Goal: Task Accomplishment & Management: Manage account settings

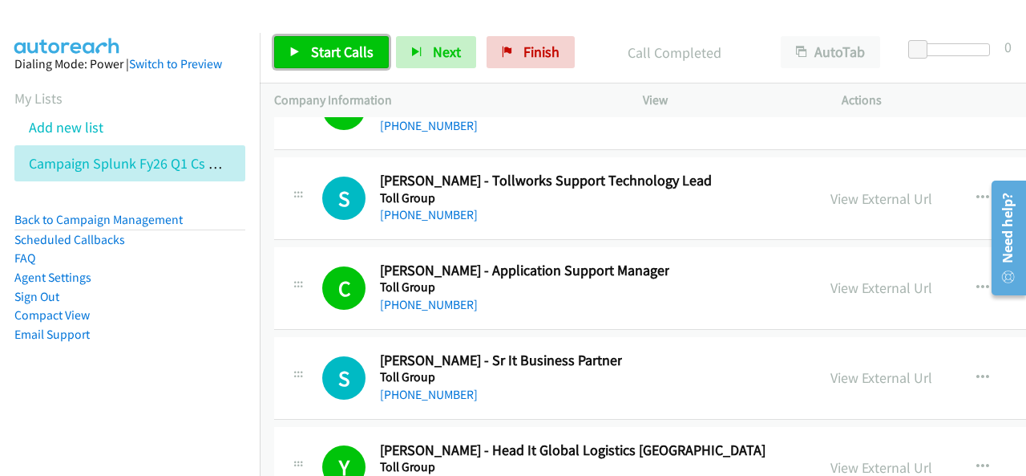
click at [328, 46] on span "Start Calls" at bounding box center [342, 52] width 63 height 18
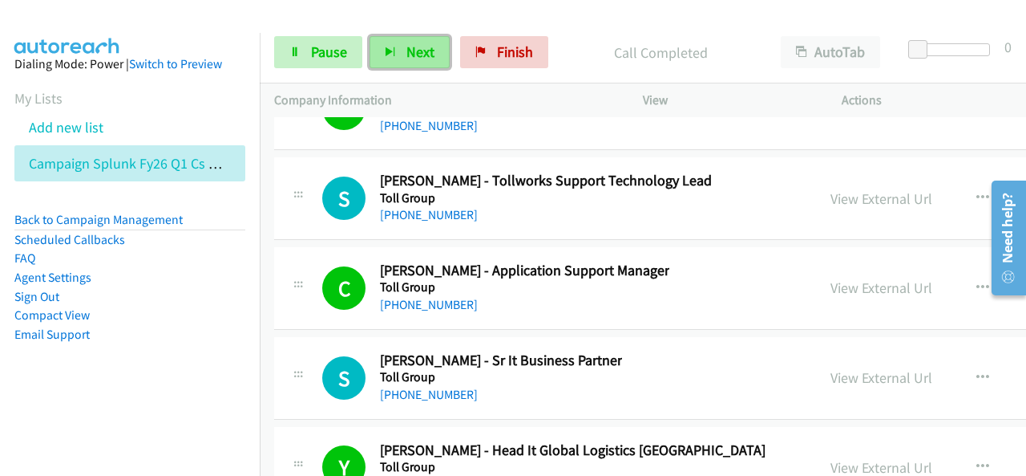
click at [403, 43] on button "Next" at bounding box center [410, 52] width 80 height 32
click at [417, 51] on span "Next" at bounding box center [421, 52] width 28 height 18
click at [409, 54] on span "Next" at bounding box center [421, 52] width 28 height 18
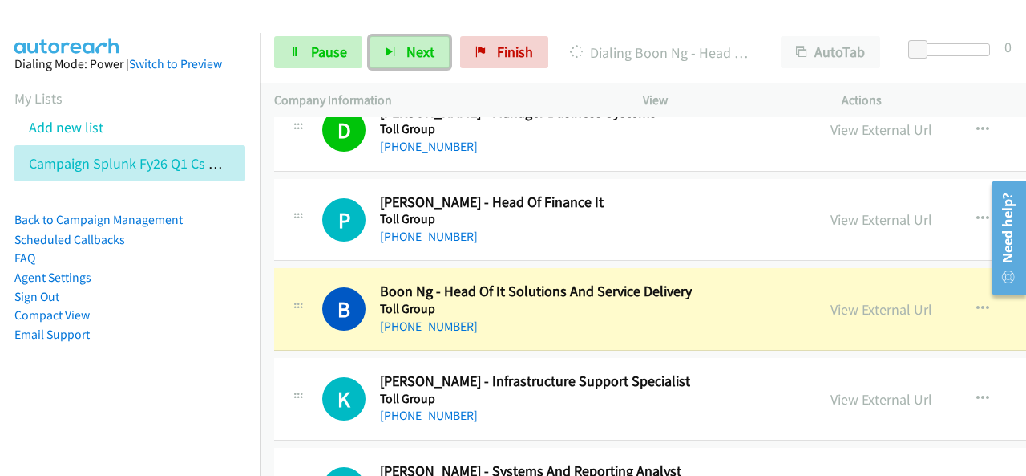
scroll to position [32478, 0]
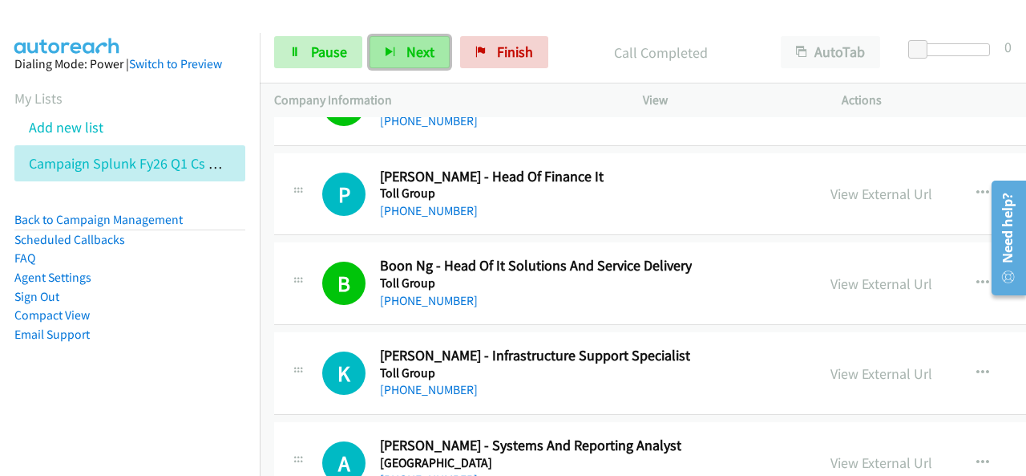
click at [423, 54] on span "Next" at bounding box center [421, 52] width 28 height 18
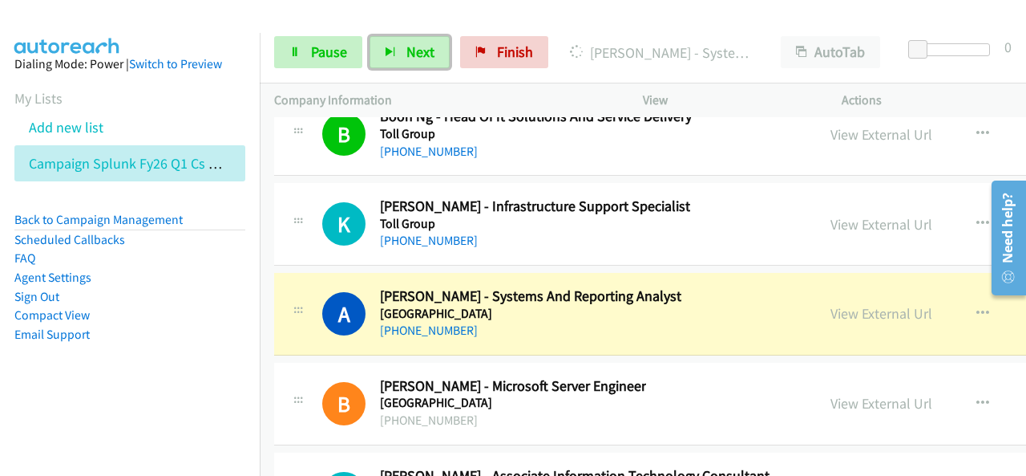
scroll to position [32639, 0]
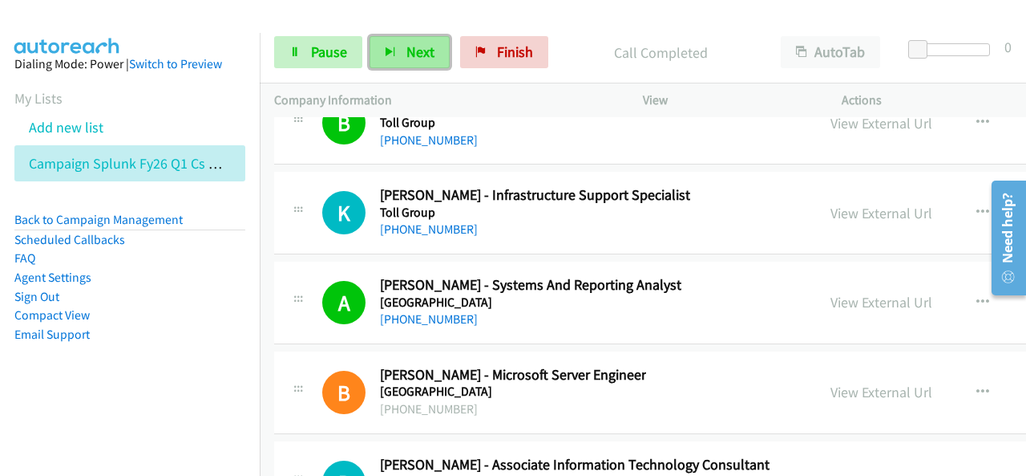
click at [410, 62] on button "Next" at bounding box center [410, 52] width 80 height 32
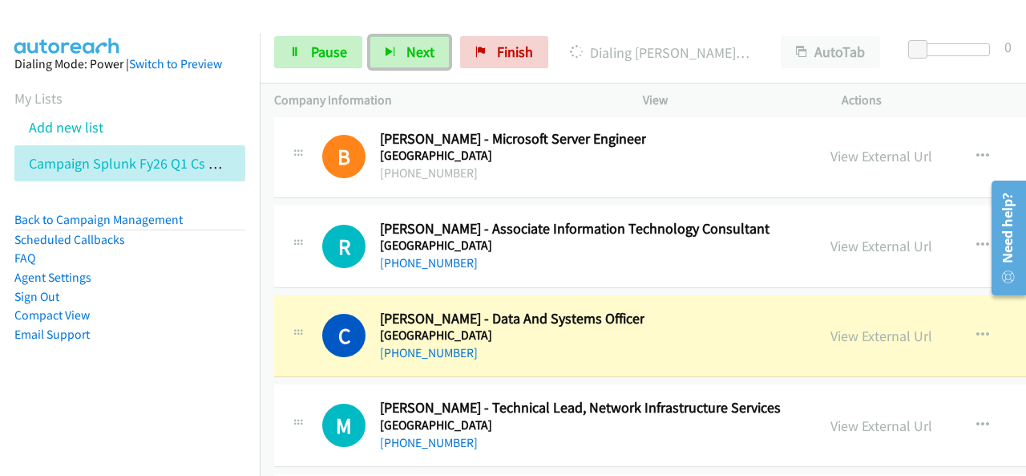
scroll to position [32879, 0]
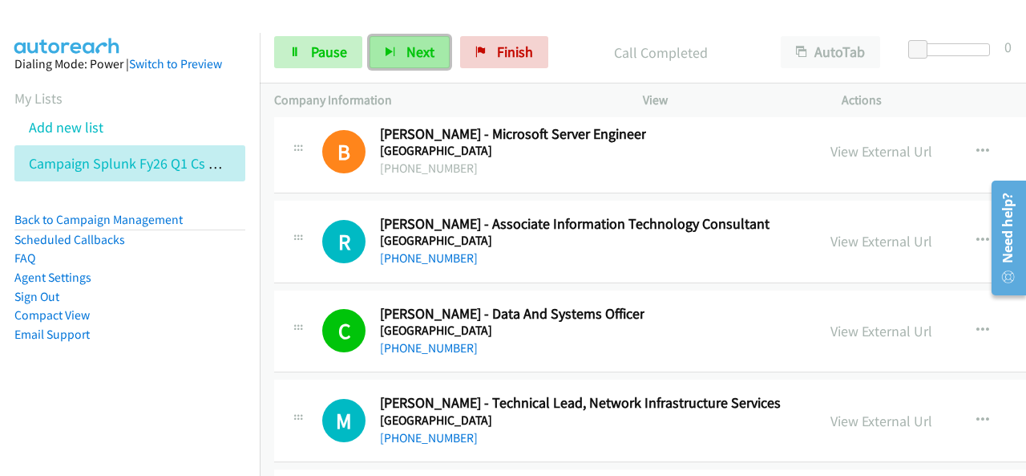
click at [405, 41] on button "Next" at bounding box center [410, 52] width 80 height 32
click at [398, 46] on button "Next" at bounding box center [410, 52] width 80 height 32
drag, startPoint x: 197, startPoint y: 429, endPoint x: 265, endPoint y: 367, distance: 92.0
click at [196, 427] on nav "Dialing Mode: Power | Switch to Preview My Lists Add new list Campaign Splunk F…" at bounding box center [130, 271] width 261 height 476
click at [398, 48] on button "Next" at bounding box center [410, 52] width 80 height 32
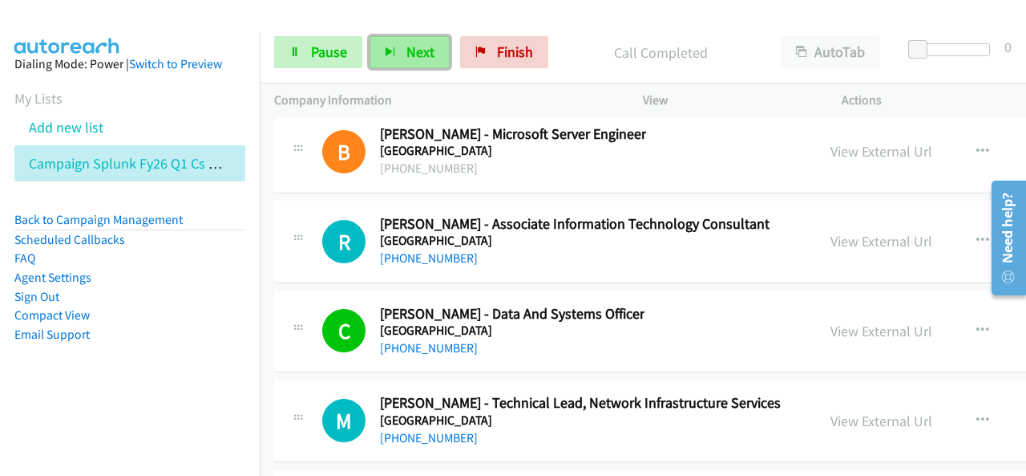
click at [422, 53] on span "Next" at bounding box center [421, 52] width 28 height 18
click at [430, 51] on span "Next" at bounding box center [421, 52] width 28 height 18
click at [398, 60] on button "Next" at bounding box center [410, 52] width 80 height 32
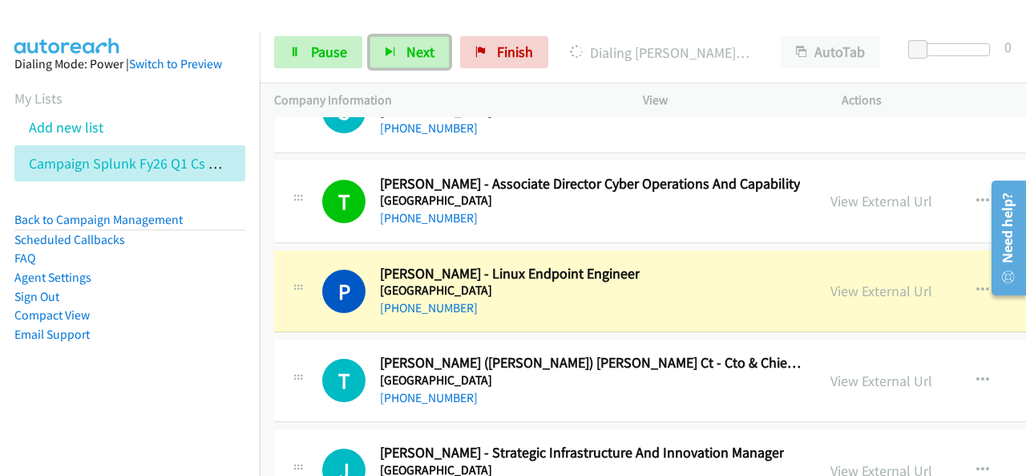
scroll to position [33842, 0]
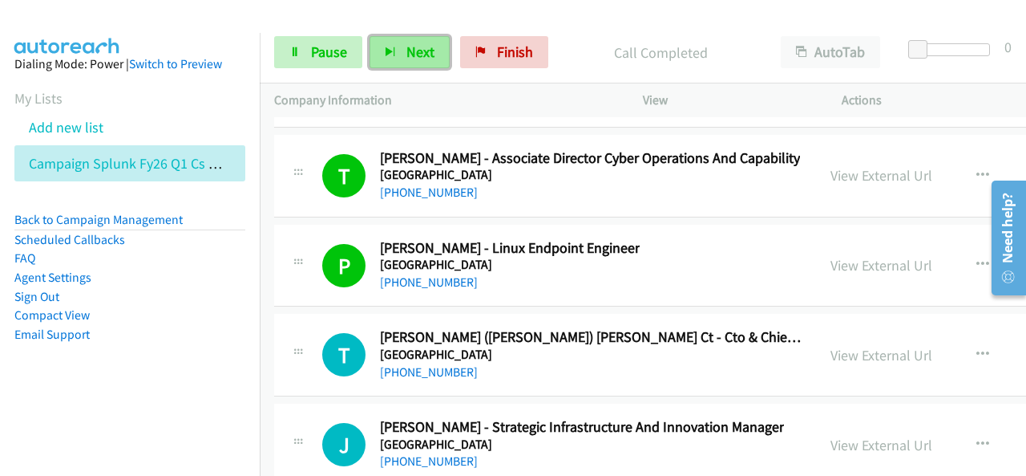
click at [409, 51] on span "Next" at bounding box center [421, 52] width 28 height 18
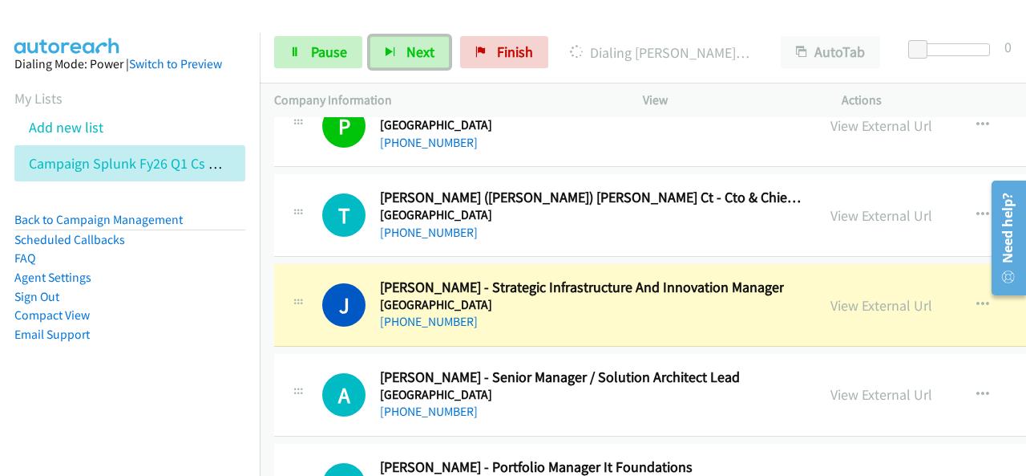
scroll to position [34002, 0]
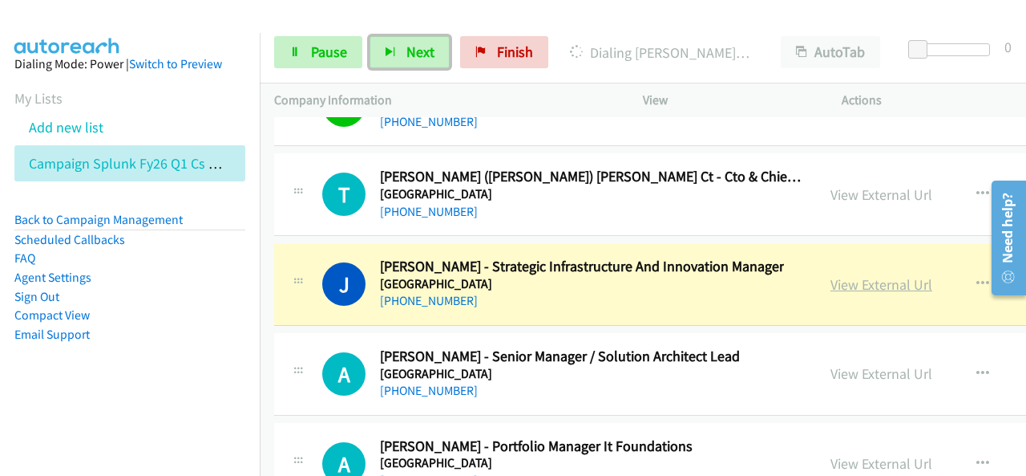
click at [834, 275] on link "View External Url" at bounding box center [882, 284] width 102 height 18
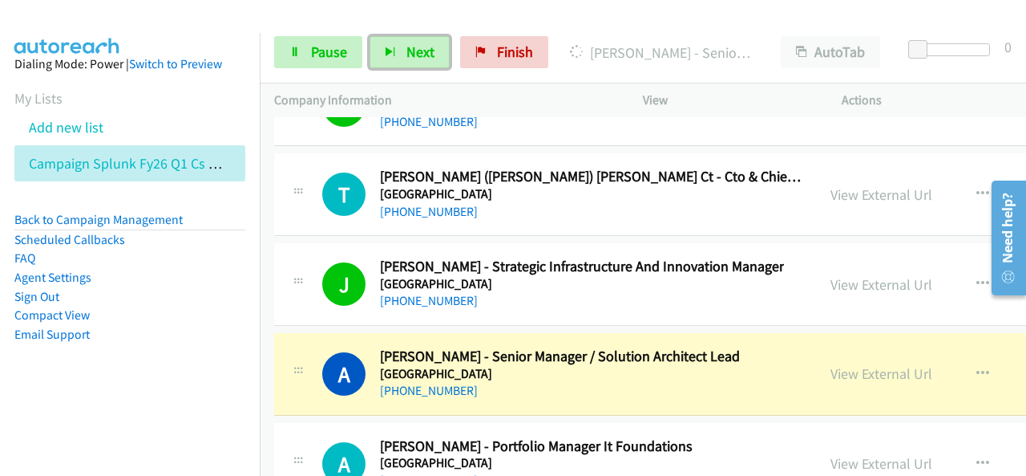
scroll to position [34082, 0]
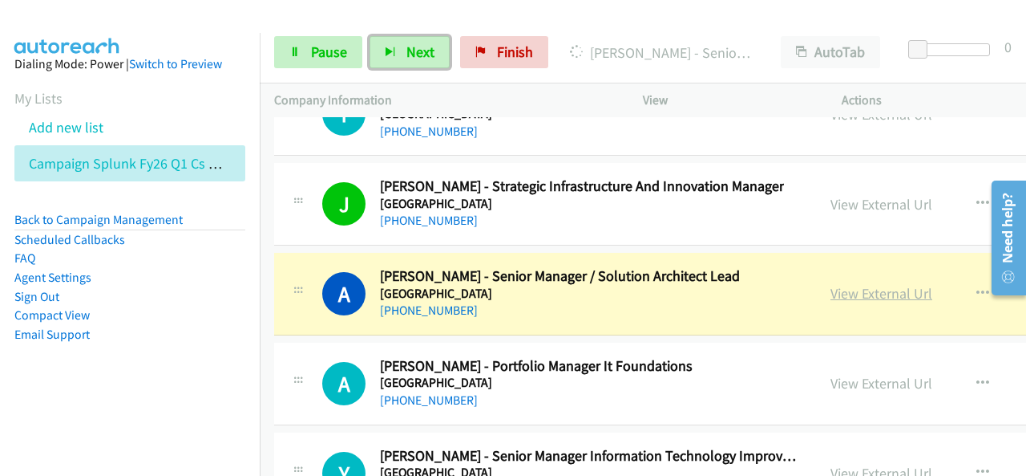
click at [835, 284] on link "View External Url" at bounding box center [882, 293] width 102 height 18
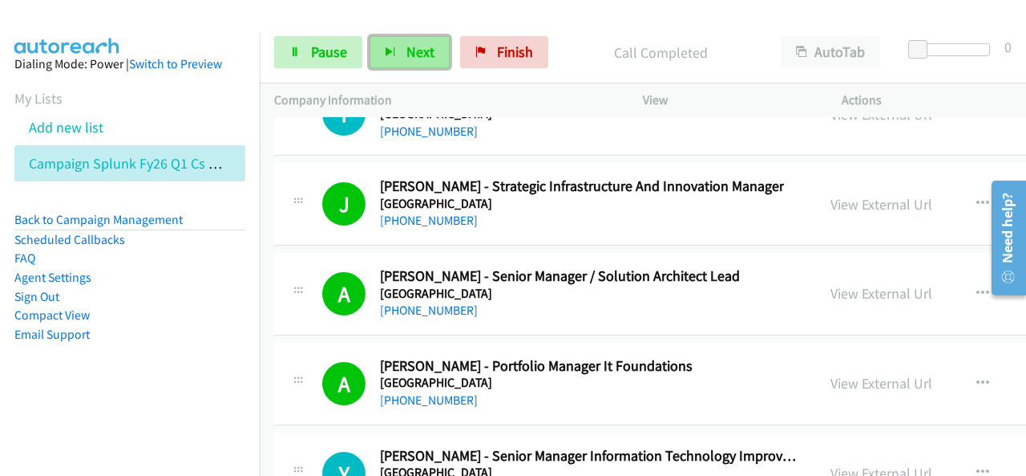
click at [395, 48] on button "Next" at bounding box center [410, 52] width 80 height 32
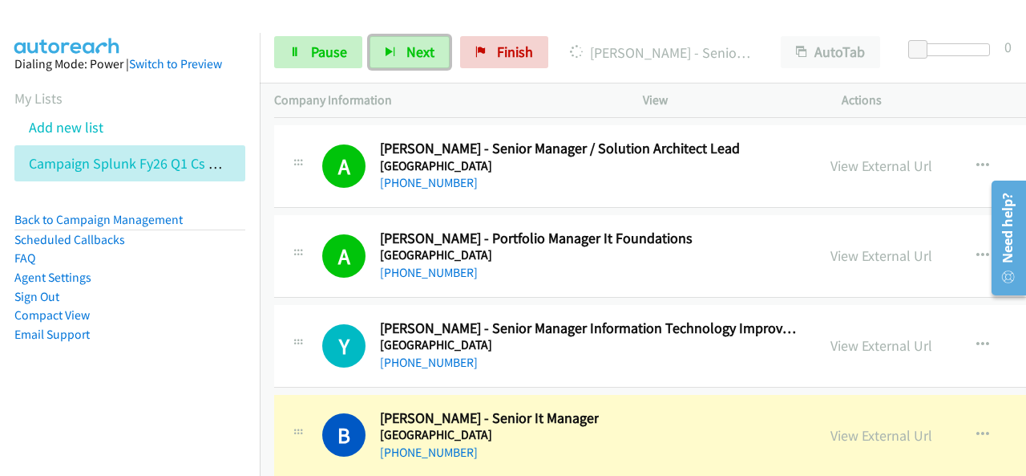
scroll to position [34323, 0]
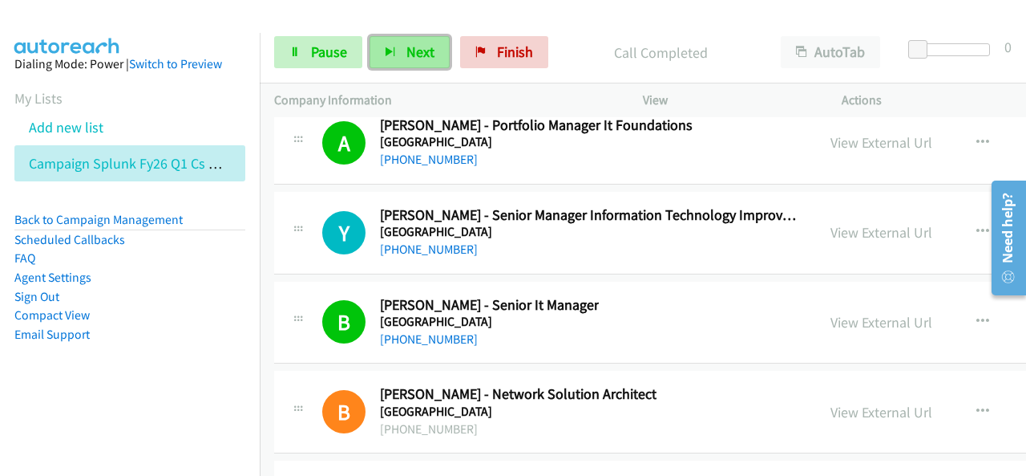
click at [401, 44] on button "Next" at bounding box center [410, 52] width 80 height 32
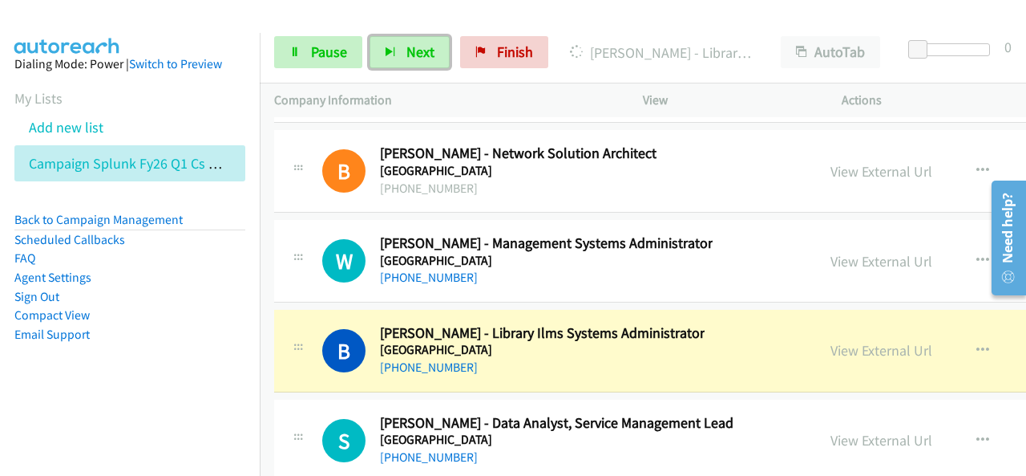
scroll to position [34644, 0]
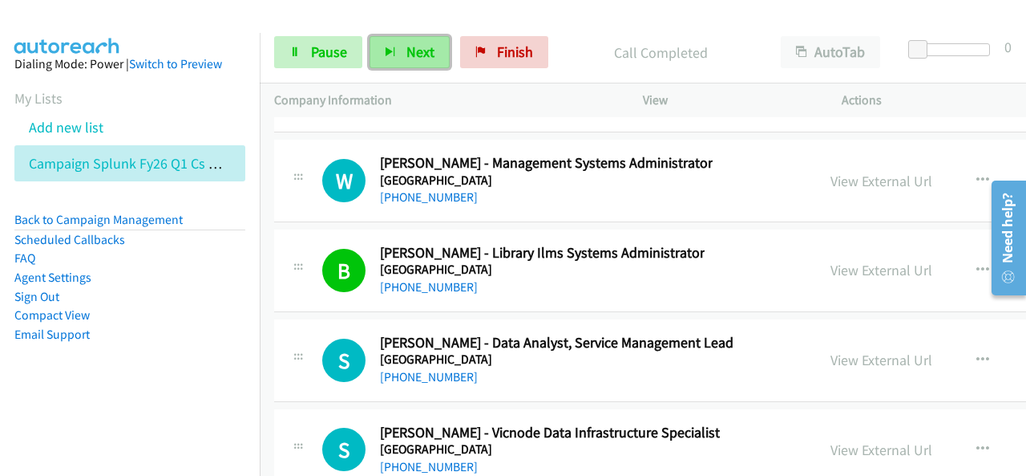
click at [407, 49] on span "Next" at bounding box center [421, 52] width 28 height 18
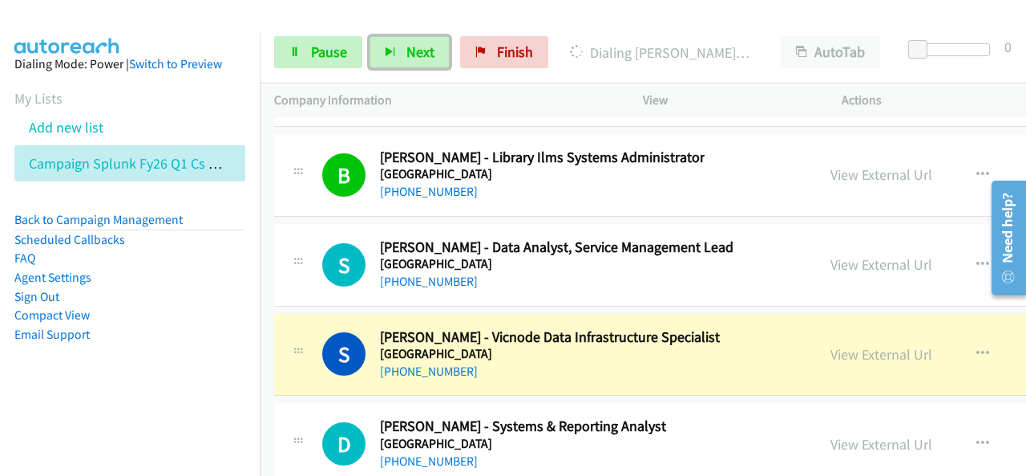
scroll to position [34724, 0]
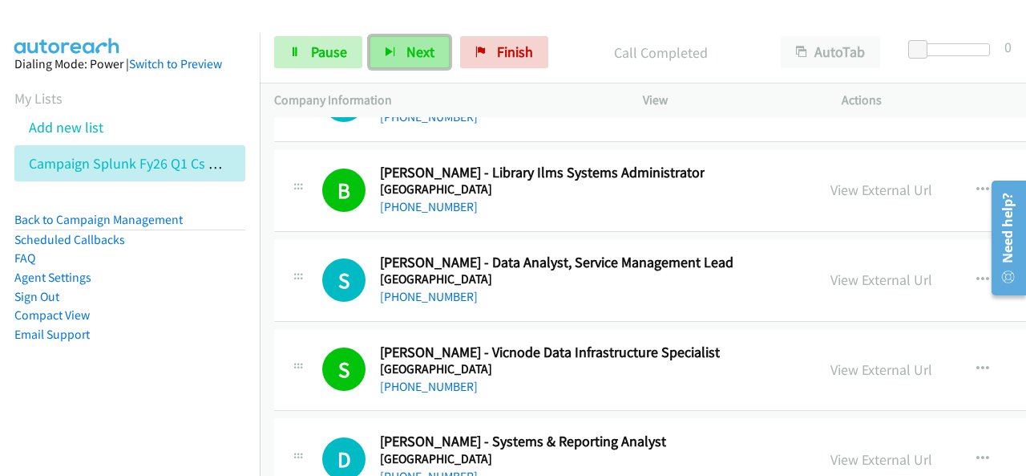
click at [413, 56] on span "Next" at bounding box center [421, 52] width 28 height 18
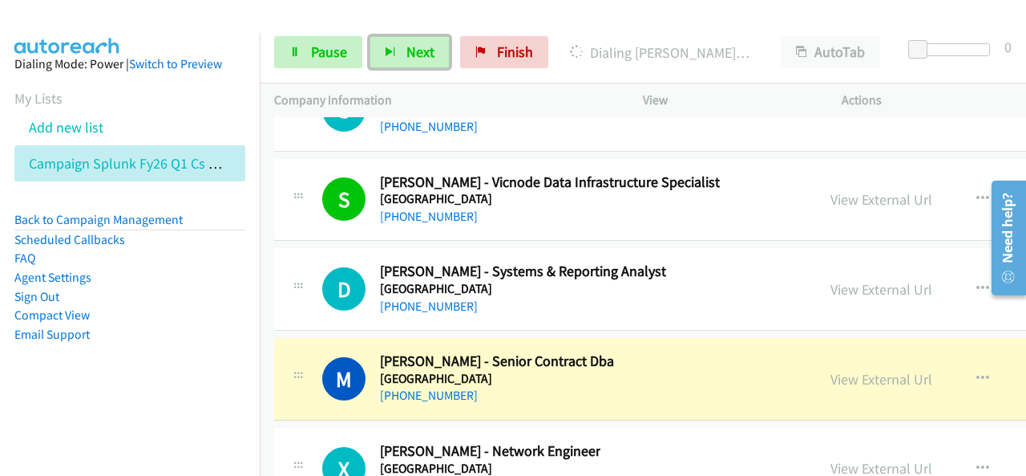
scroll to position [34965, 0]
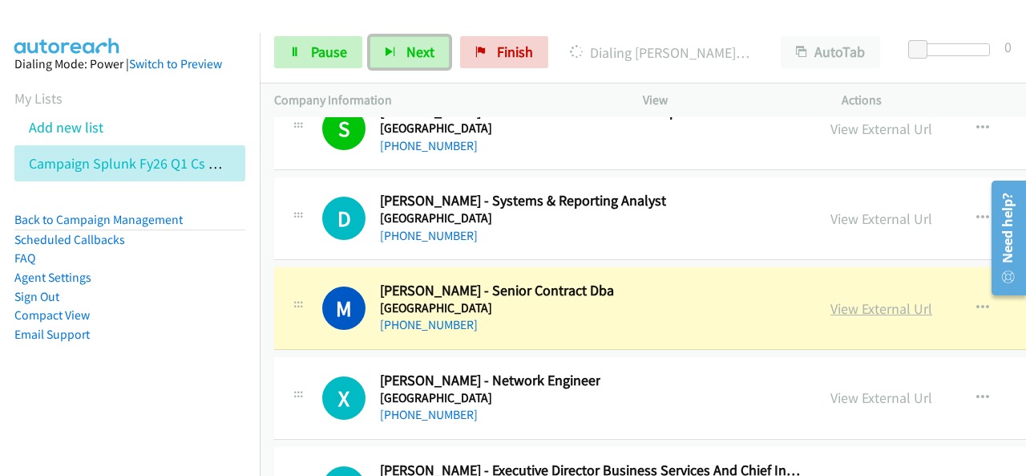
click at [834, 299] on link "View External Url" at bounding box center [882, 308] width 102 height 18
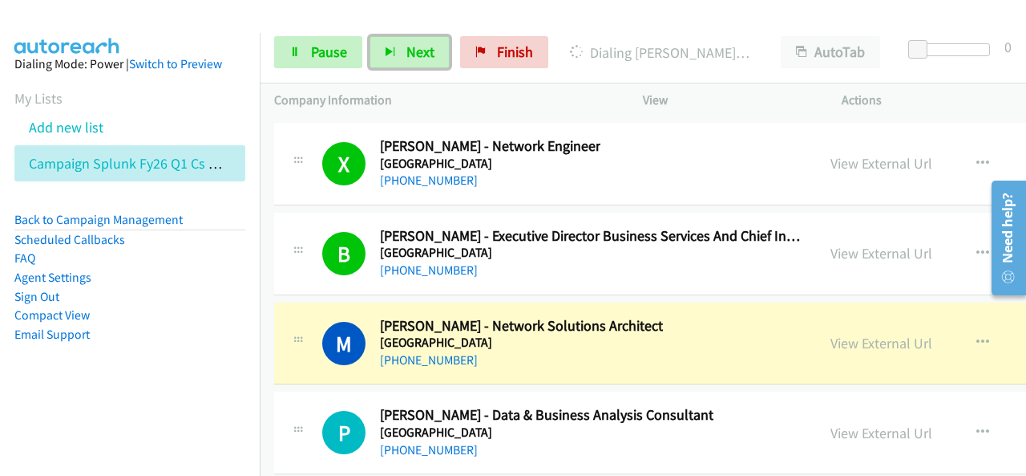
scroll to position [35205, 0]
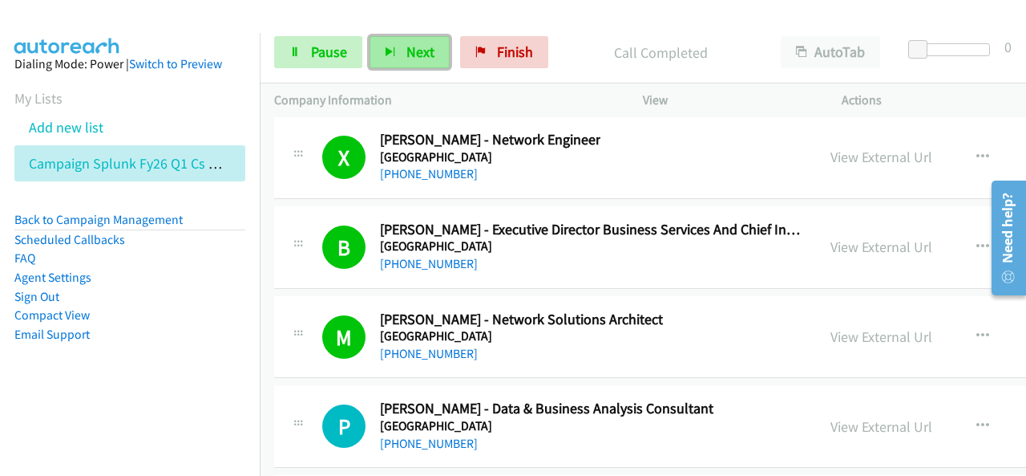
click at [411, 44] on span "Next" at bounding box center [421, 52] width 28 height 18
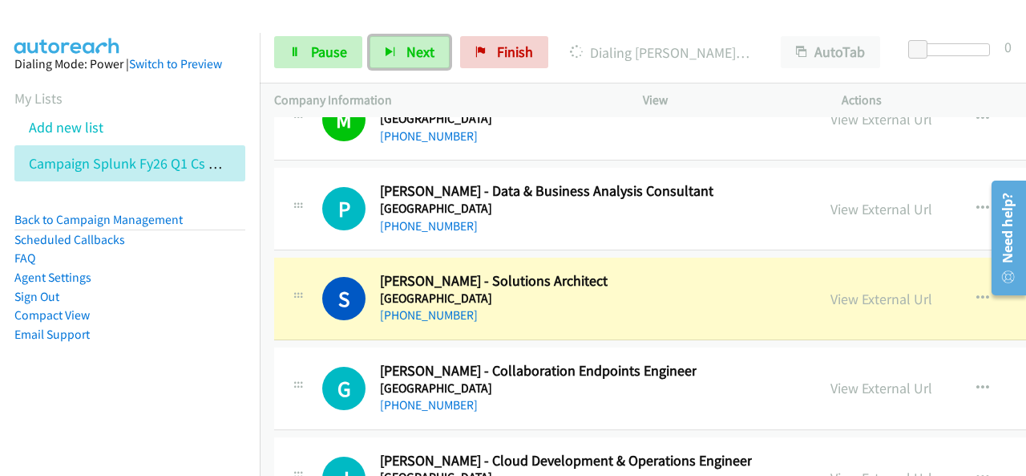
scroll to position [35446, 0]
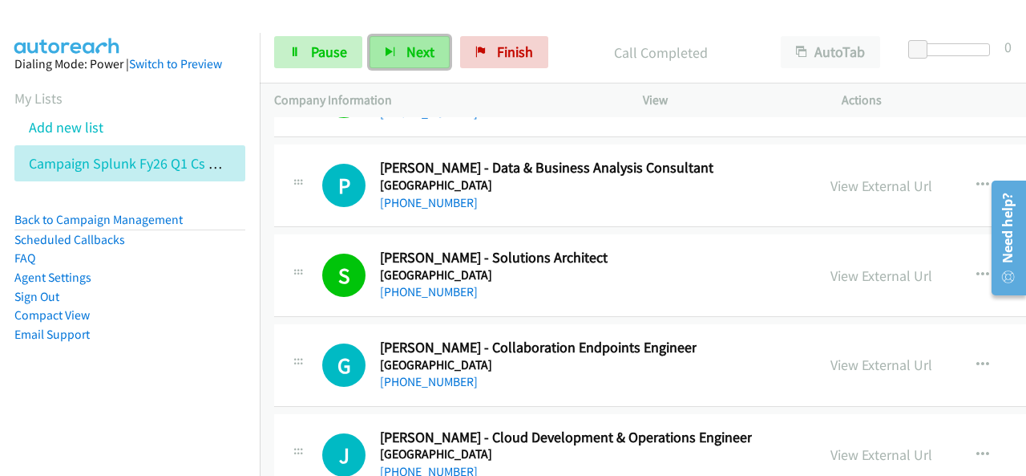
click at [410, 55] on span "Next" at bounding box center [421, 52] width 28 height 18
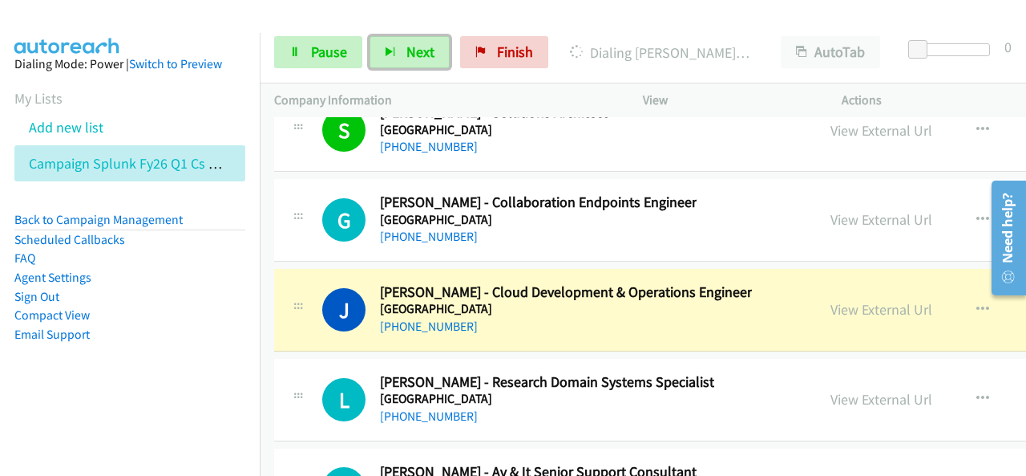
scroll to position [35606, 0]
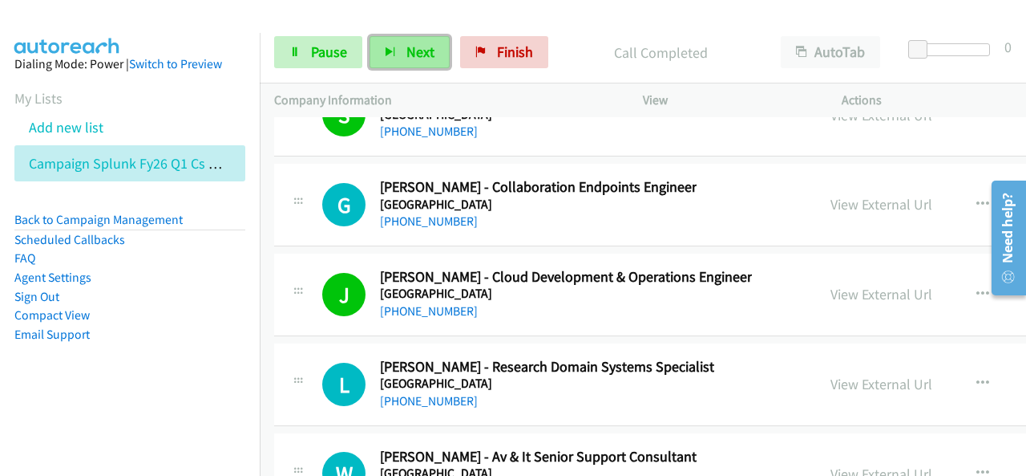
click at [423, 59] on span "Next" at bounding box center [421, 52] width 28 height 18
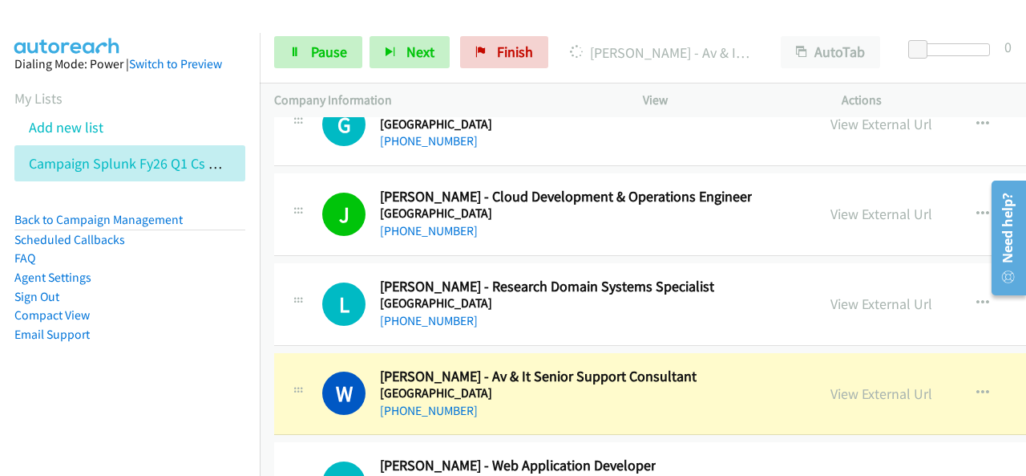
scroll to position [35766, 0]
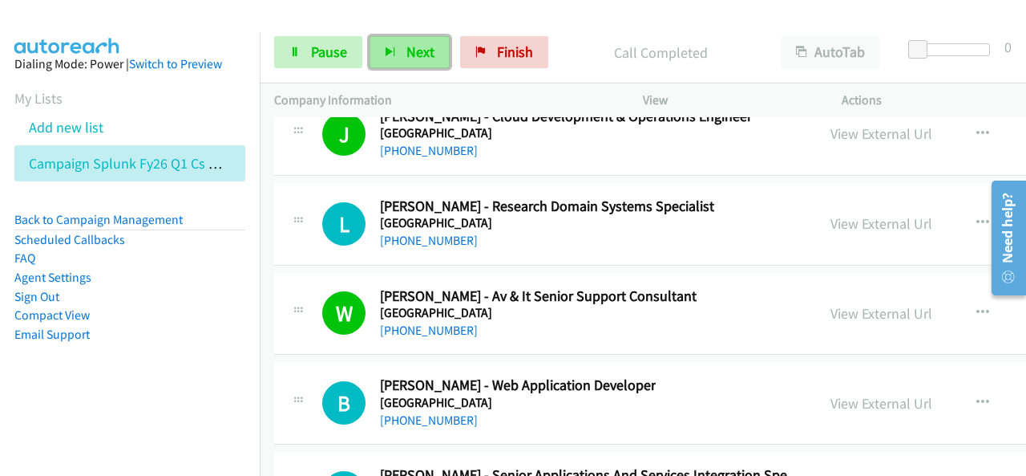
click at [404, 67] on button "Next" at bounding box center [410, 52] width 80 height 32
click at [423, 54] on span "Next" at bounding box center [421, 52] width 28 height 18
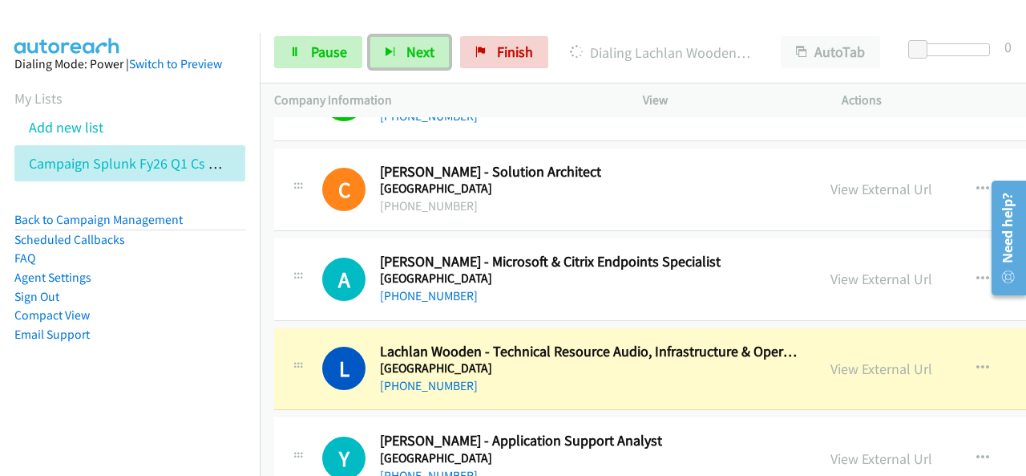
scroll to position [36167, 0]
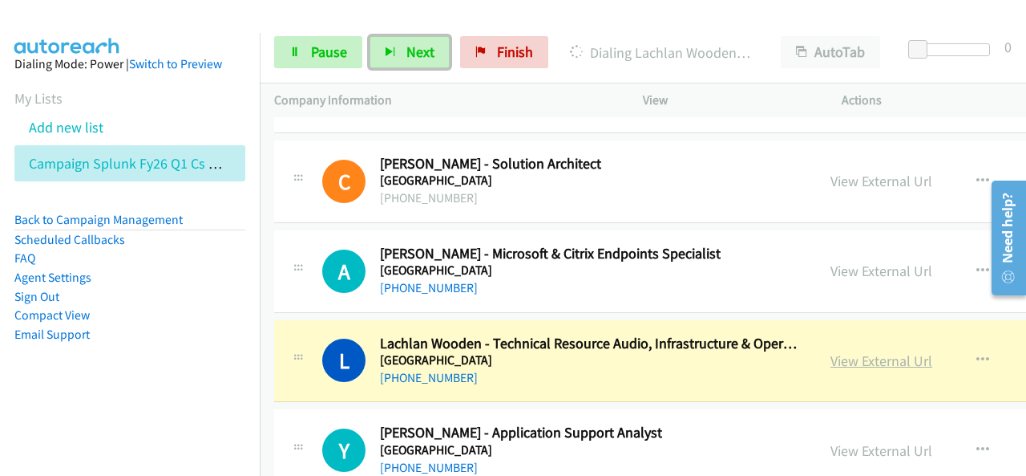
click at [844, 351] on link "View External Url" at bounding box center [882, 360] width 102 height 18
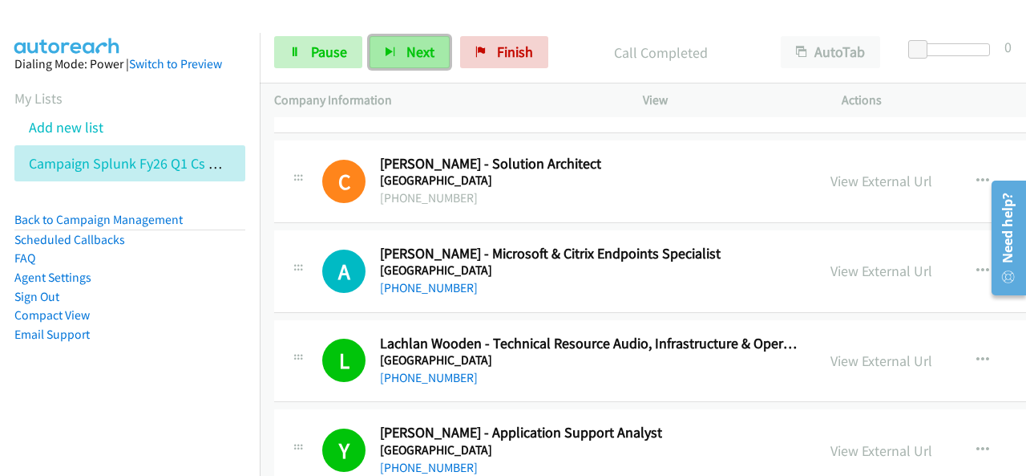
click at [407, 55] on span "Next" at bounding box center [421, 52] width 28 height 18
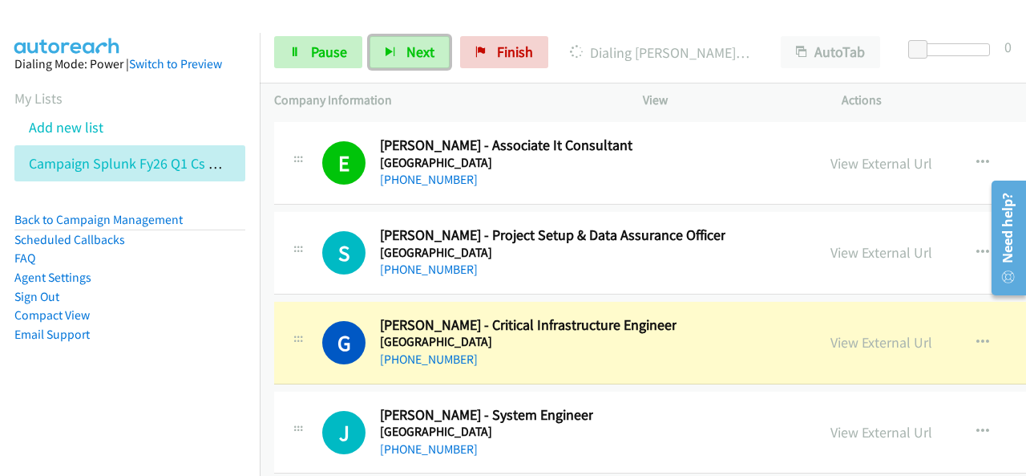
scroll to position [36568, 0]
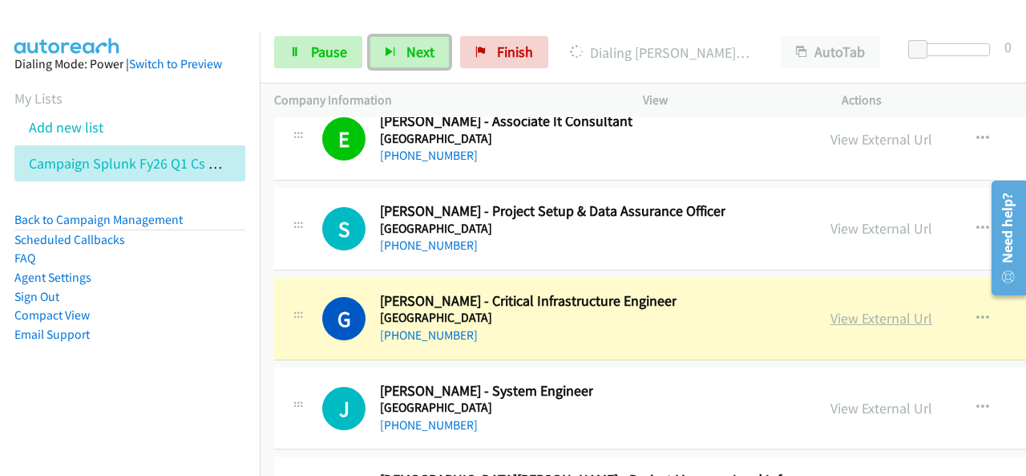
click at [831, 309] on link "View External Url" at bounding box center [882, 318] width 102 height 18
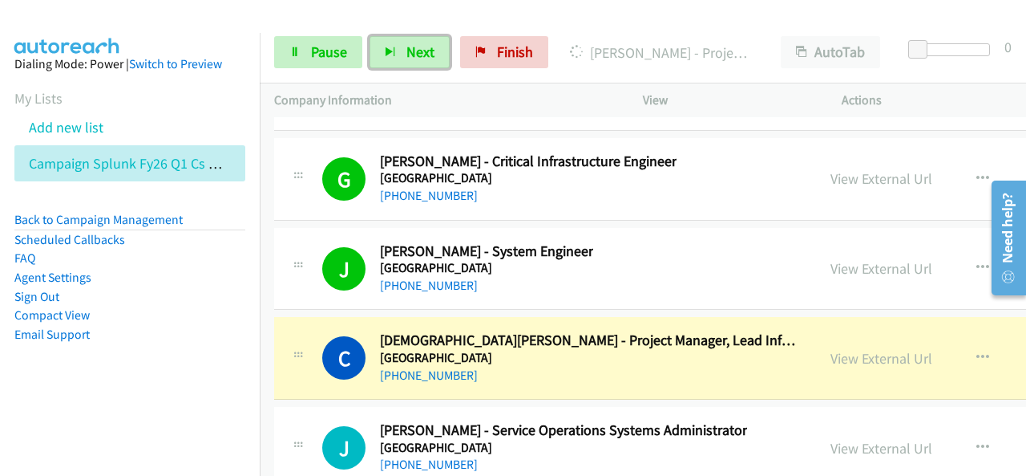
scroll to position [36729, 0]
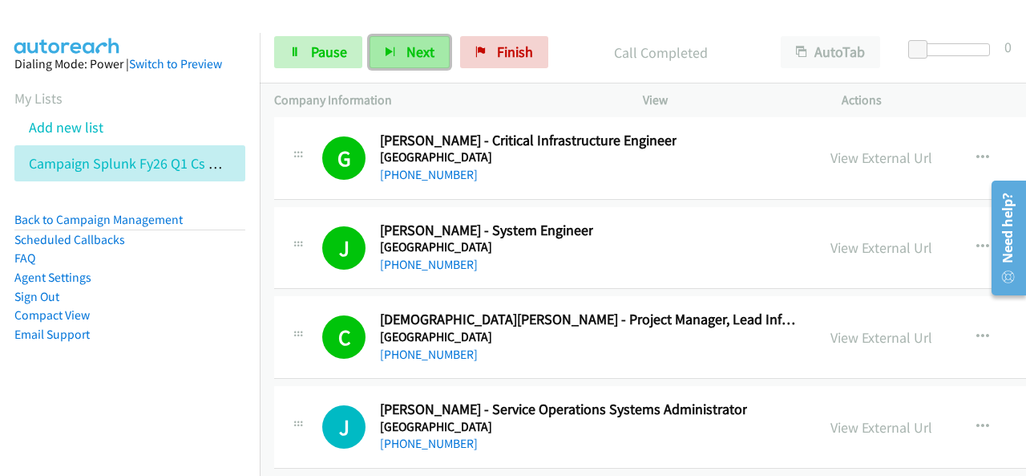
click at [431, 54] on span "Next" at bounding box center [421, 52] width 28 height 18
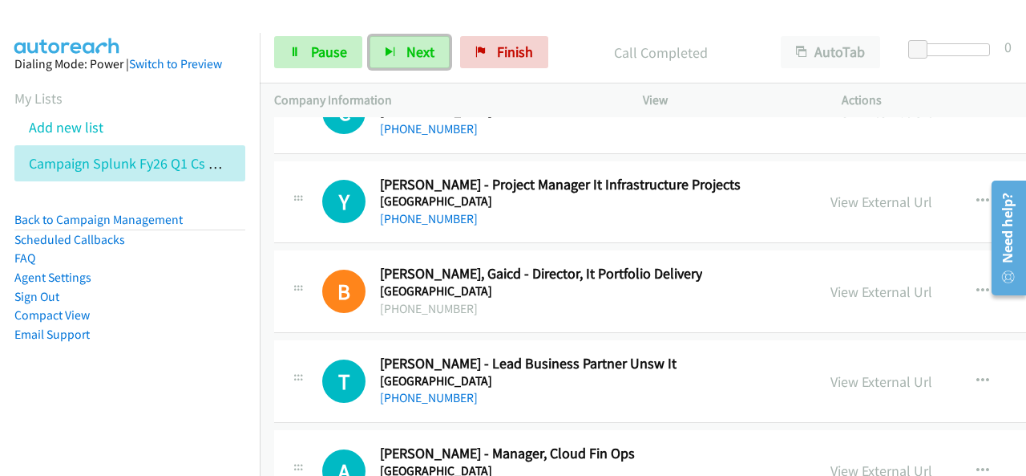
scroll to position [37771, 0]
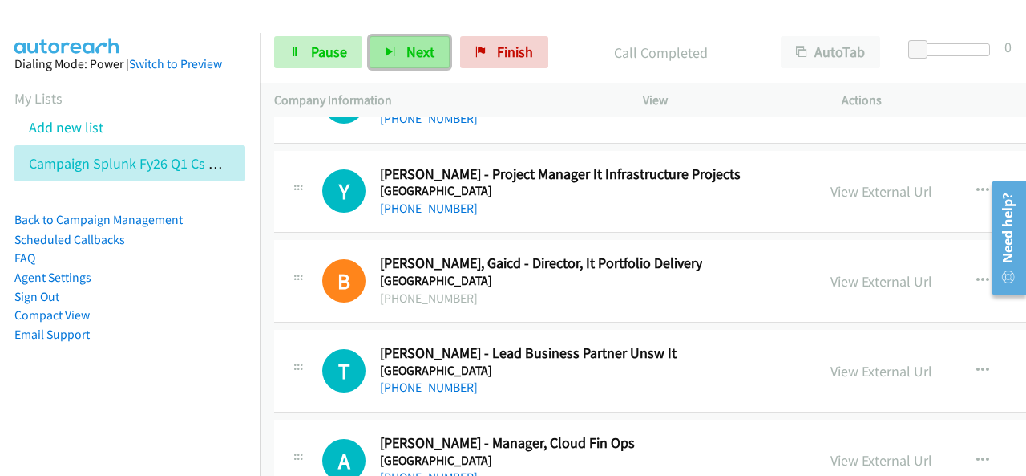
click at [413, 46] on span "Next" at bounding box center [421, 52] width 28 height 18
click at [418, 49] on span "Next" at bounding box center [421, 52] width 28 height 18
click at [430, 52] on span "Next" at bounding box center [421, 52] width 28 height 18
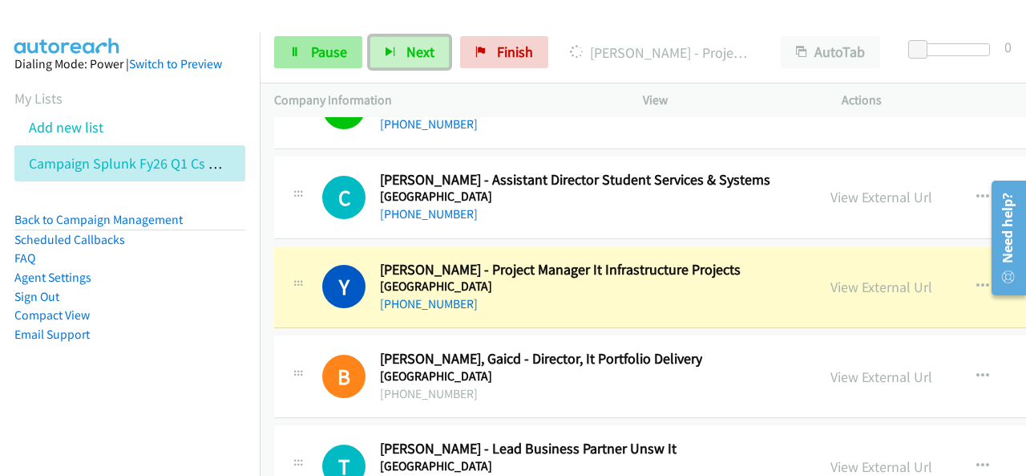
scroll to position [37691, 0]
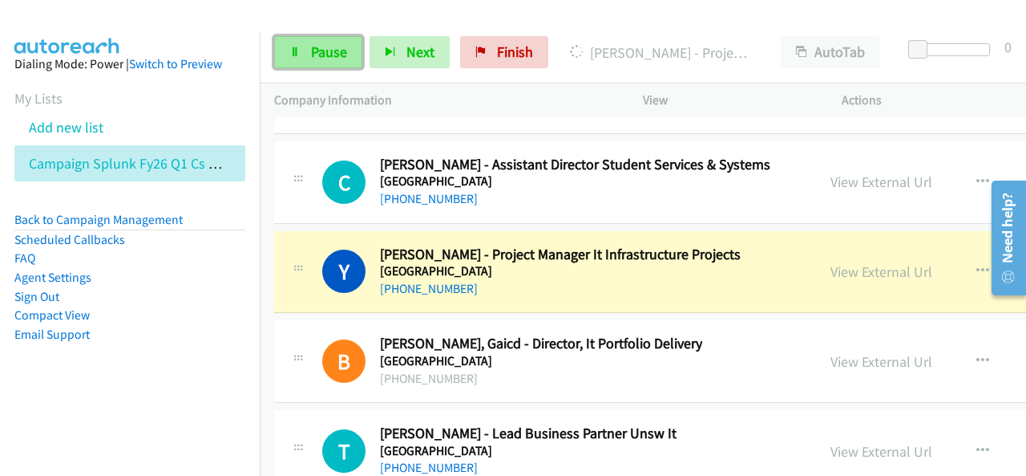
click at [314, 51] on span "Pause" at bounding box center [329, 52] width 36 height 18
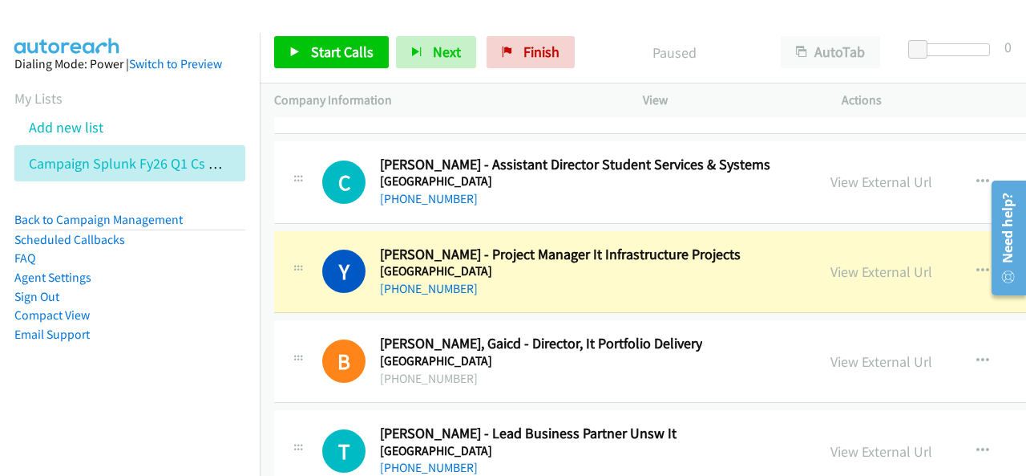
click at [595, 279] on div "+61 401 711 356" at bounding box center [560, 288] width 361 height 19
click at [836, 262] on link "View External Url" at bounding box center [882, 271] width 102 height 18
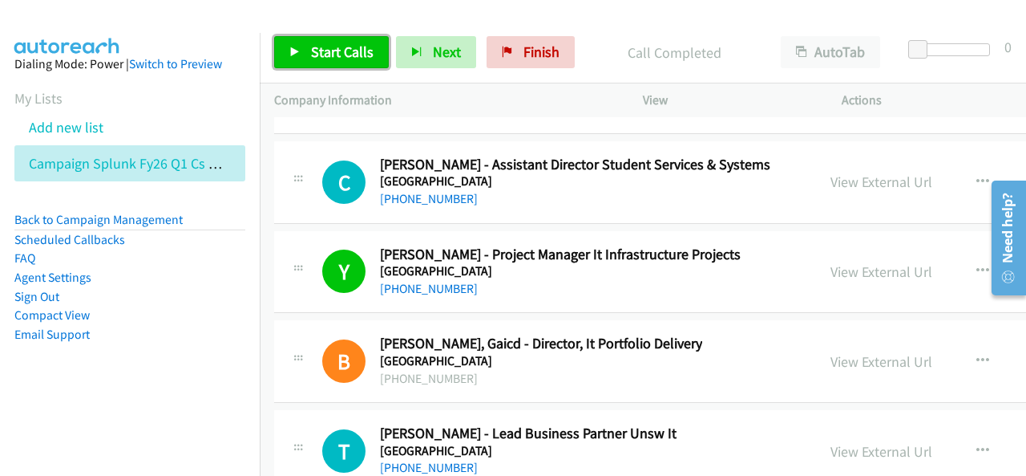
click at [358, 43] on span "Start Calls" at bounding box center [342, 52] width 63 height 18
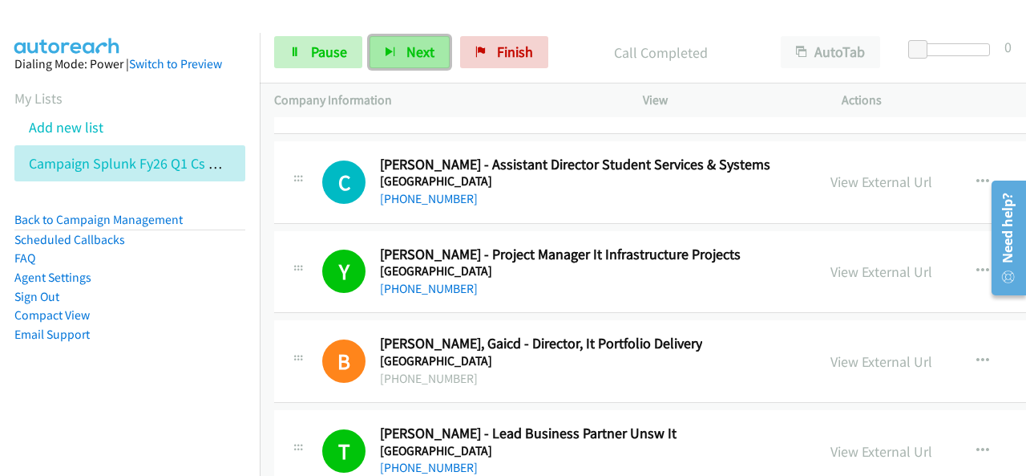
click at [416, 51] on span "Next" at bounding box center [421, 52] width 28 height 18
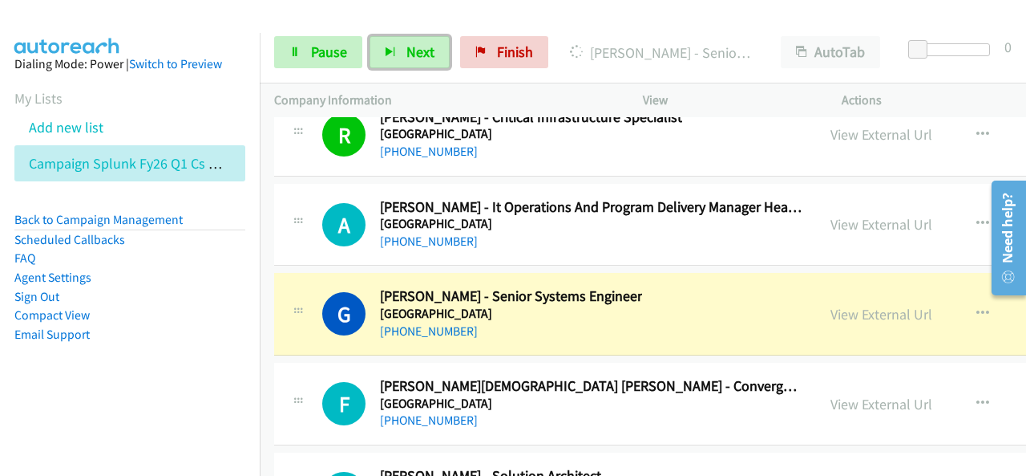
scroll to position [38172, 0]
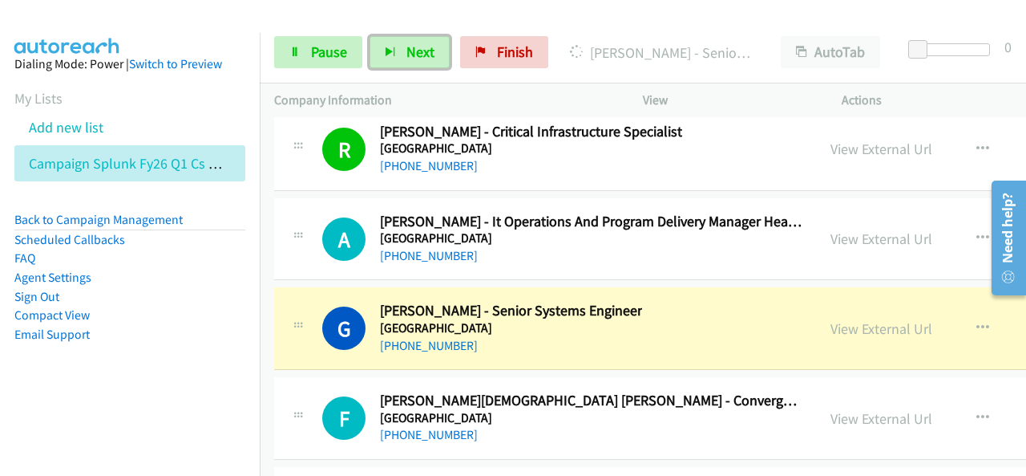
drag, startPoint x: 866, startPoint y: 209, endPoint x: 932, endPoint y: 245, distance: 74.6
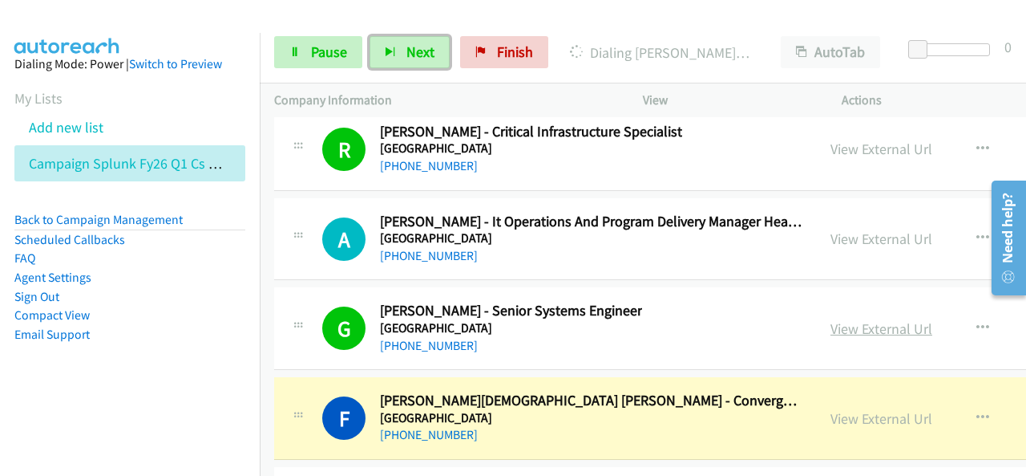
click at [864, 319] on link "View External Url" at bounding box center [882, 328] width 102 height 18
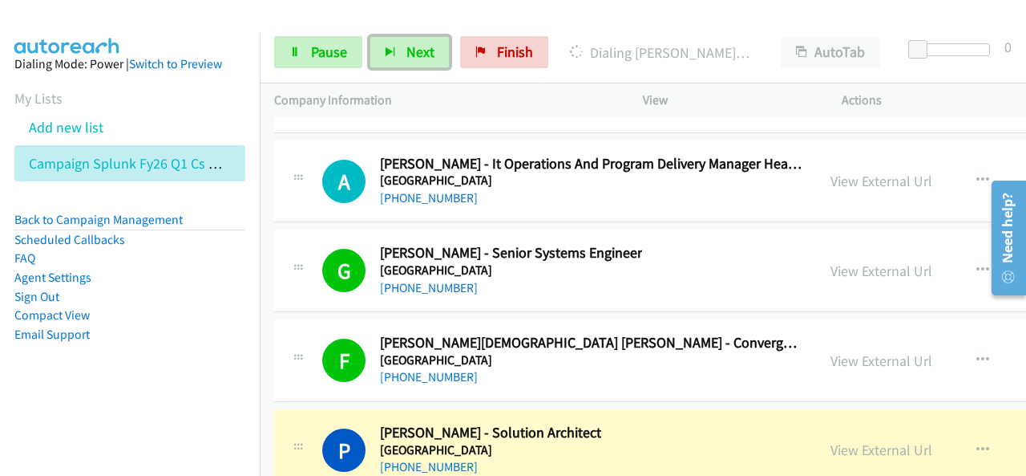
scroll to position [38333, 0]
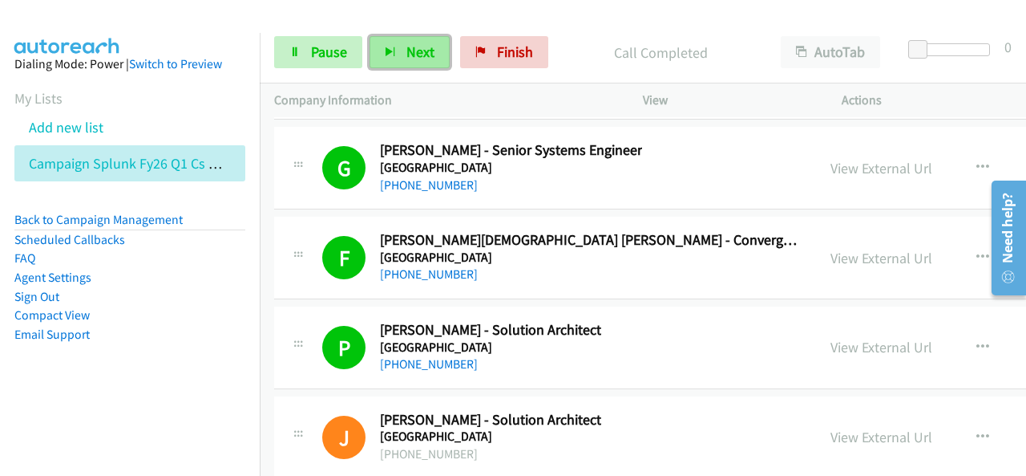
click at [391, 54] on icon "button" at bounding box center [390, 52] width 11 height 11
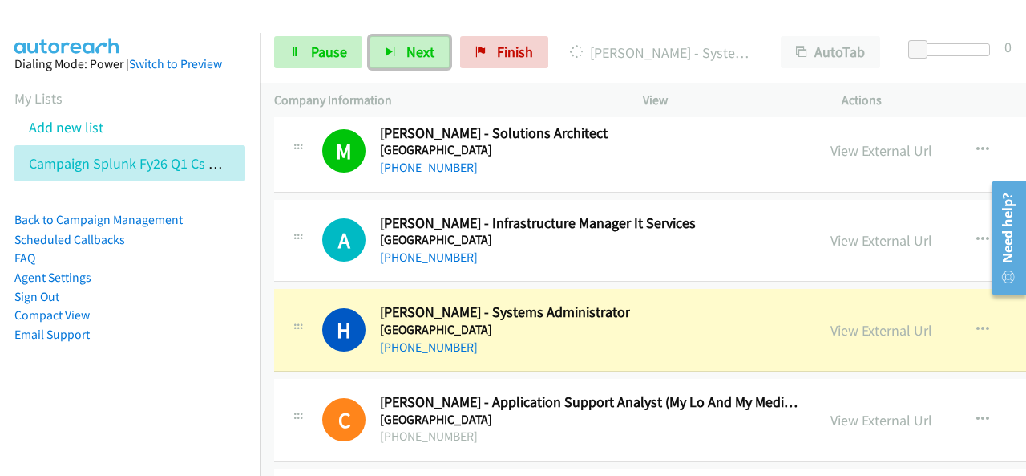
scroll to position [38734, 0]
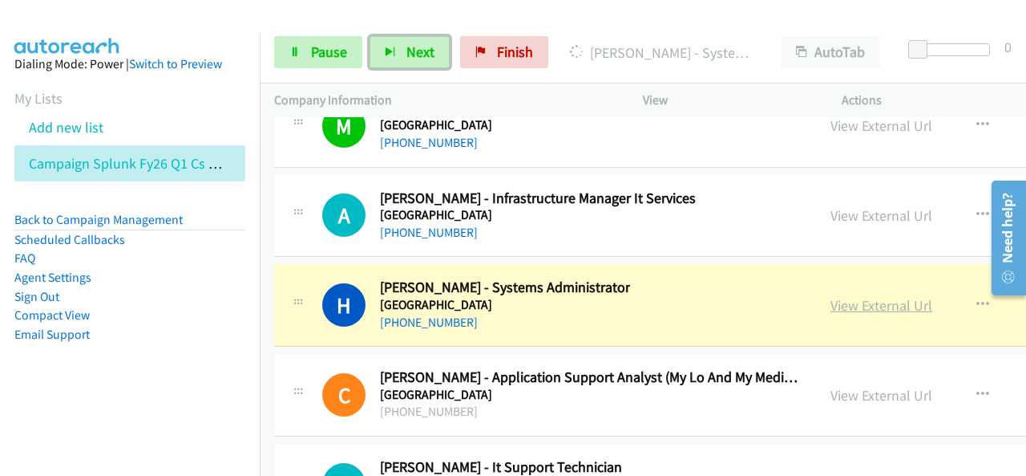
click at [851, 296] on link "View External Url" at bounding box center [882, 305] width 102 height 18
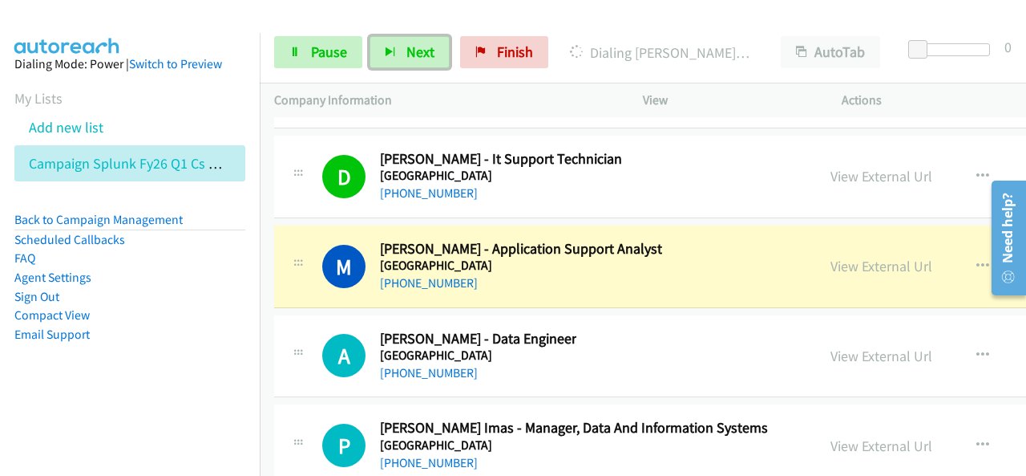
scroll to position [39054, 0]
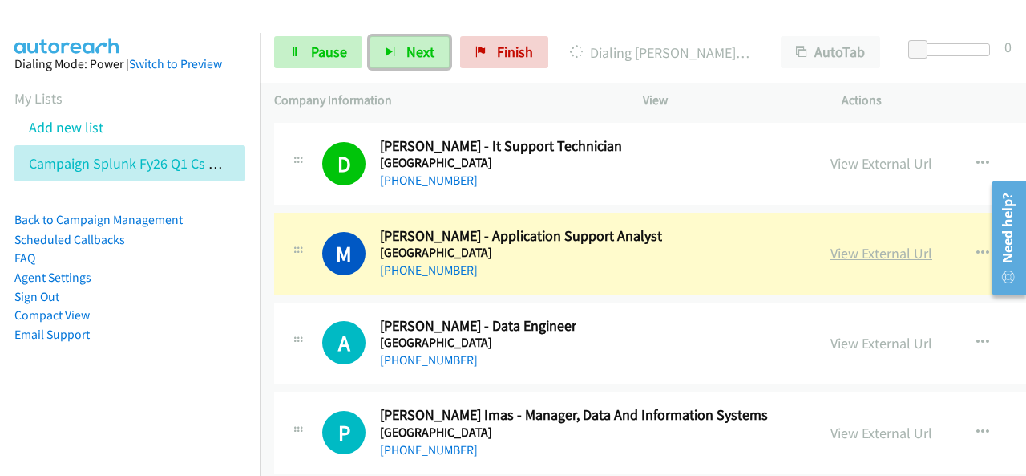
click at [852, 244] on link "View External Url" at bounding box center [882, 253] width 102 height 18
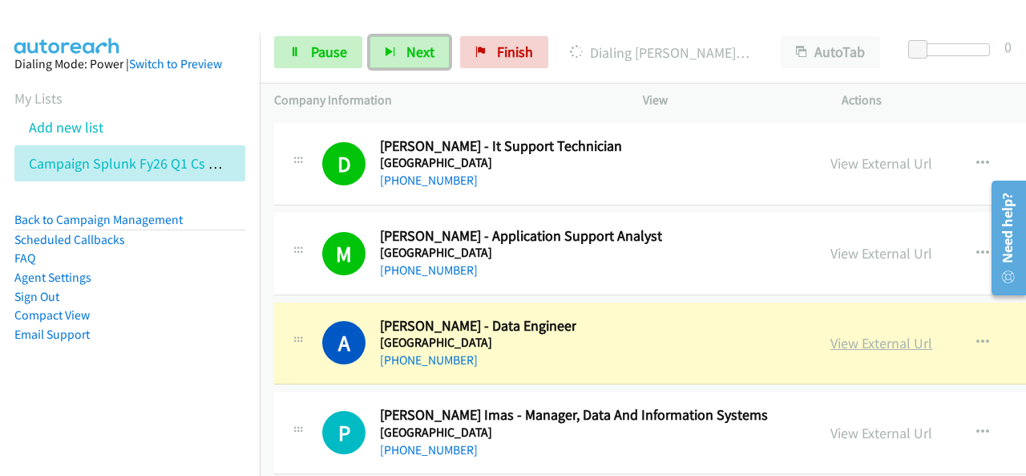
click at [870, 334] on link "View External Url" at bounding box center [882, 343] width 102 height 18
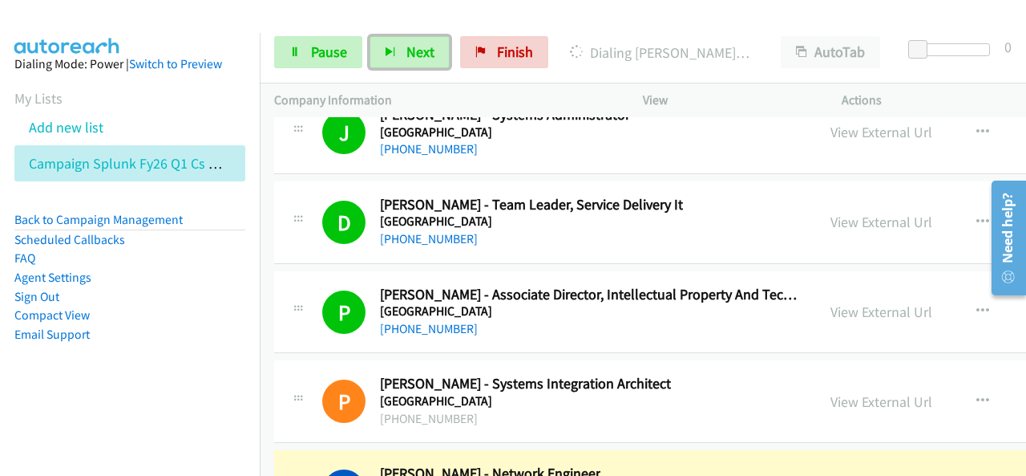
scroll to position [39616, 0]
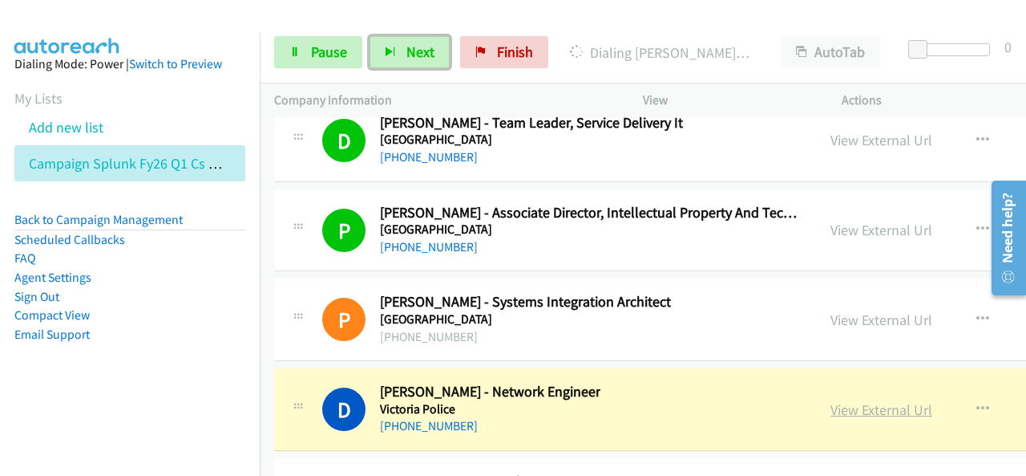
click at [841, 400] on link "View External Url" at bounding box center [882, 409] width 102 height 18
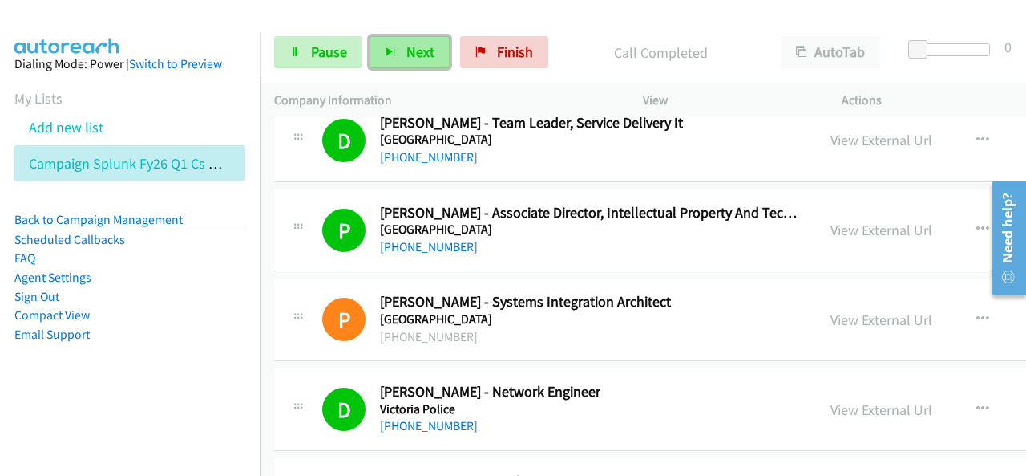
click at [410, 49] on span "Next" at bounding box center [421, 52] width 28 height 18
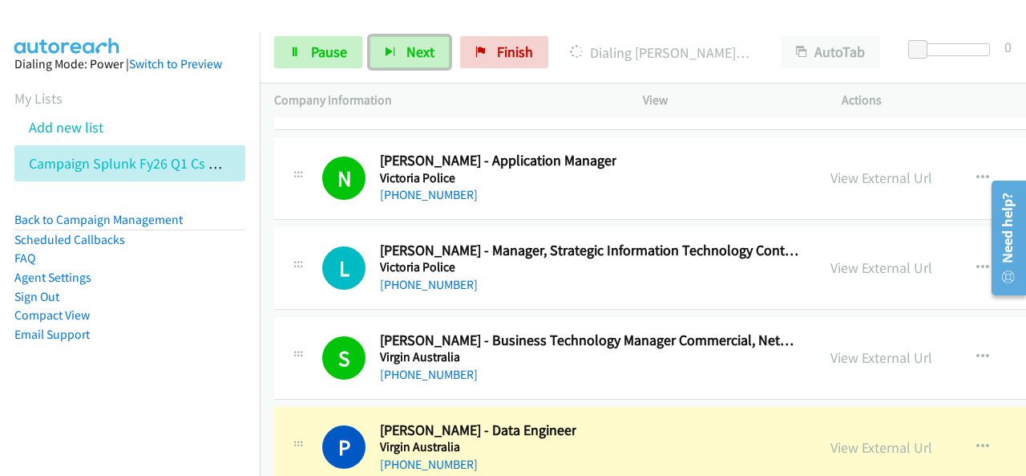
scroll to position [40017, 0]
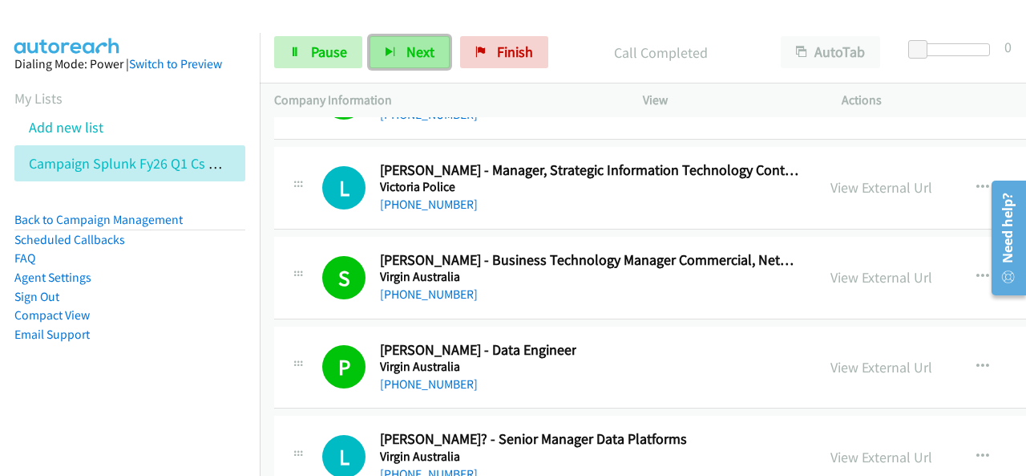
click at [431, 43] on span "Next" at bounding box center [421, 52] width 28 height 18
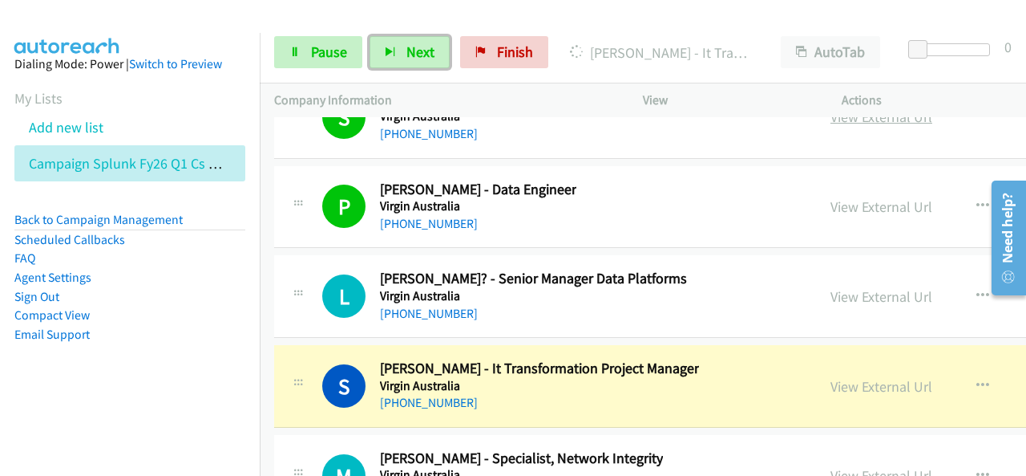
scroll to position [40257, 0]
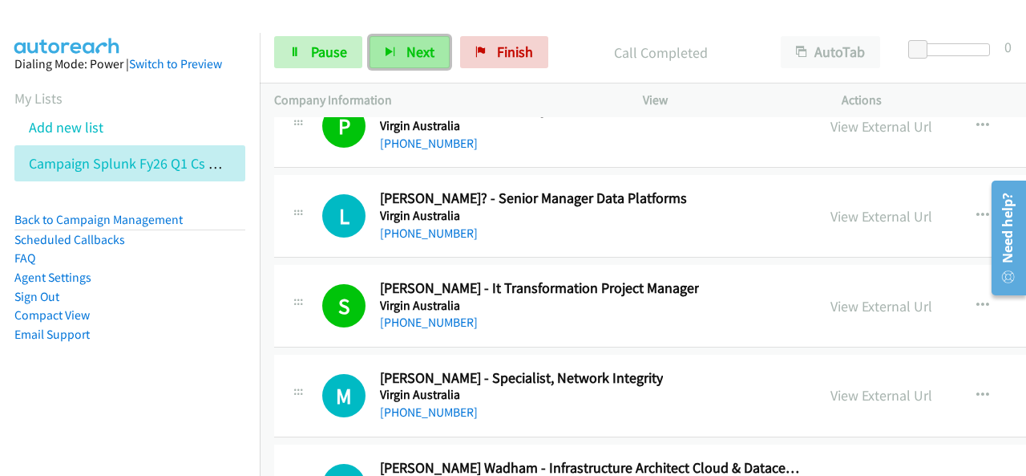
click at [407, 55] on span "Next" at bounding box center [421, 52] width 28 height 18
click at [431, 47] on span "Next" at bounding box center [421, 52] width 28 height 18
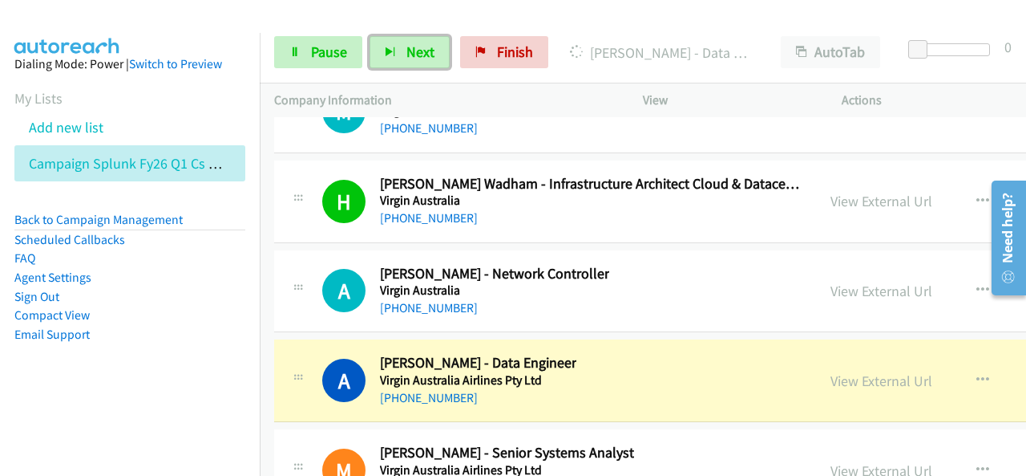
scroll to position [40578, 0]
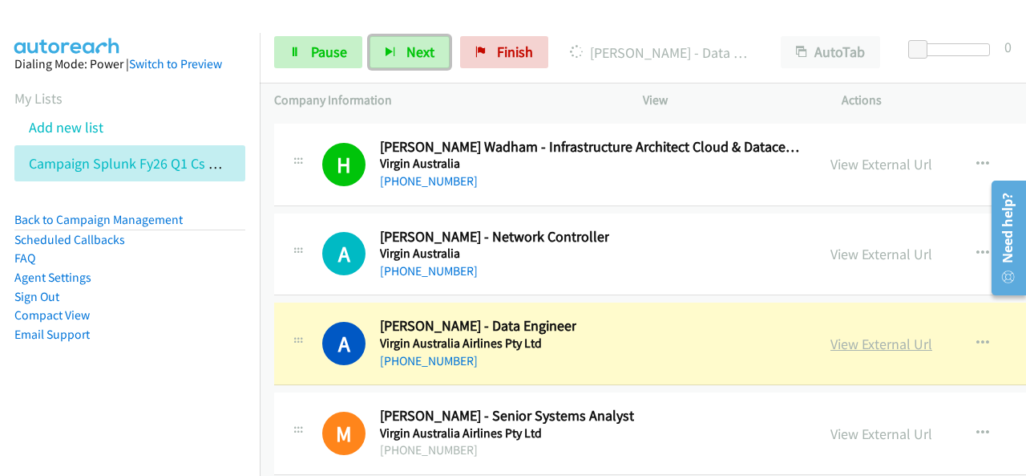
click at [858, 334] on link "View External Url" at bounding box center [882, 343] width 102 height 18
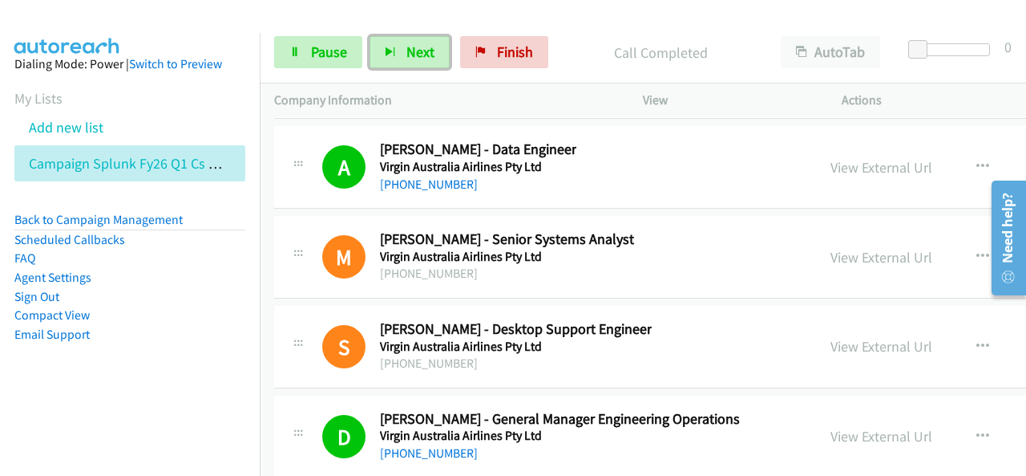
scroll to position [40819, 0]
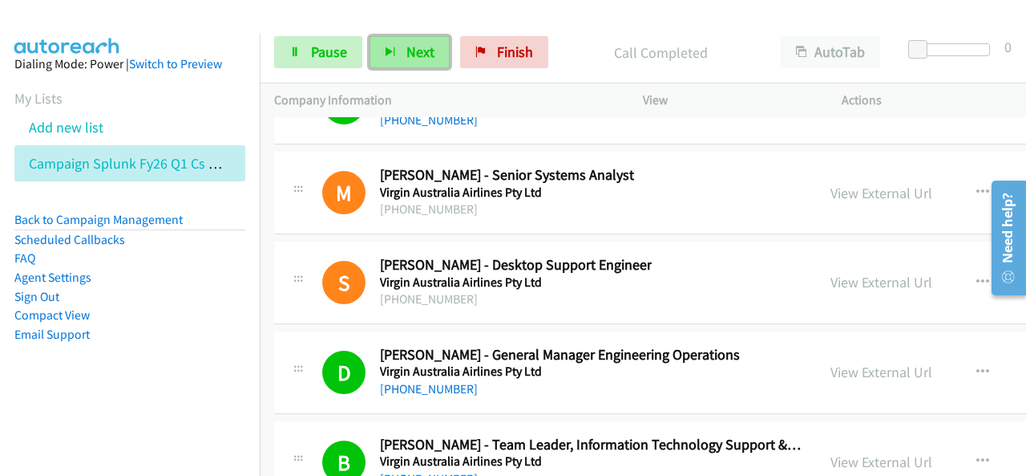
click at [437, 65] on button "Next" at bounding box center [410, 52] width 80 height 32
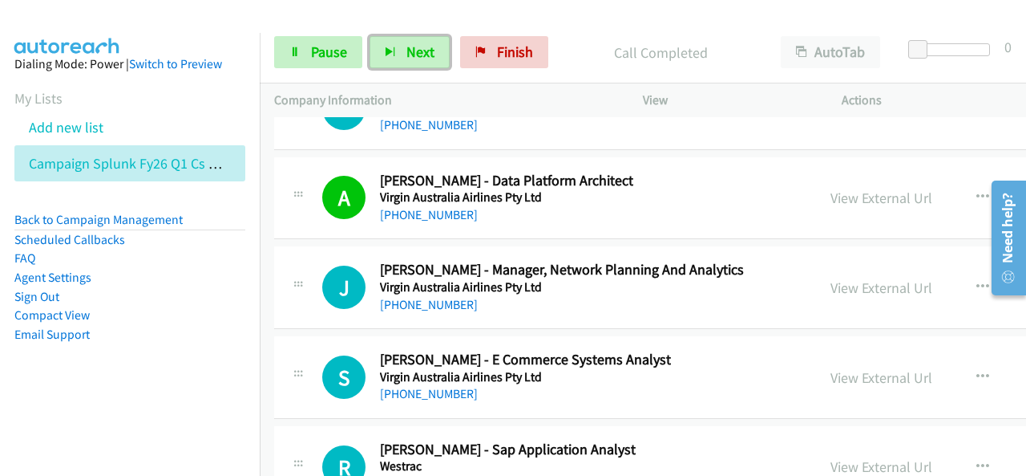
scroll to position [41701, 0]
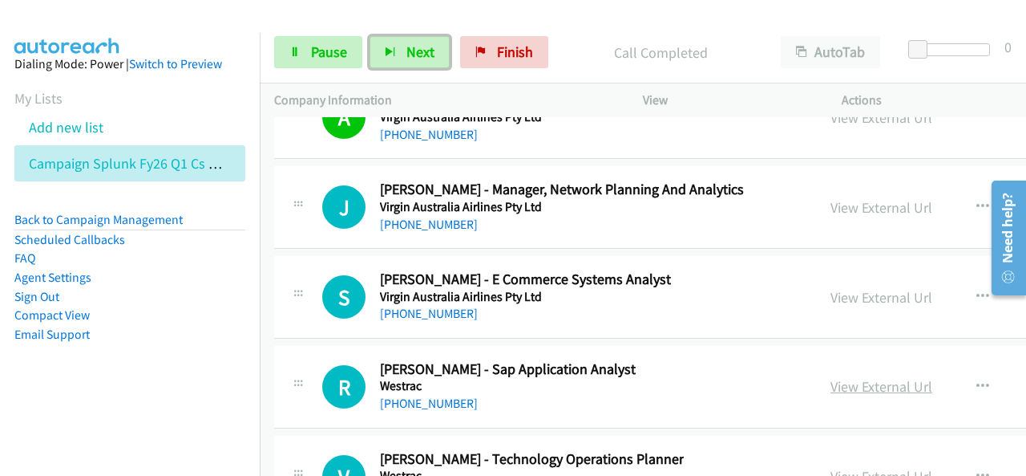
click at [857, 377] on link "View External Url" at bounding box center [882, 386] width 102 height 18
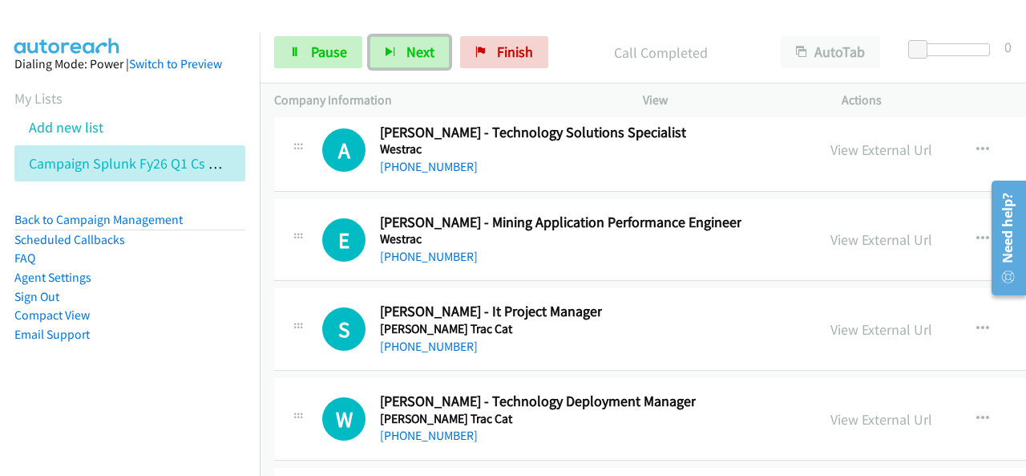
scroll to position [42503, 0]
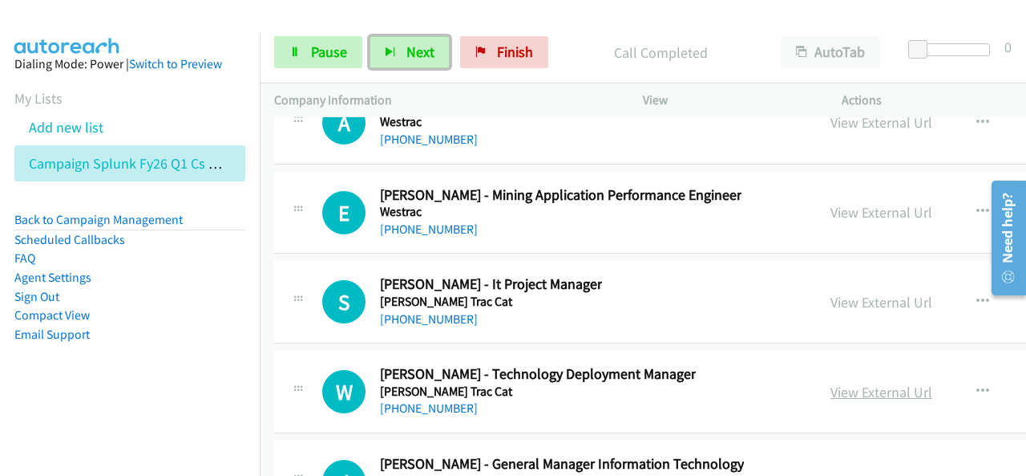
click at [855, 383] on link "View External Url" at bounding box center [882, 392] width 102 height 18
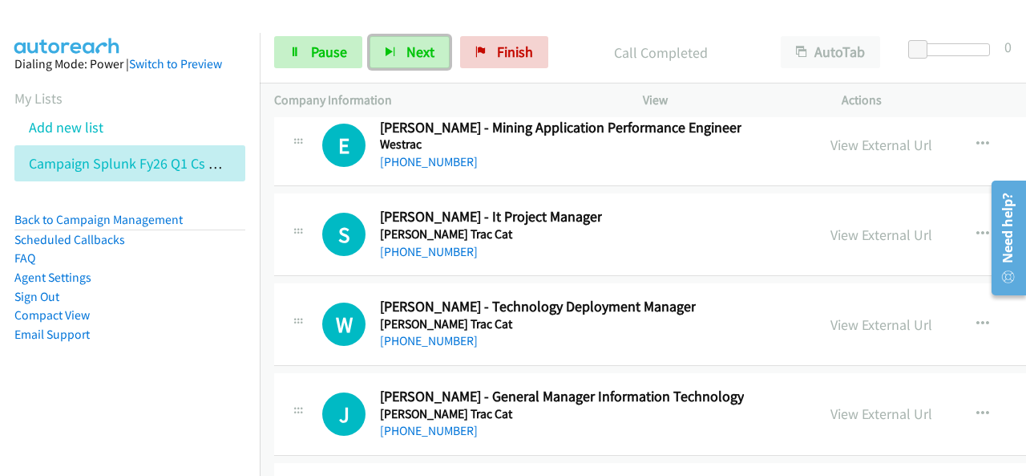
scroll to position [42743, 0]
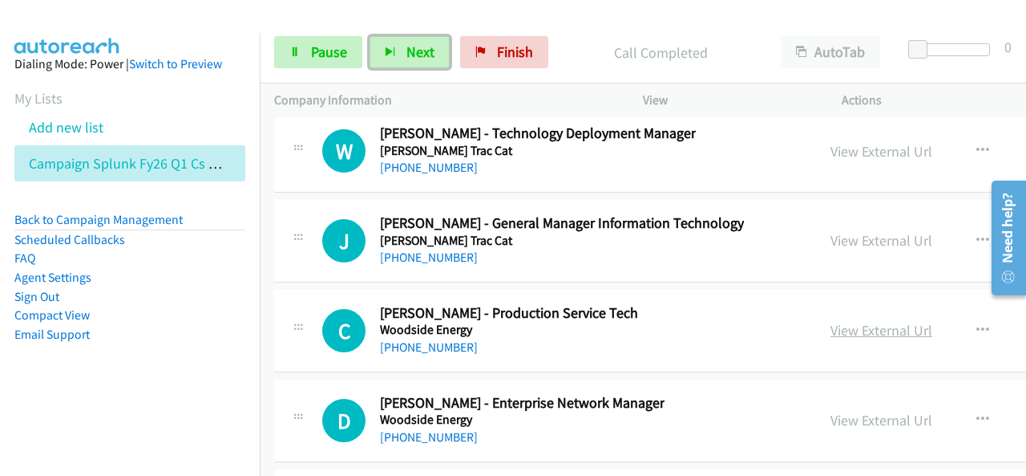
click at [850, 321] on link "View External Url" at bounding box center [882, 330] width 102 height 18
click at [357, 59] on link "Pause" at bounding box center [318, 52] width 88 height 32
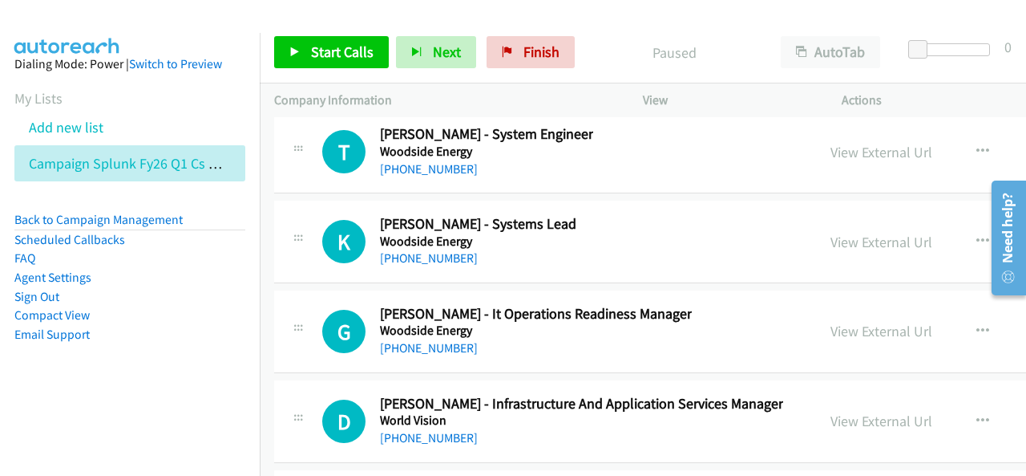
scroll to position [43305, 0]
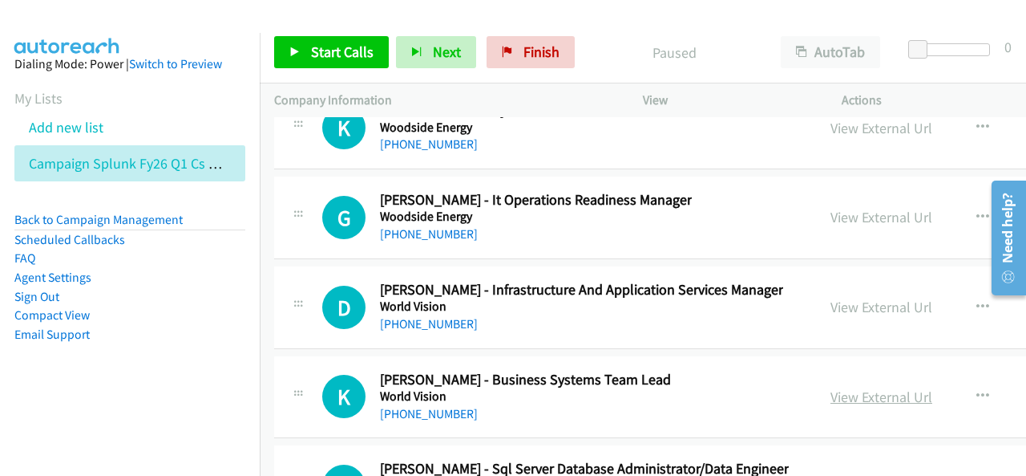
click at [840, 387] on link "View External Url" at bounding box center [882, 396] width 102 height 18
click at [536, 50] on span "Finish" at bounding box center [542, 52] width 36 height 18
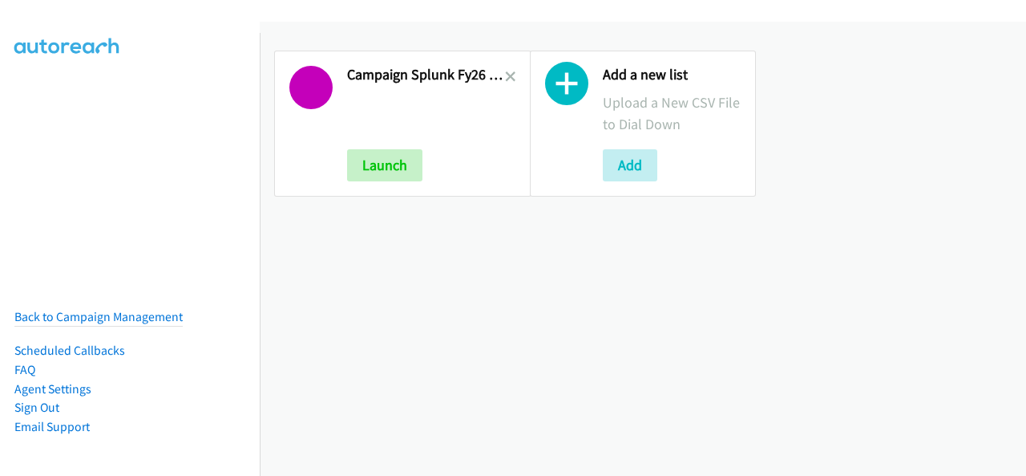
drag, startPoint x: 508, startPoint y: 79, endPoint x: 496, endPoint y: 9, distance: 71.5
click at [508, 79] on icon at bounding box center [510, 77] width 11 height 11
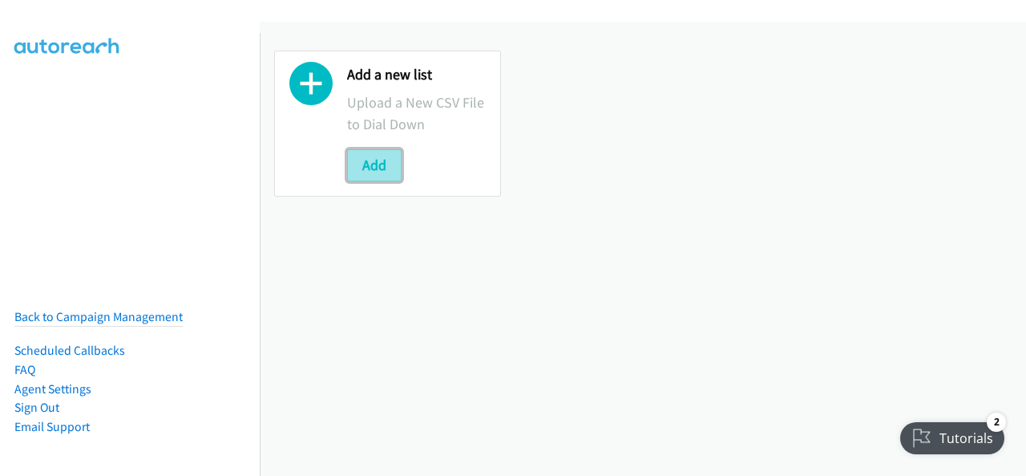
click at [391, 162] on button "Add" at bounding box center [374, 165] width 55 height 32
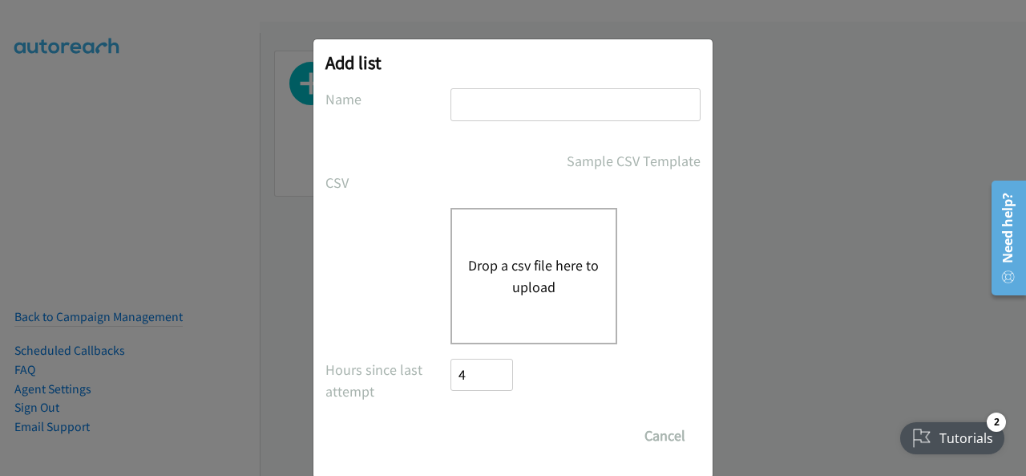
click at [517, 247] on div "Drop a csv file here to upload" at bounding box center [534, 276] width 167 height 136
click at [528, 271] on button "Drop a csv file here to upload" at bounding box center [534, 275] width 132 height 43
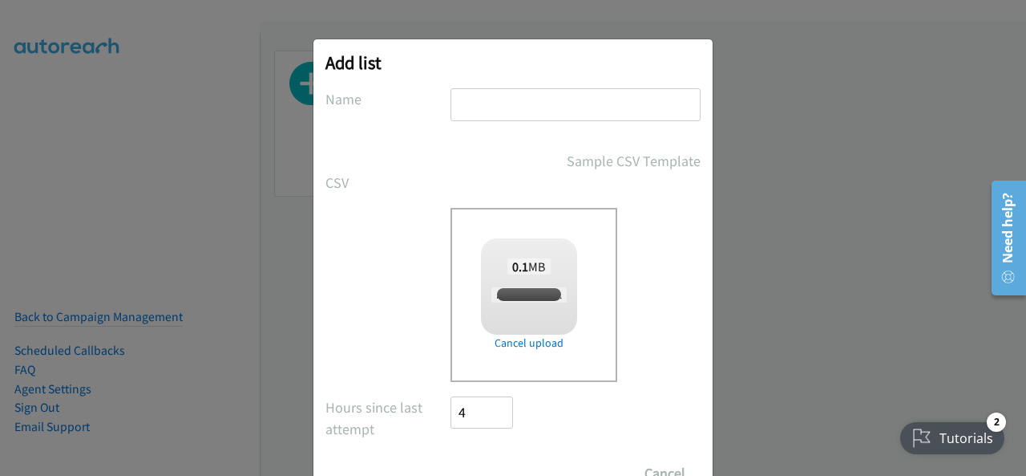
checkbox input "true"
click at [454, 99] on input "text" at bounding box center [576, 104] width 250 height 33
drag, startPoint x: 454, startPoint y: 99, endPoint x: 460, endPoint y: 87, distance: 12.6
click at [460, 87] on div "Add list No phone fields were returned for that Report or List View Please uplo…" at bounding box center [513, 277] width 399 height 476
click at [463, 106] on input "text" at bounding box center [576, 104] width 250 height 33
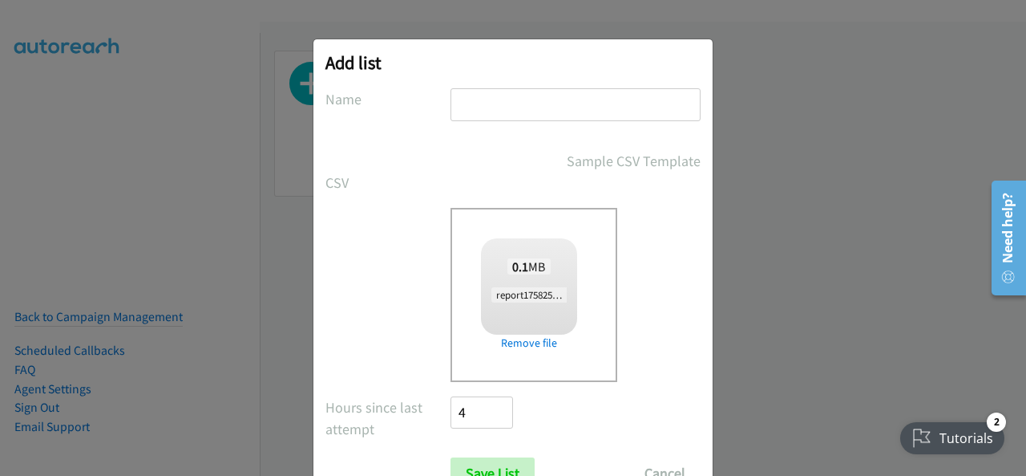
drag, startPoint x: 527, startPoint y: 87, endPoint x: 492, endPoint y: 98, distance: 36.8
click at [492, 99] on input "text" at bounding box center [576, 104] width 250 height 33
paste input "Splunk FY26Q1 CS - O11Y SEC DMAI DM - AU"
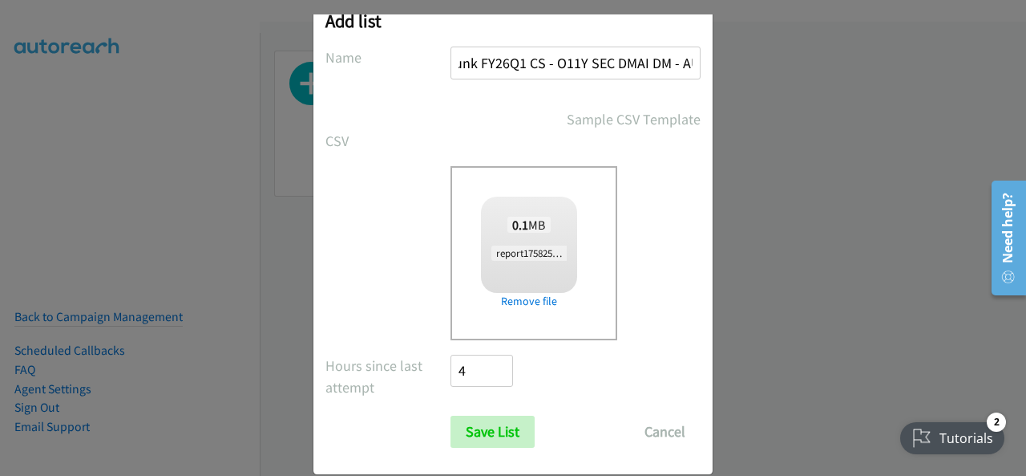
scroll to position [64, 0]
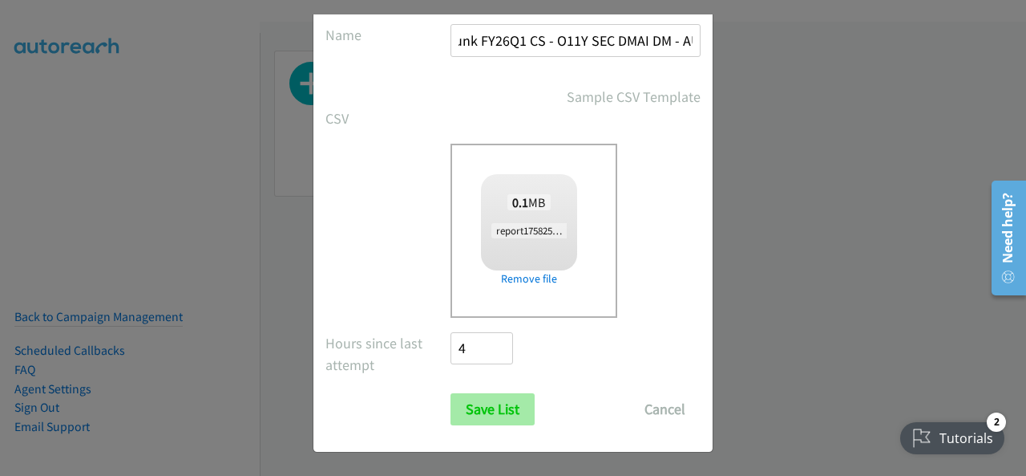
type input "Splunk FY26Q1 CS - O11Y SEC DMAI DM - AU"
click at [488, 412] on input "Save List" at bounding box center [493, 409] width 84 height 32
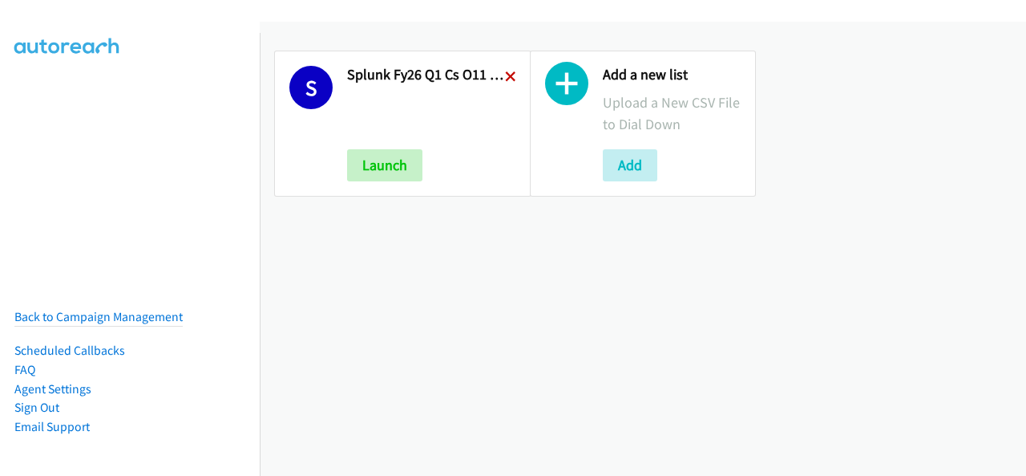
click at [508, 75] on icon at bounding box center [510, 77] width 11 height 11
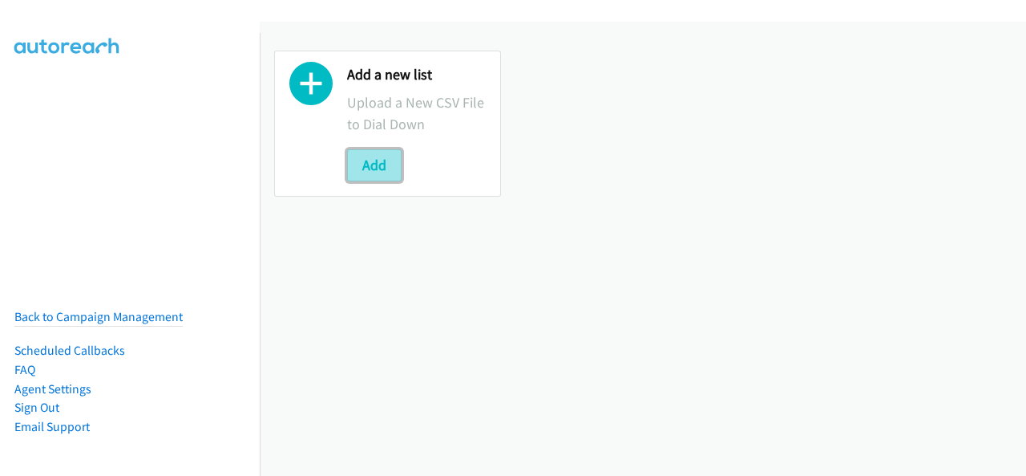
click at [390, 170] on button "Add" at bounding box center [374, 165] width 55 height 32
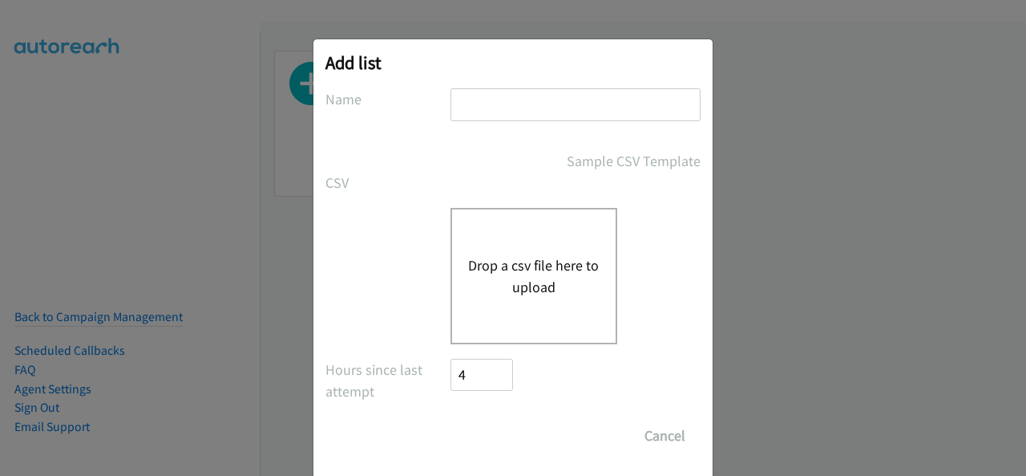
click at [586, 113] on input "text" at bounding box center [576, 104] width 250 height 33
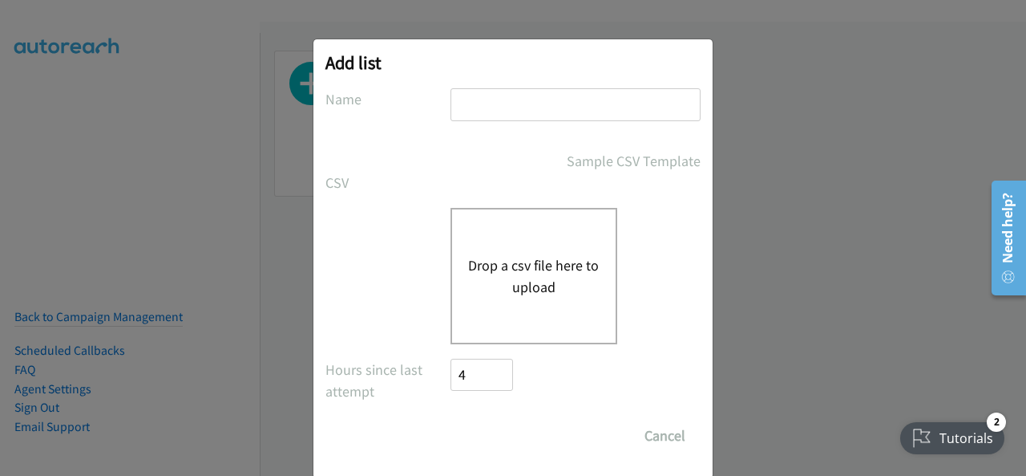
type input "Campaign Splunk FY26Q1 CS - O11Y LOC - AU"
click at [579, 114] on input "Campaign Splunk FY26Q1 CS - O11Y LOC - AU" at bounding box center [576, 104] width 250 height 33
drag, startPoint x: 665, startPoint y: 105, endPoint x: 678, endPoint y: 104, distance: 13.7
click at [676, 104] on input "Campaign Splunk FY26Q1 CS - O11Y LOC - AU" at bounding box center [576, 104] width 250 height 33
click at [673, 434] on button "Cancel" at bounding box center [665, 435] width 71 height 32
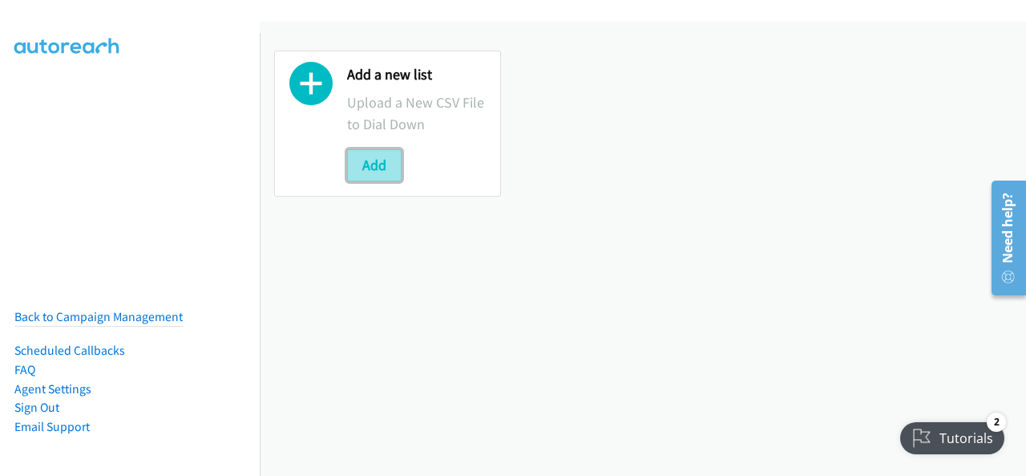
click at [380, 150] on button "Add" at bounding box center [374, 165] width 55 height 32
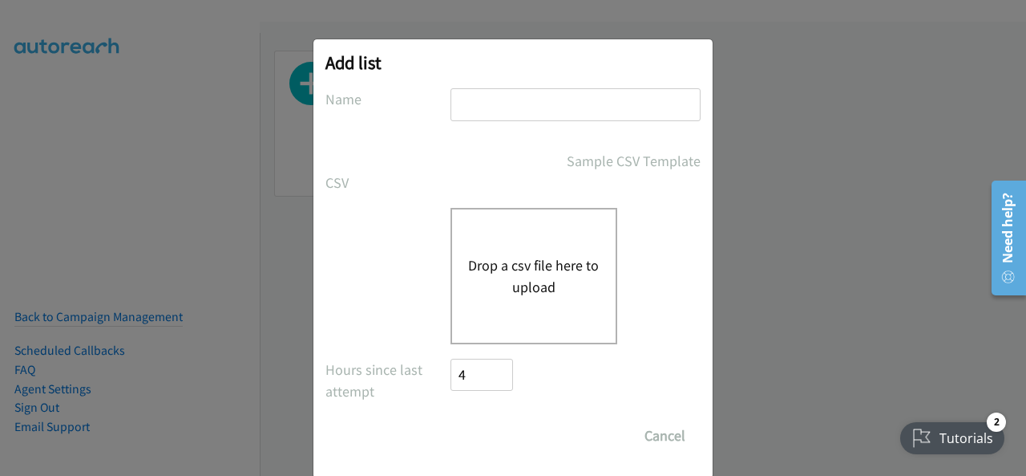
drag, startPoint x: 547, startPoint y: 99, endPoint x: 551, endPoint y: 107, distance: 9.0
click at [549, 99] on input "text" at bounding box center [576, 104] width 250 height 33
drag, startPoint x: 531, startPoint y: 97, endPoint x: 505, endPoint y: 111, distance: 29.4
click at [507, 111] on input "text" at bounding box center [576, 104] width 250 height 33
paste input "cript - Splunk FY26Q1 CS - O11Y SEC DMAI DM"
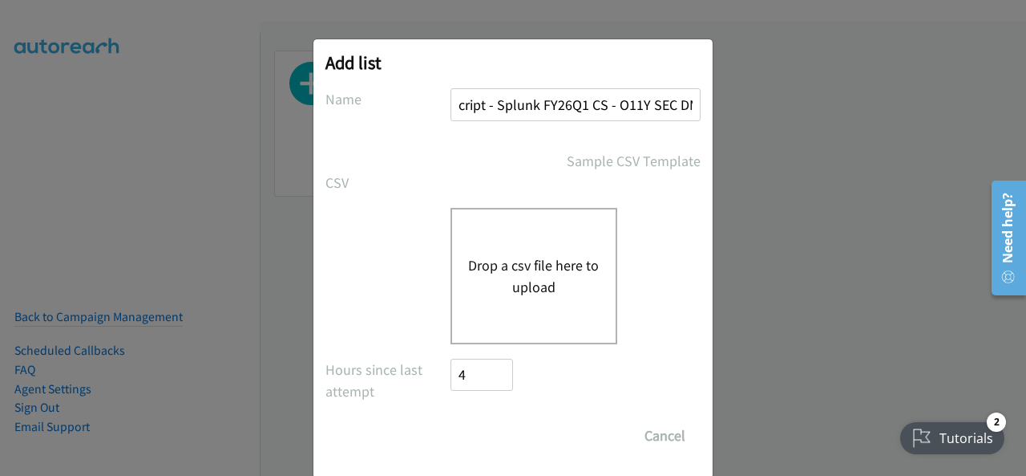
scroll to position [0, 35]
type input "cript - Splunk FY26Q1 CS - O11Y SEC DMAI DM"
click at [534, 262] on button "Drop a csv file here to upload" at bounding box center [534, 275] width 132 height 43
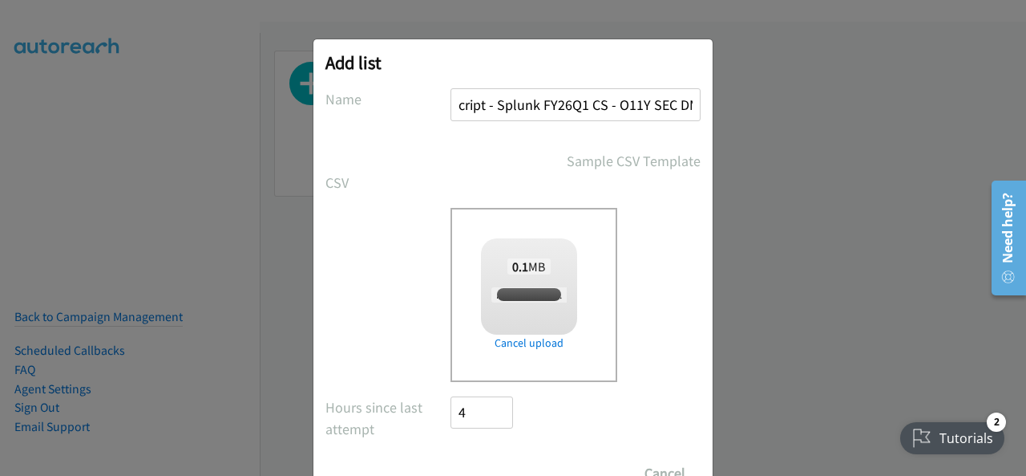
checkbox input "true"
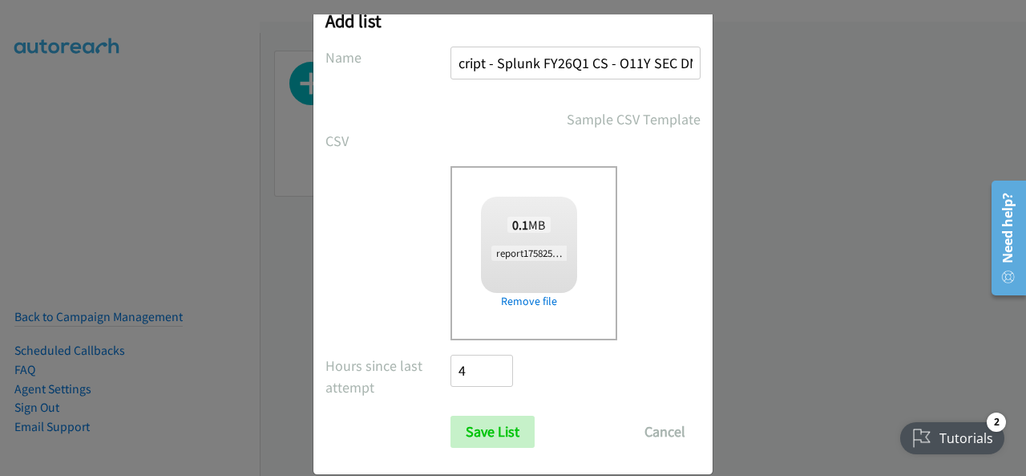
scroll to position [64, 0]
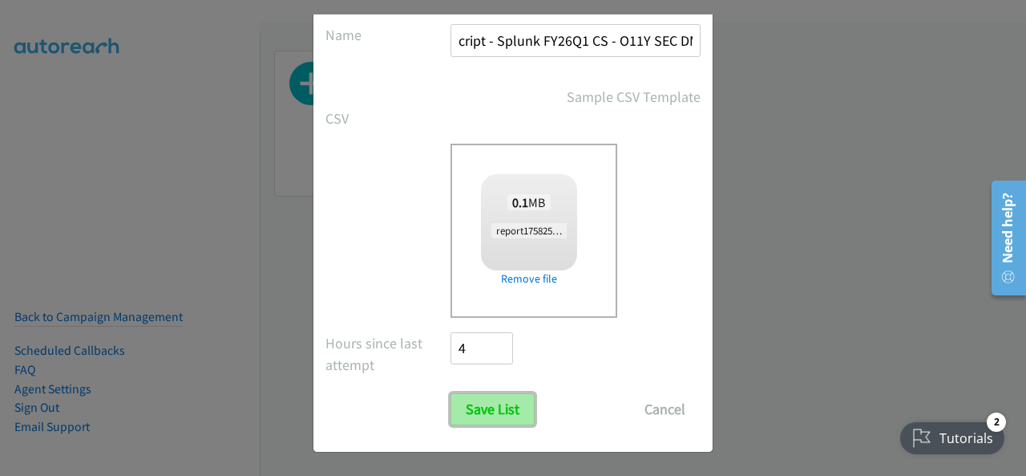
click at [504, 405] on input "Save List" at bounding box center [493, 409] width 84 height 32
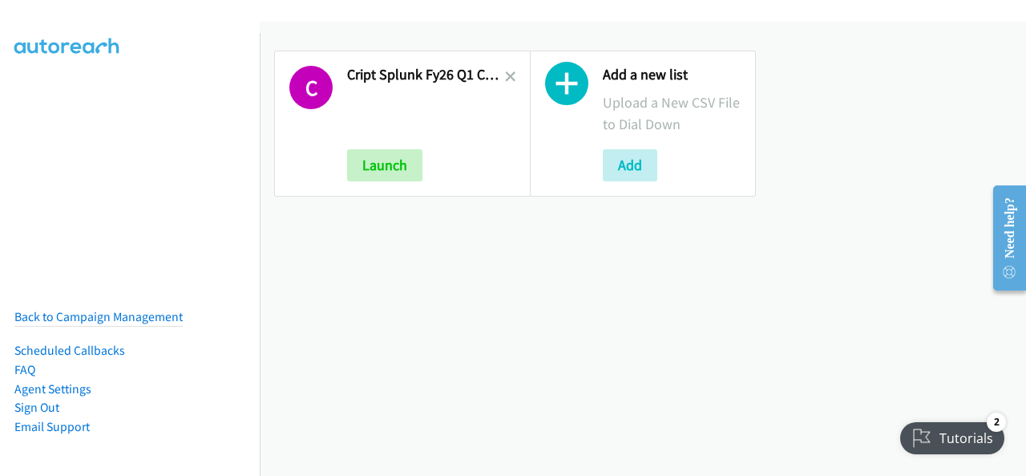
drag, startPoint x: 508, startPoint y: 77, endPoint x: 496, endPoint y: 97, distance: 23.4
click at [506, 79] on icon at bounding box center [510, 77] width 11 height 11
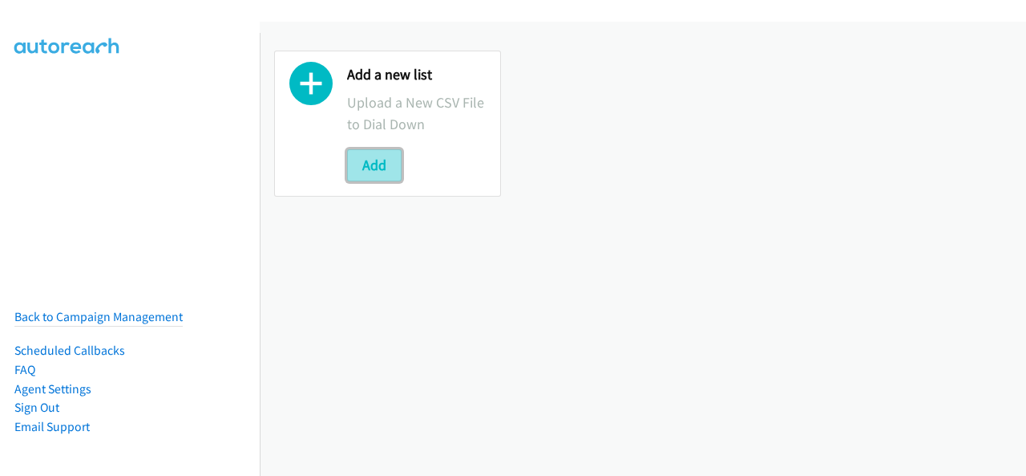
click at [386, 154] on button "Add" at bounding box center [374, 165] width 55 height 32
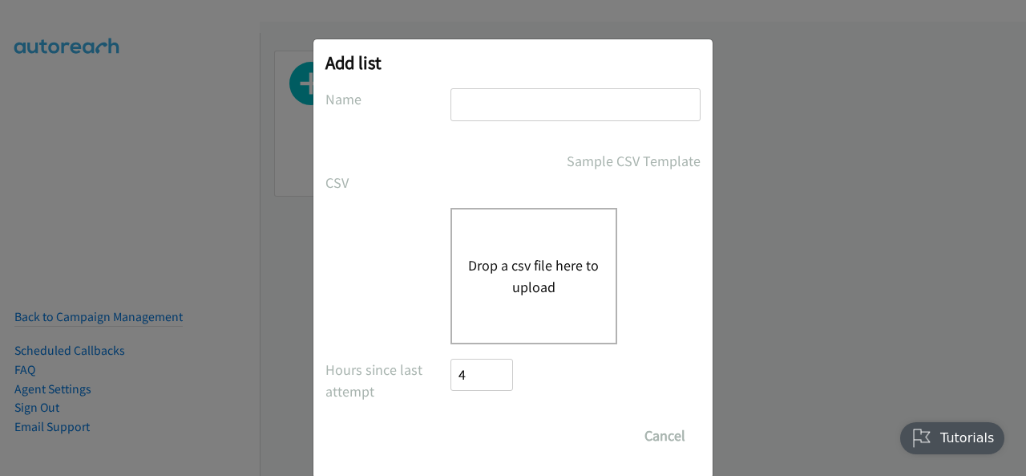
click at [494, 100] on input "text" at bounding box center [576, 104] width 250 height 33
type input "Splunk FY26Q1 CS - O11Y SEC DMAI DM - AU"
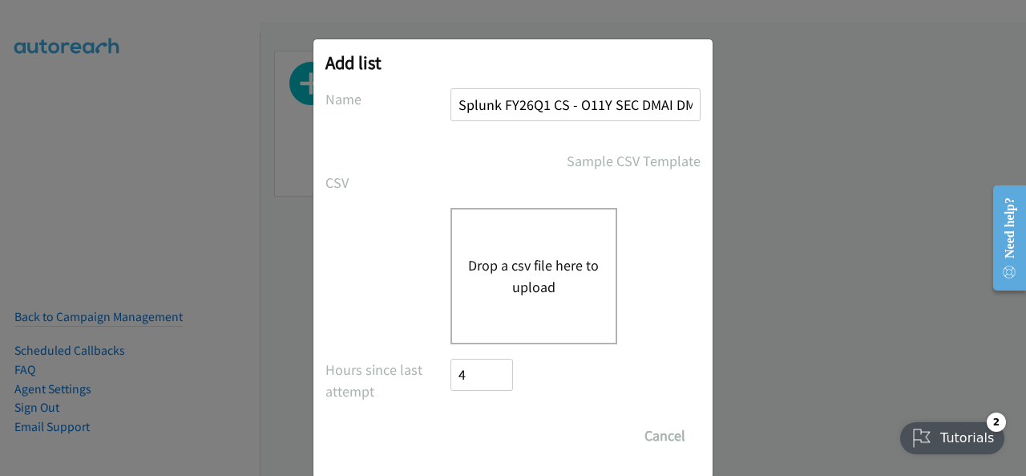
click at [528, 285] on button "Drop a csv file here to upload" at bounding box center [534, 275] width 132 height 43
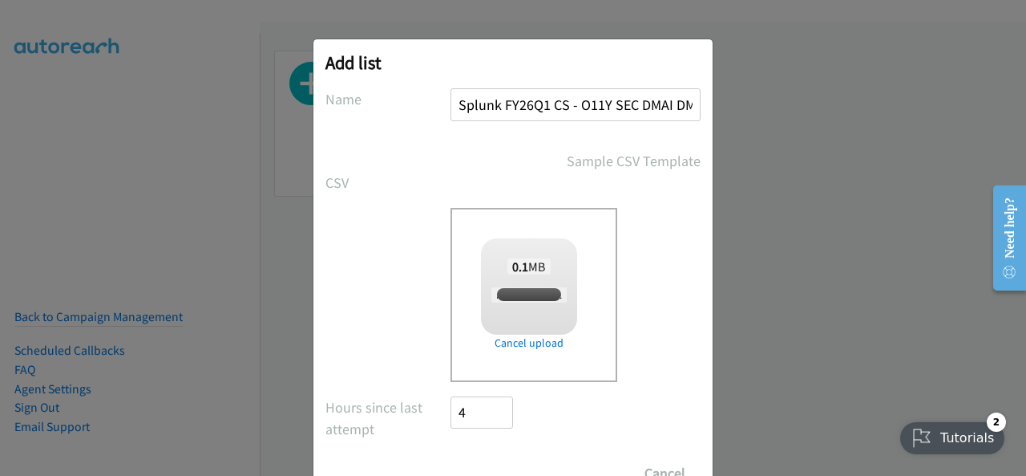
checkbox input "true"
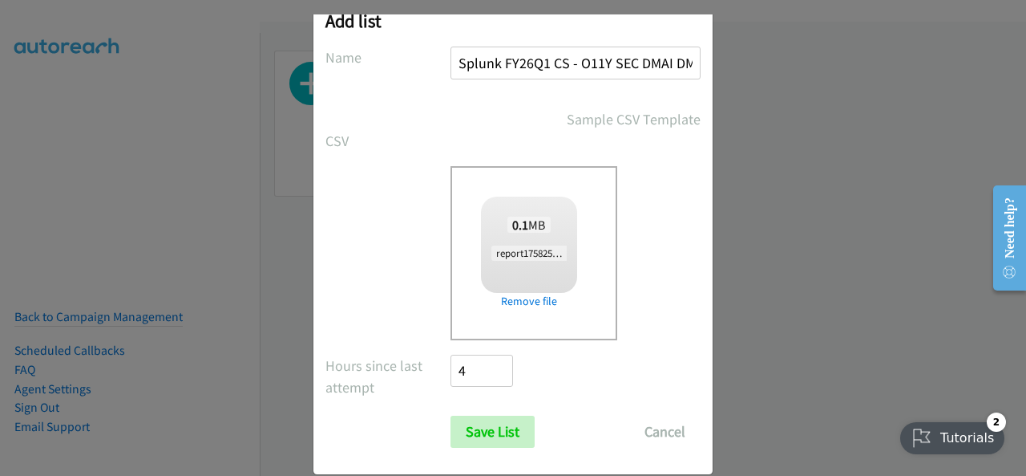
scroll to position [64, 0]
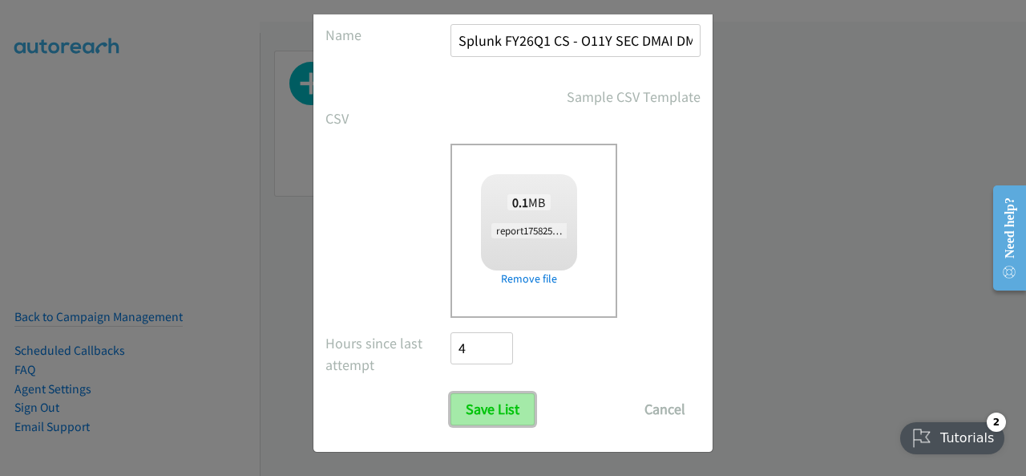
click at [494, 398] on input "Save List" at bounding box center [493, 409] width 84 height 32
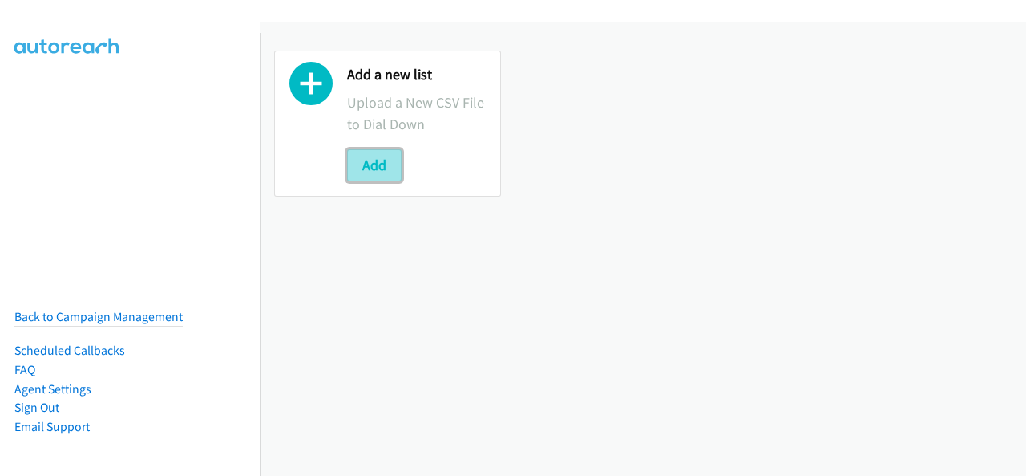
click at [391, 164] on button "Add" at bounding box center [374, 165] width 55 height 32
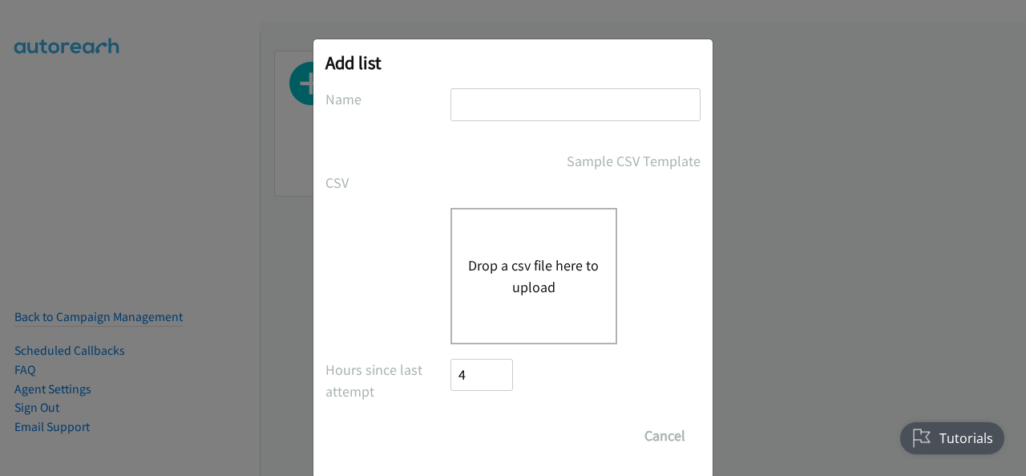
click at [491, 107] on input "text" at bounding box center [576, 104] width 250 height 33
type input "Splunk FY26Q1 CS - O11Y SEC DMAI DM - AU"
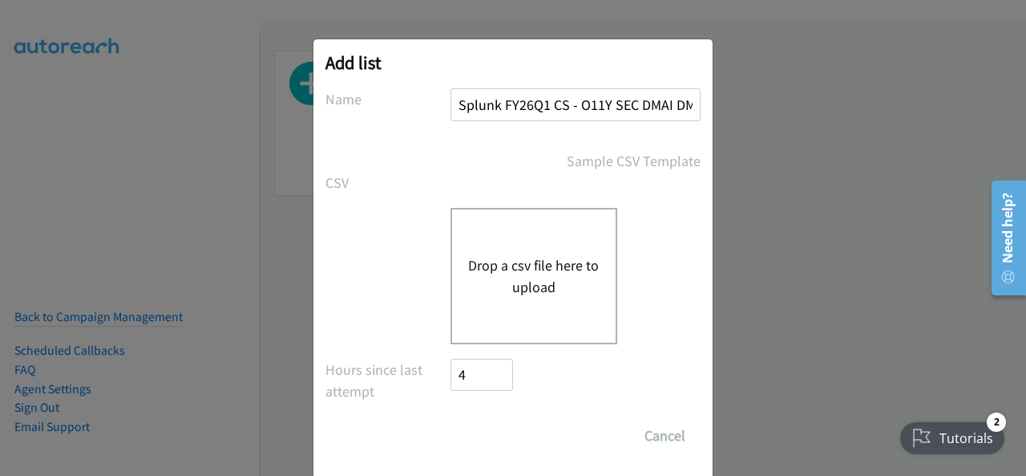
click at [529, 297] on div "Drop a csv file here to upload" at bounding box center [534, 276] width 167 height 136
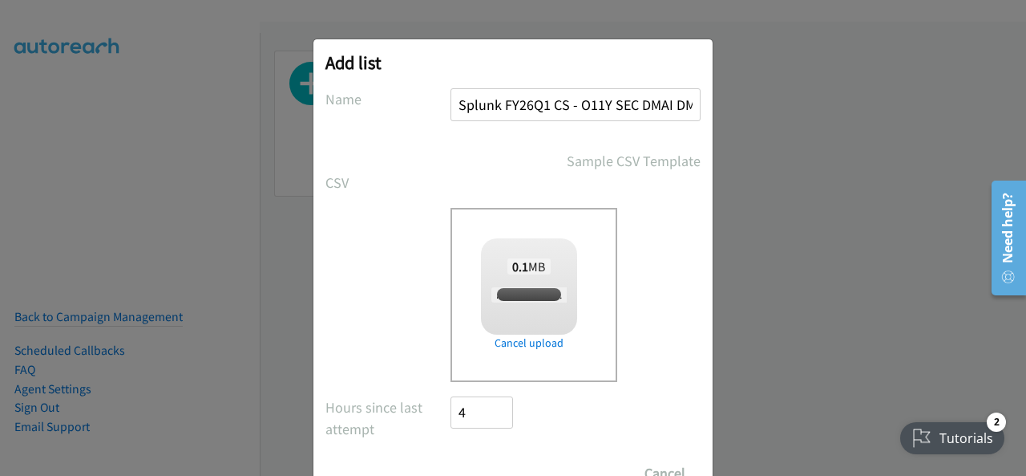
checkbox input "true"
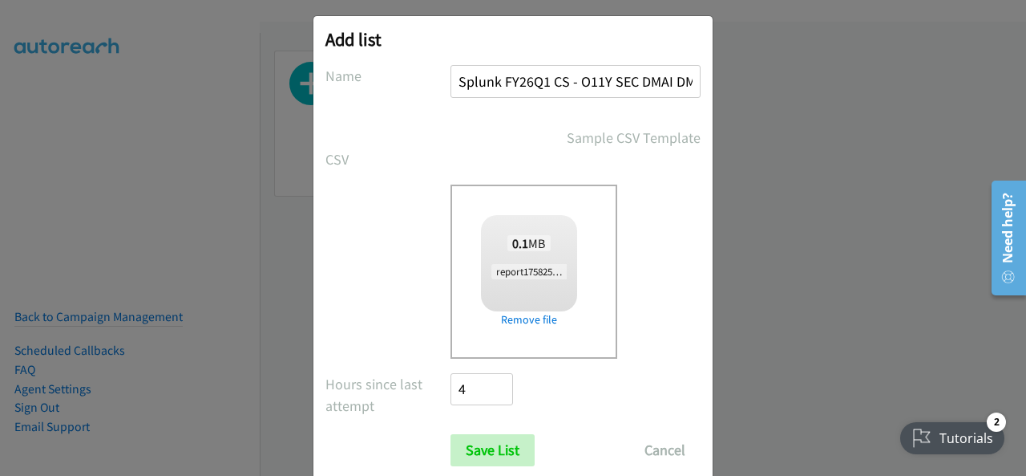
scroll to position [64, 0]
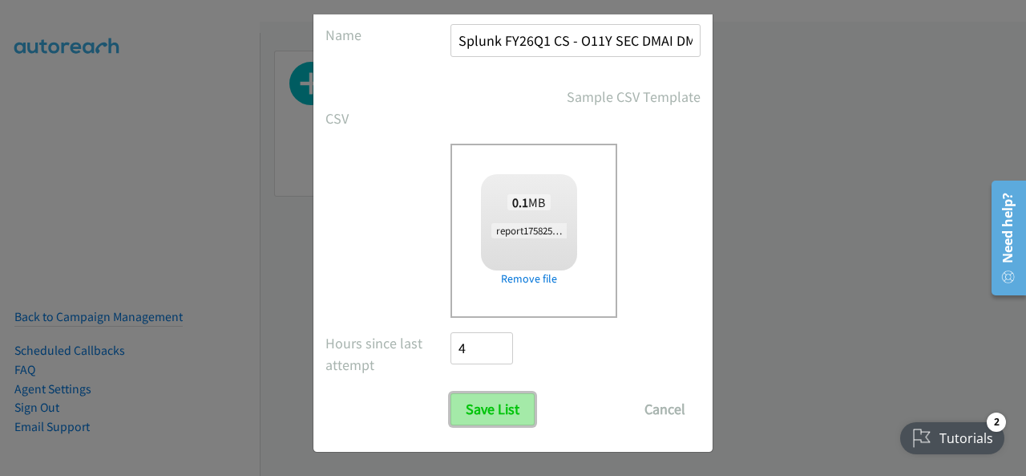
click at [468, 393] on input "Save List" at bounding box center [493, 409] width 84 height 32
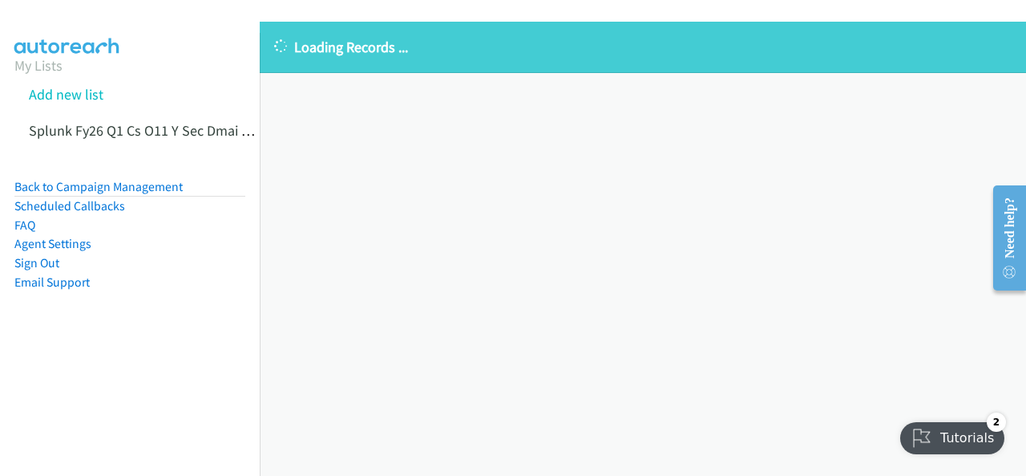
drag, startPoint x: 866, startPoint y: 189, endPoint x: 645, endPoint y: 68, distance: 252.3
click at [867, 190] on div "Loading Records ... Sorry, something went wrong please try again." at bounding box center [643, 249] width 767 height 454
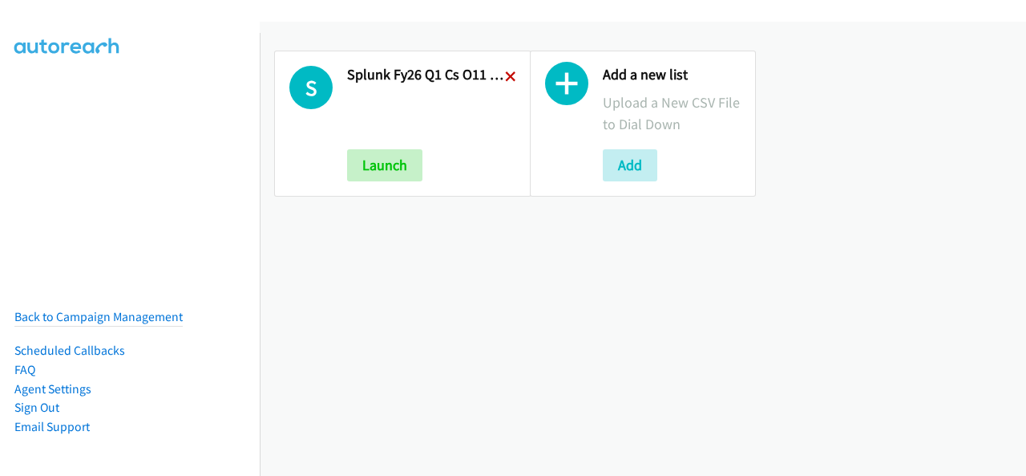
click at [505, 78] on icon at bounding box center [510, 77] width 11 height 11
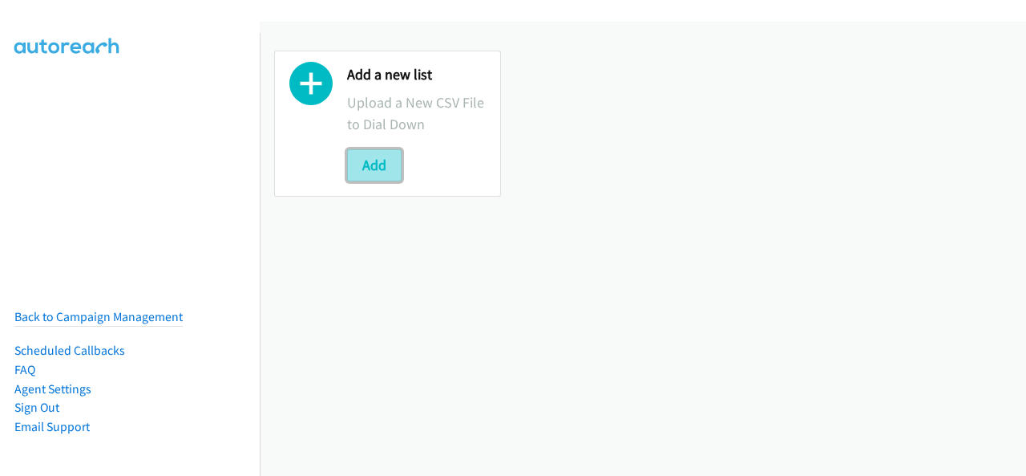
click at [380, 155] on button "Add" at bounding box center [374, 165] width 55 height 32
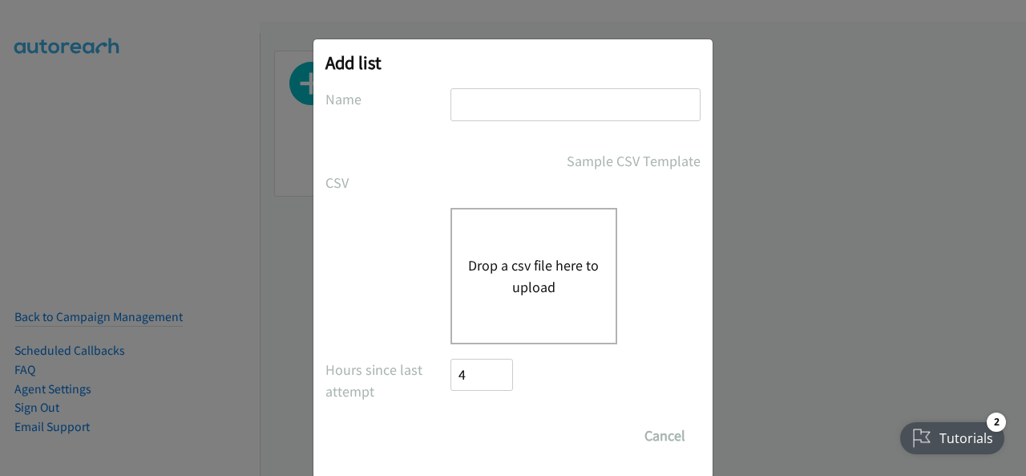
click at [467, 107] on input "text" at bounding box center [576, 104] width 250 height 33
type input "Splunk FY26Q1 CS - O11Y SEC DMAI DM - AU"
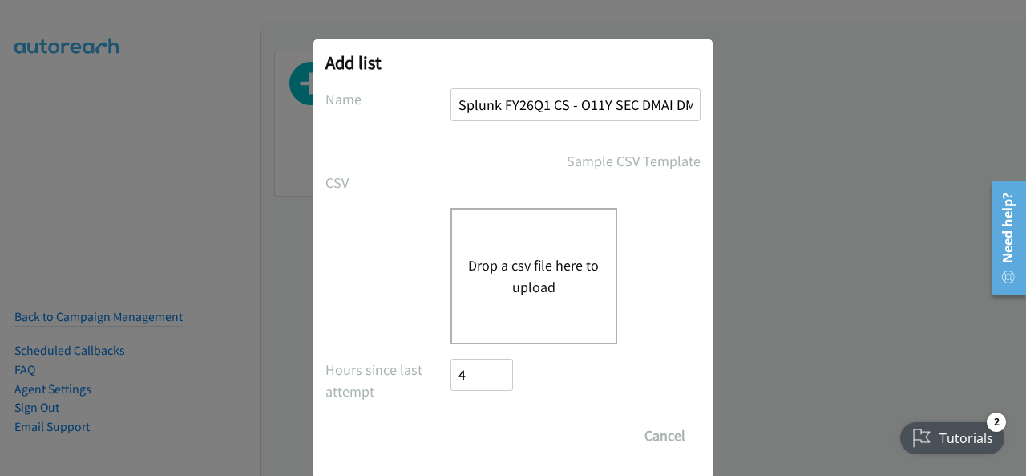
scroll to position [26, 0]
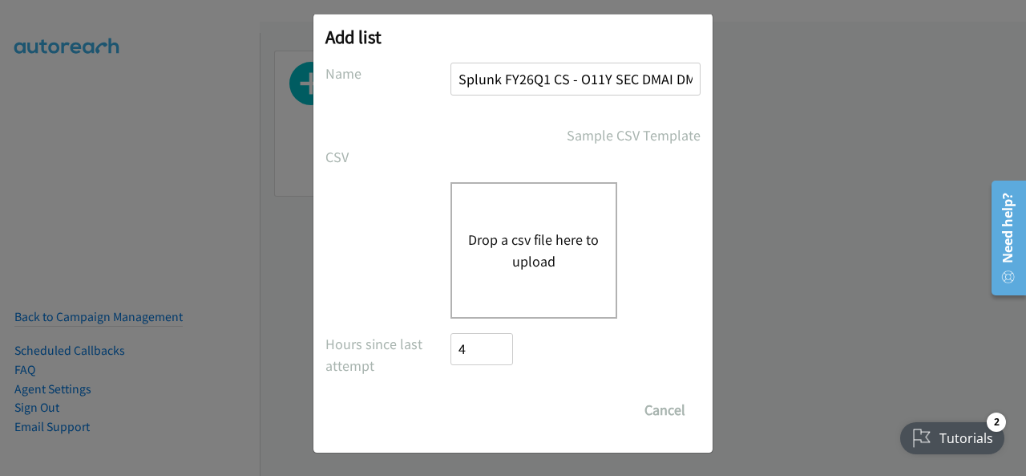
click at [518, 257] on button "Drop a csv file here to upload" at bounding box center [534, 250] width 132 height 43
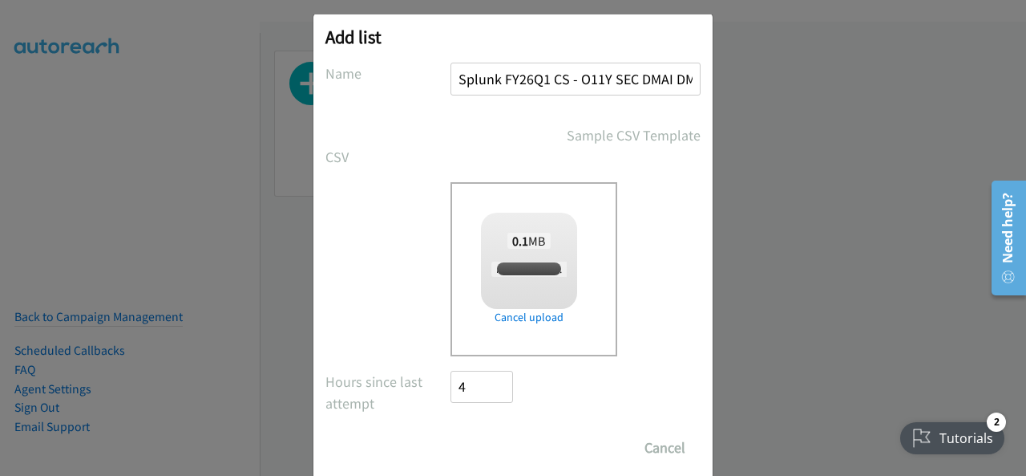
checkbox input "true"
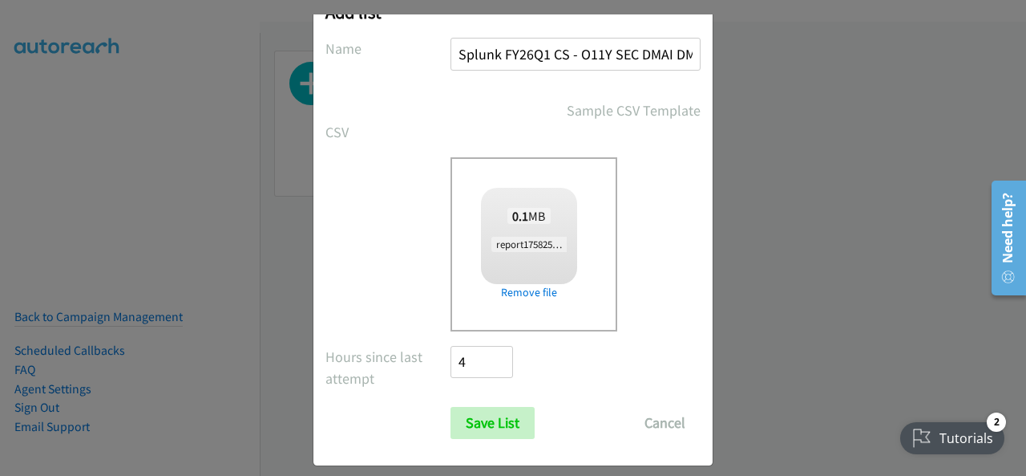
scroll to position [64, 0]
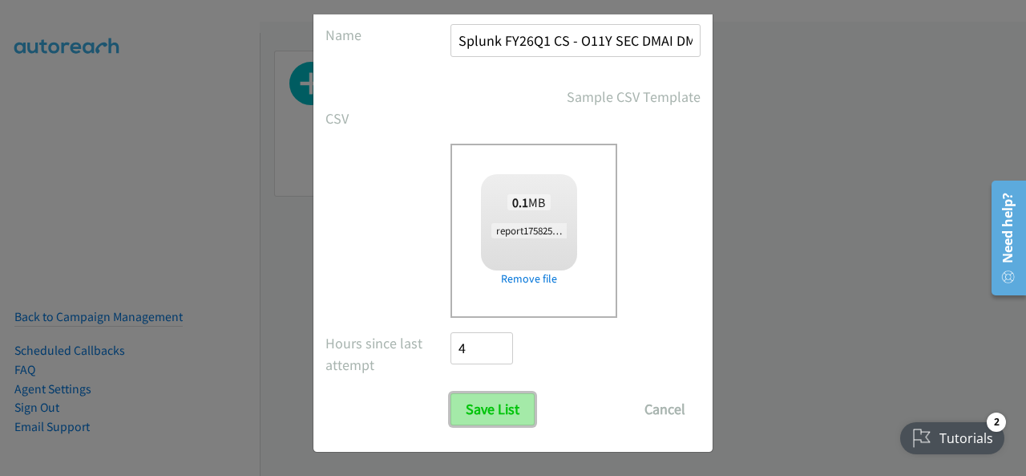
click at [464, 396] on input "Save List" at bounding box center [493, 409] width 84 height 32
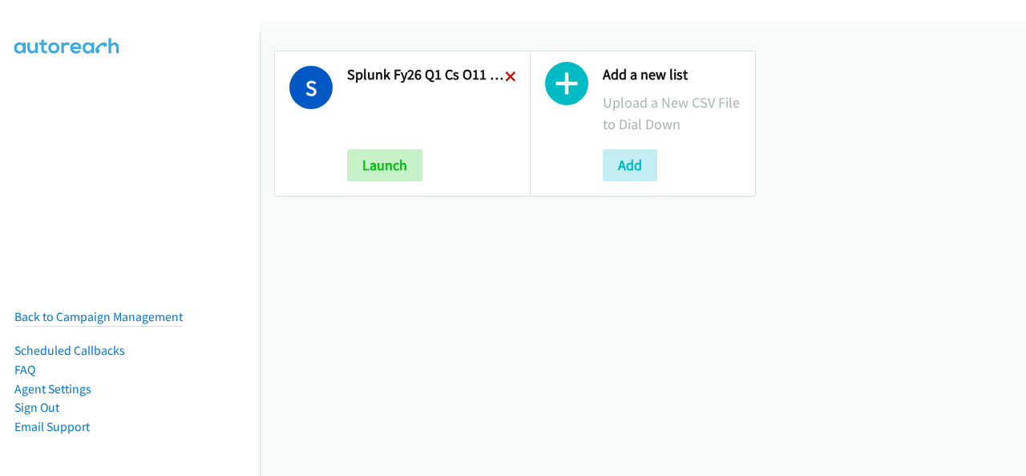
click at [505, 75] on icon at bounding box center [510, 77] width 11 height 11
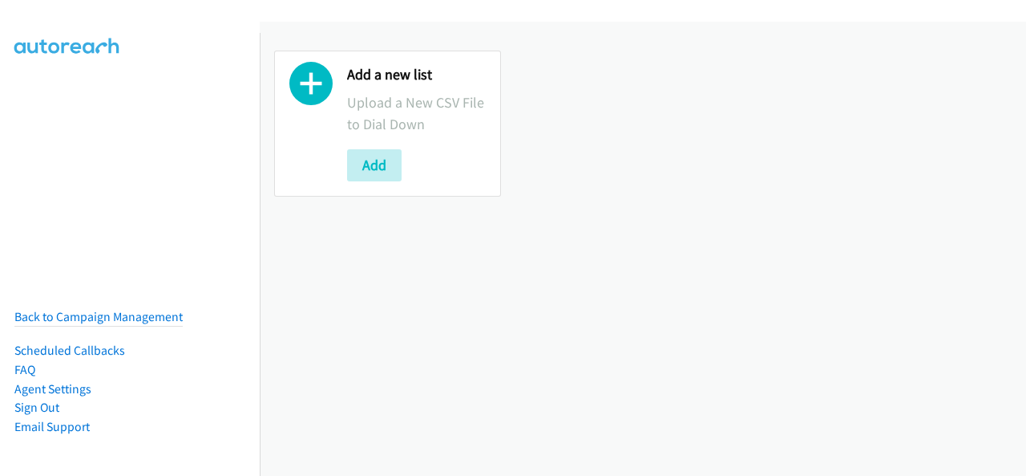
click at [403, 144] on div "Add a new list Upload a New CSV File to Dial Down Add" at bounding box center [416, 123] width 139 height 115
click at [382, 165] on button "Add" at bounding box center [374, 165] width 55 height 32
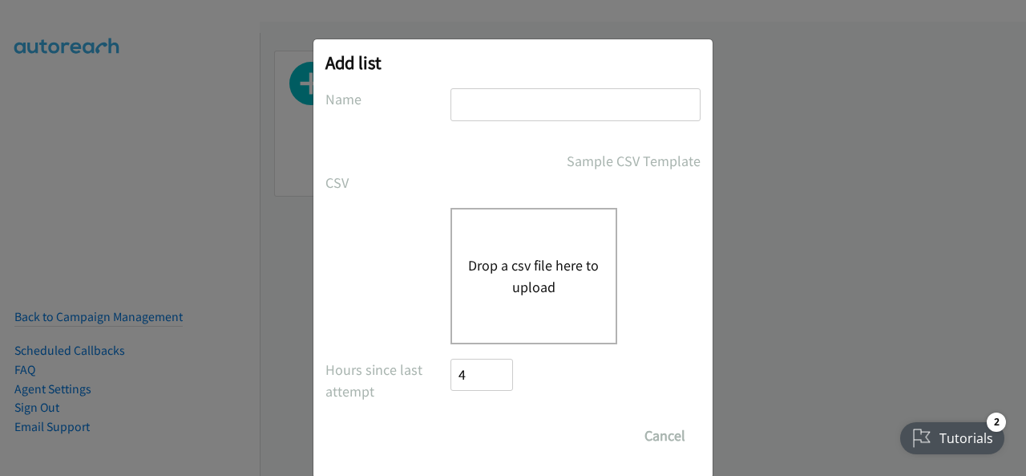
click at [568, 83] on div "Add list No phone fields were returned for that Report or List View Please uplo…" at bounding box center [513, 258] width 399 height 439
click at [566, 92] on input "text" at bounding box center [576, 104] width 250 height 33
type input "Splunk FY26Q1 CS - O11Y SEC DMAI DM - AU"
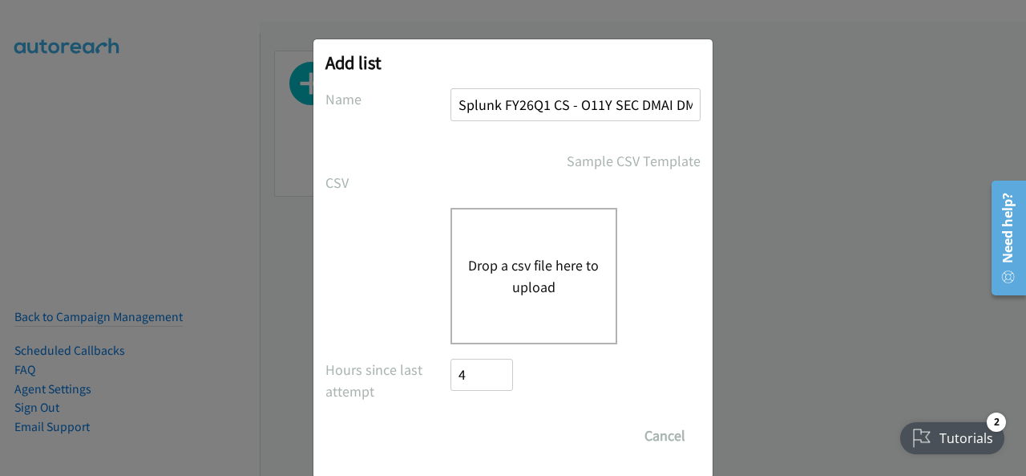
click at [536, 291] on button "Drop a csv file here to upload" at bounding box center [534, 275] width 132 height 43
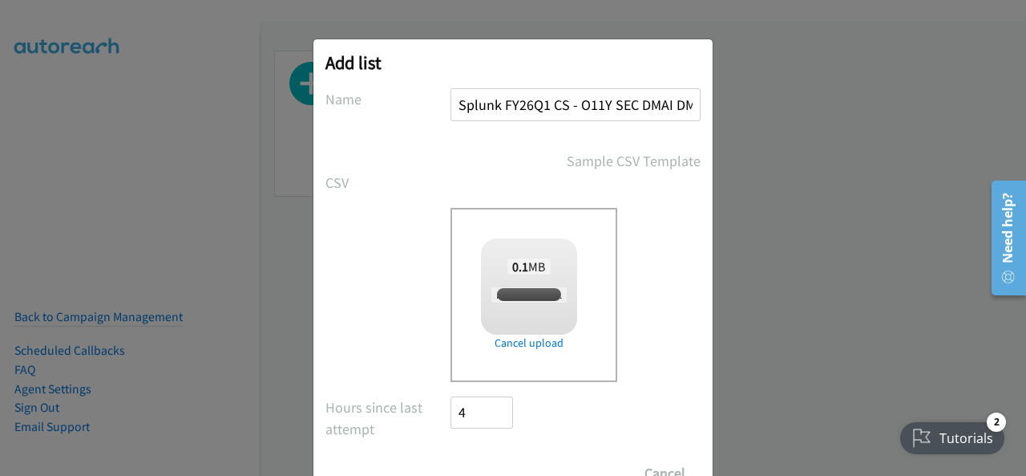
checkbox input "true"
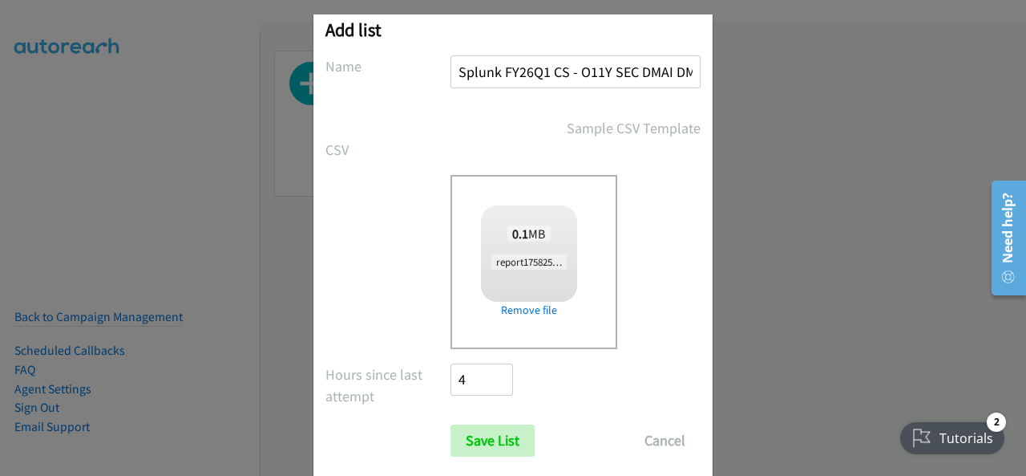
scroll to position [64, 0]
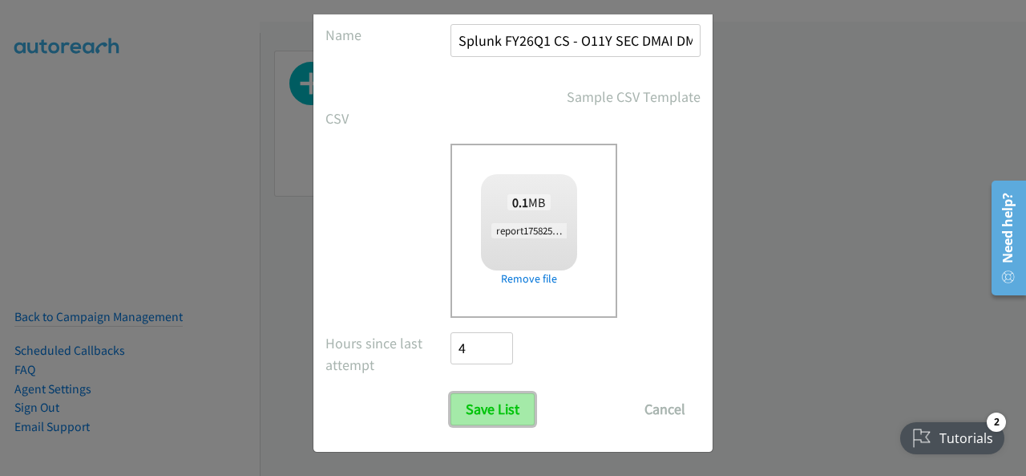
click at [504, 399] on input "Save List" at bounding box center [493, 409] width 84 height 32
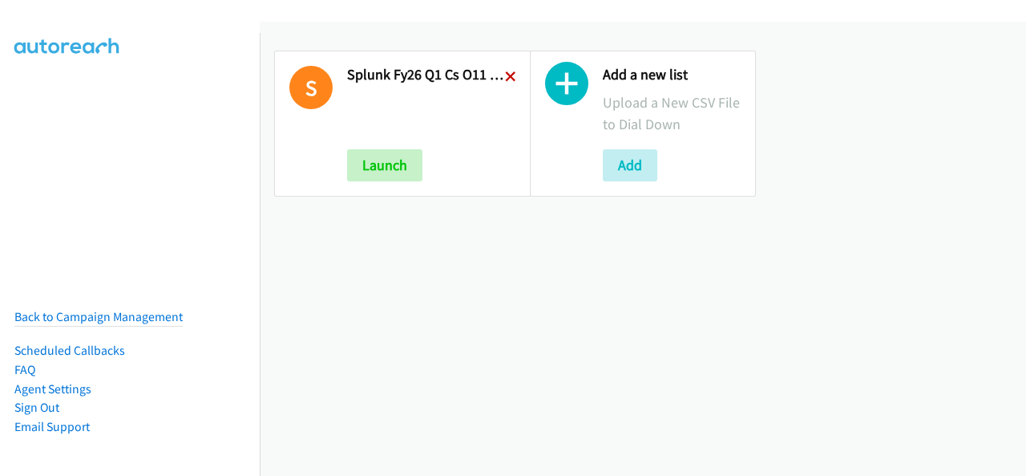
click at [505, 79] on icon at bounding box center [510, 77] width 11 height 11
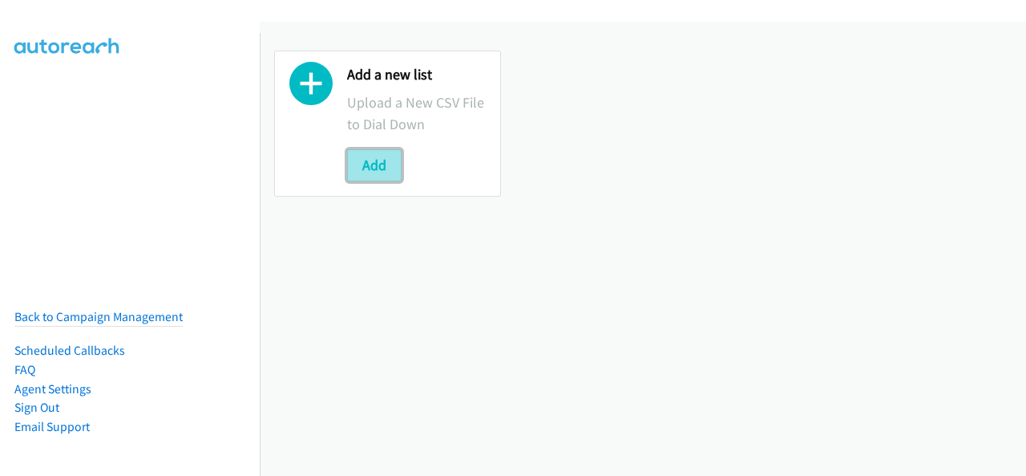
click at [367, 165] on button "Add" at bounding box center [374, 165] width 55 height 32
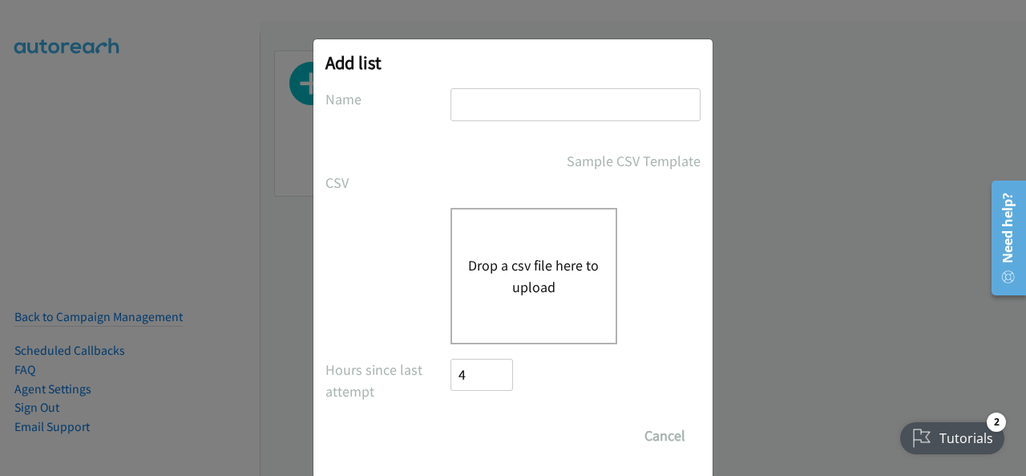
click at [555, 113] on input "text" at bounding box center [576, 104] width 250 height 33
type input "Splunk FY26Q1 CS - O11Y SEC DMAI DM - AU"
click at [516, 279] on button "Drop a csv file here to upload" at bounding box center [534, 275] width 132 height 43
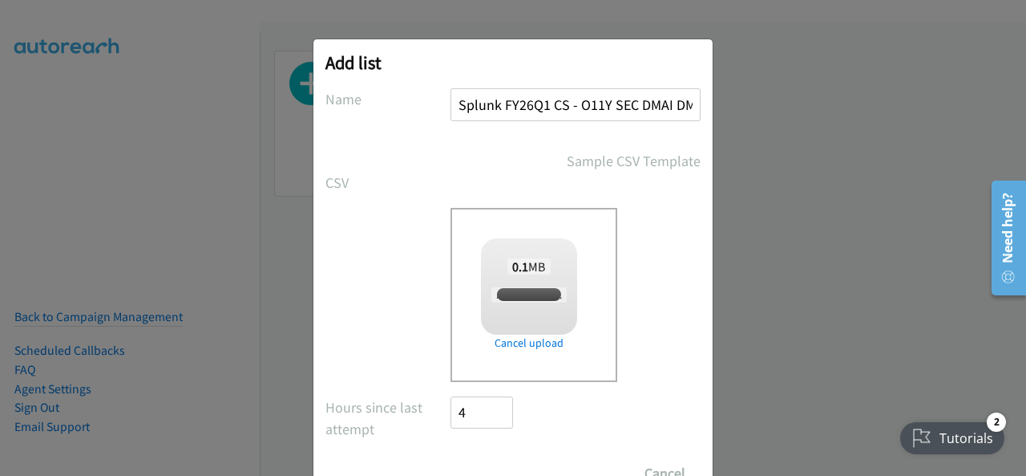
checkbox input "true"
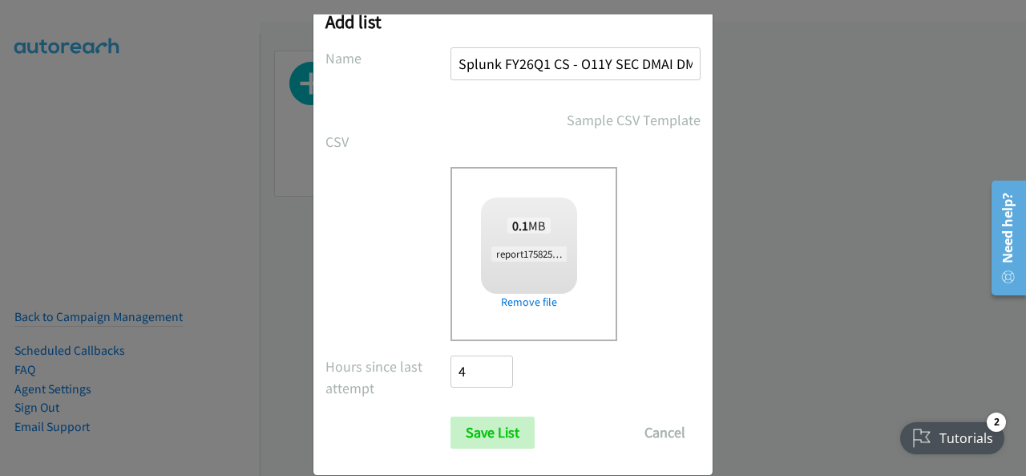
scroll to position [64, 0]
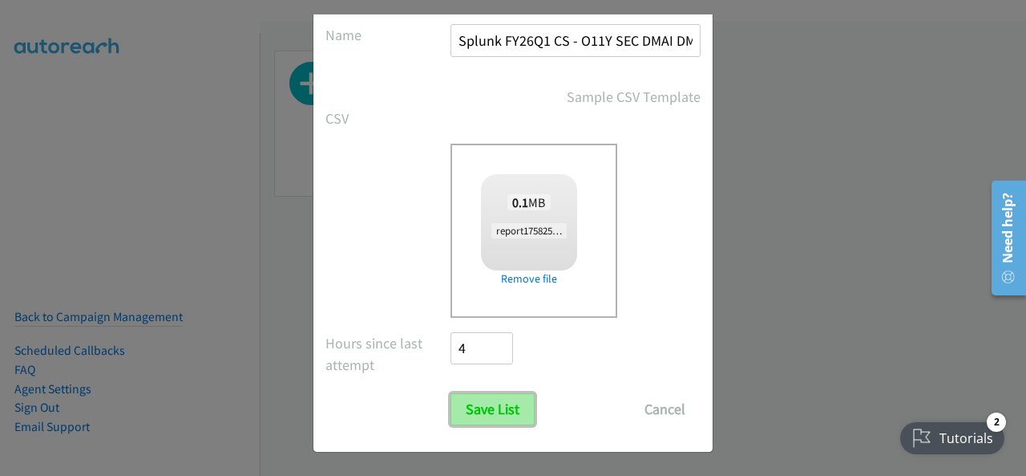
click at [465, 394] on input "Save List" at bounding box center [493, 409] width 84 height 32
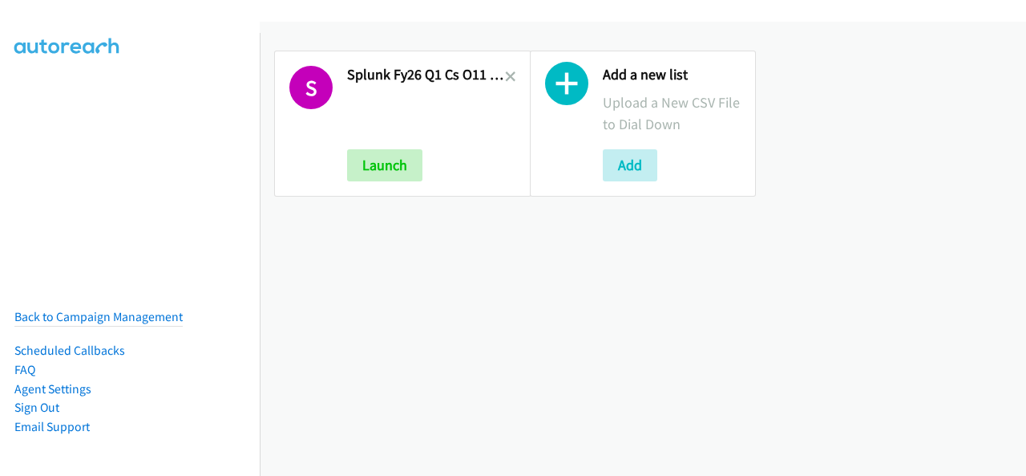
click at [505, 82] on link at bounding box center [510, 76] width 11 height 18
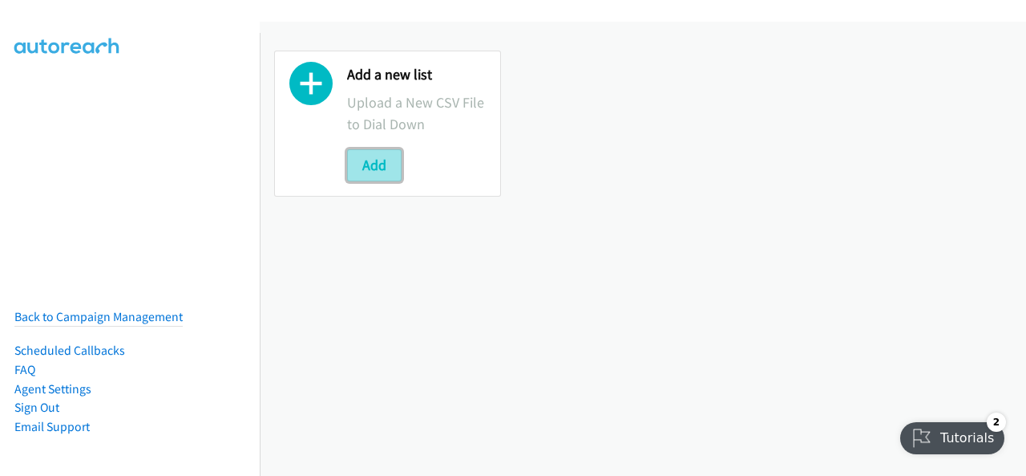
click at [388, 161] on button "Add" at bounding box center [374, 165] width 55 height 32
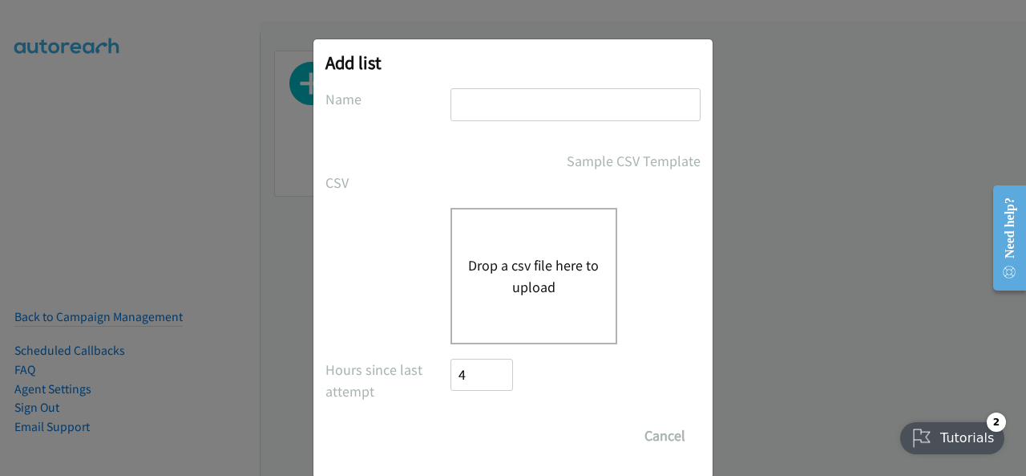
click at [528, 119] on input "text" at bounding box center [576, 104] width 250 height 33
type input "Splunk FY26Q1 CS - O11Y SEC DMAI DM - AU"
click at [516, 273] on button "Drop a csv file here to upload" at bounding box center [534, 275] width 132 height 43
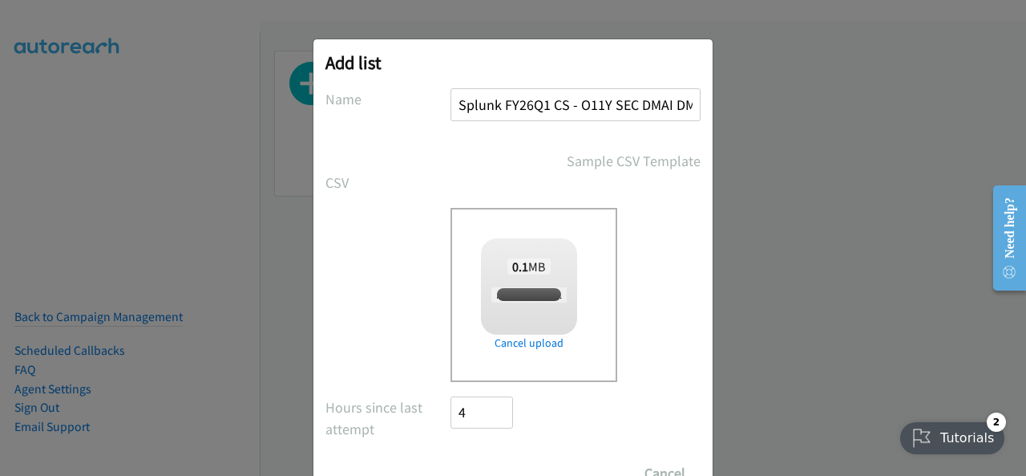
checkbox input "true"
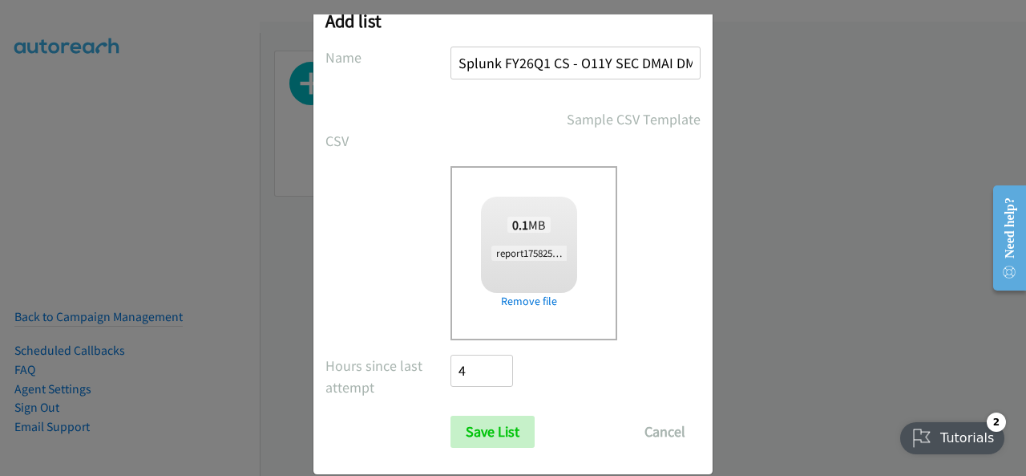
scroll to position [64, 0]
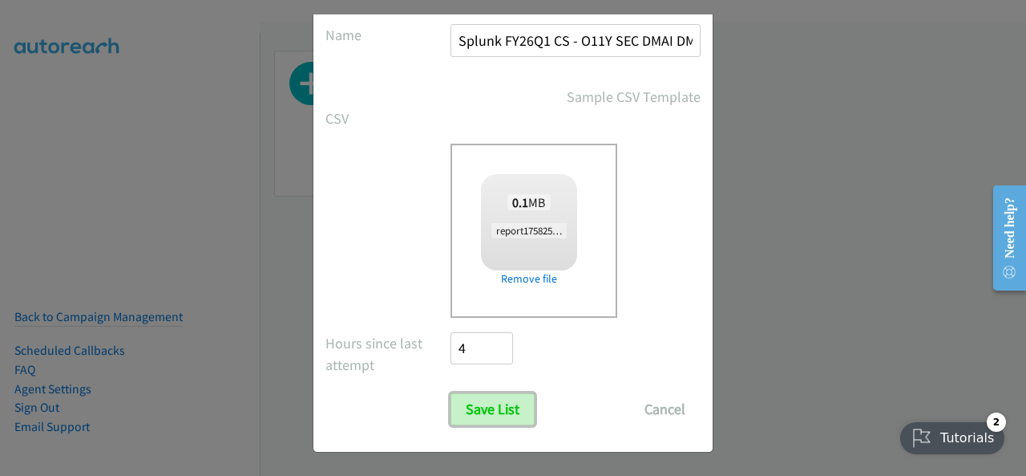
drag, startPoint x: 516, startPoint y: 419, endPoint x: 667, endPoint y: 334, distance: 172.7
click at [516, 418] on input "Save List" at bounding box center [493, 409] width 84 height 32
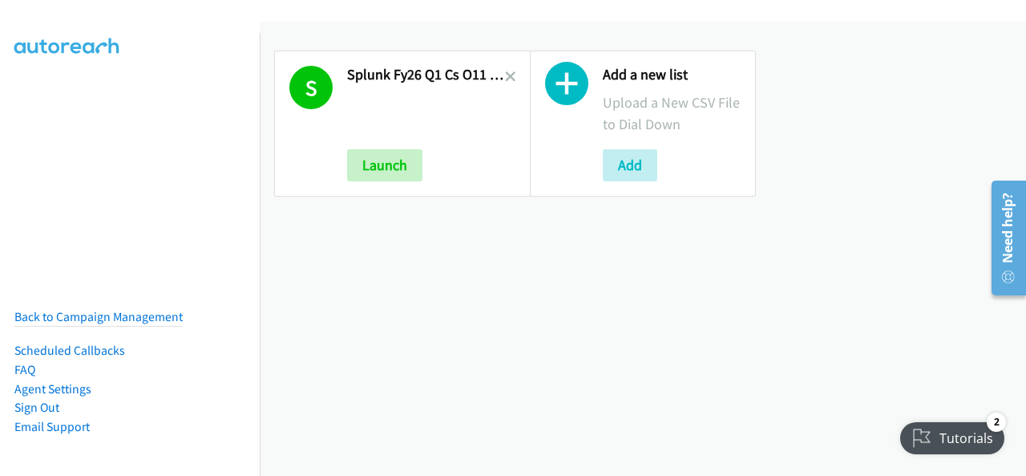
click at [516, 75] on div "Add a new list Upload a New CSV File to Dial Down Add" at bounding box center [644, 123] width 256 height 175
click at [506, 78] on icon at bounding box center [510, 77] width 11 height 11
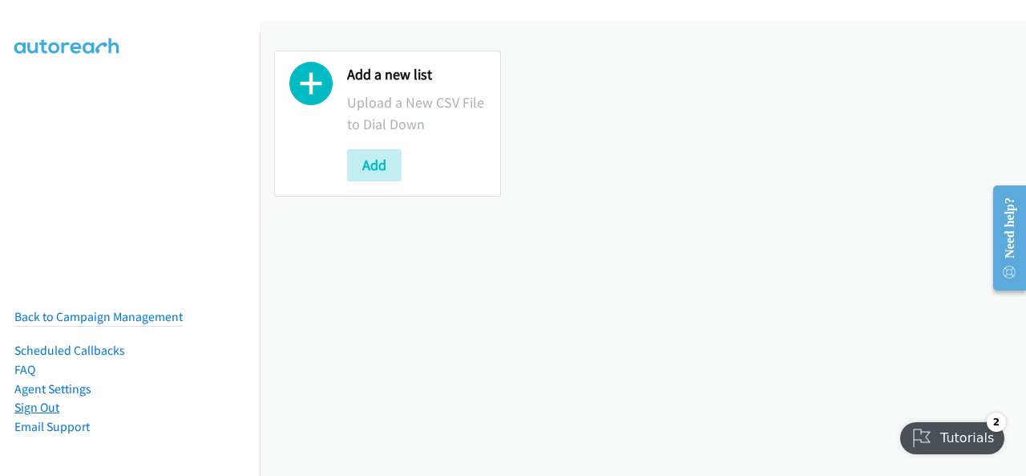
click at [42, 399] on link "Sign Out" at bounding box center [36, 406] width 45 height 15
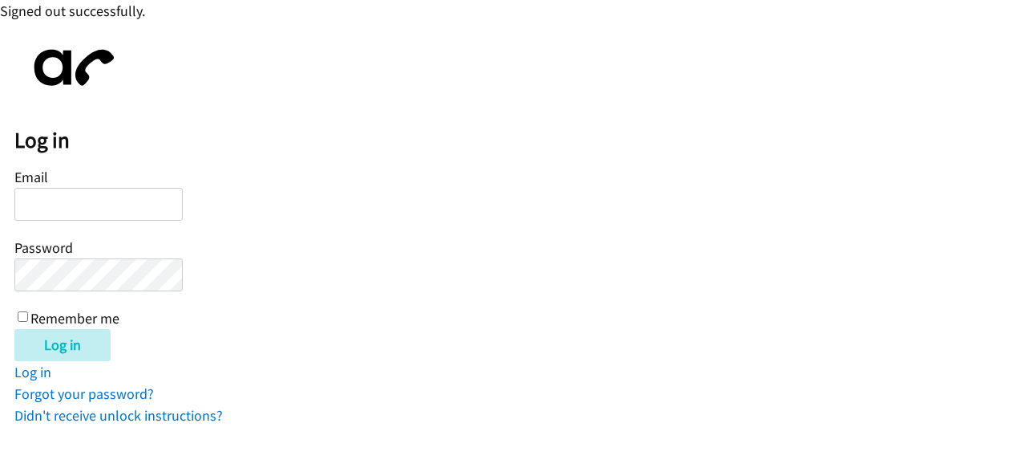
click at [59, 206] on input "Email" at bounding box center [98, 204] width 168 height 33
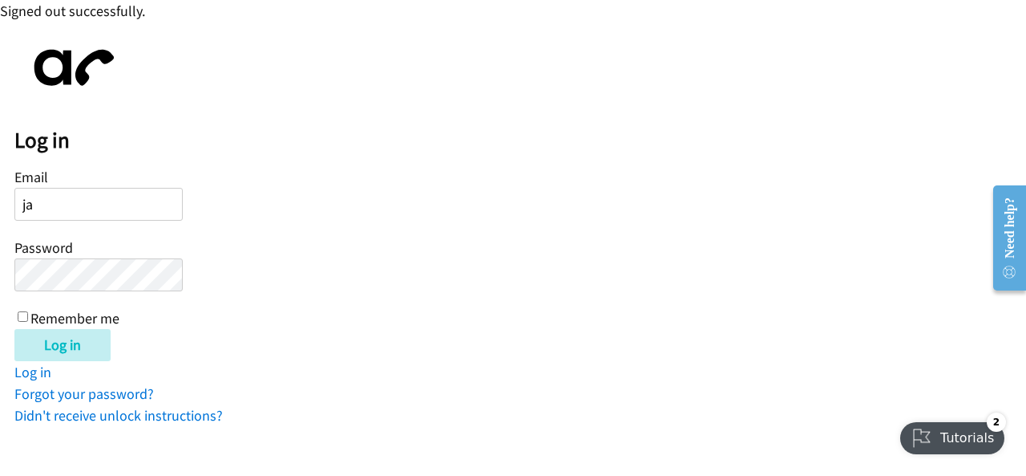
type input "j"
type input "[PERSON_NAME][EMAIL_ADDRESS][DOMAIN_NAME]"
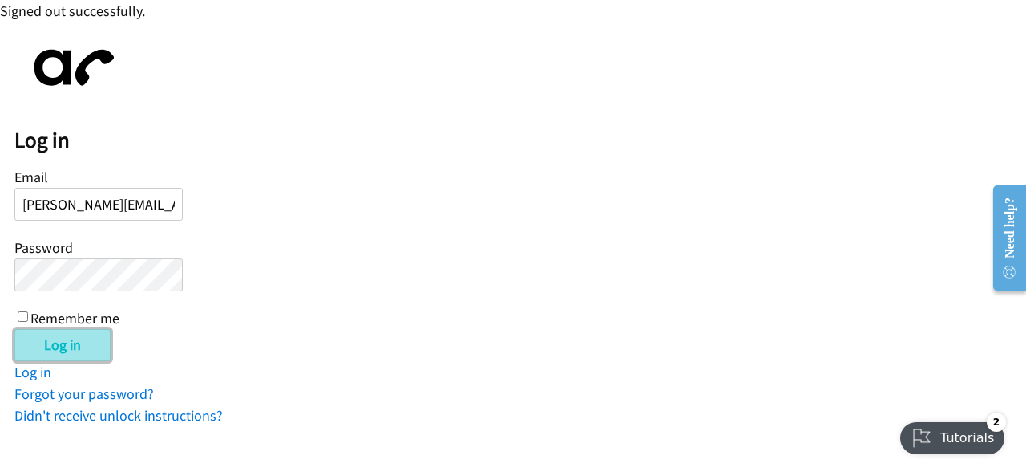
click at [64, 350] on input "Log in" at bounding box center [62, 345] width 96 height 32
click at [92, 350] on input "Log in" at bounding box center [62, 345] width 96 height 32
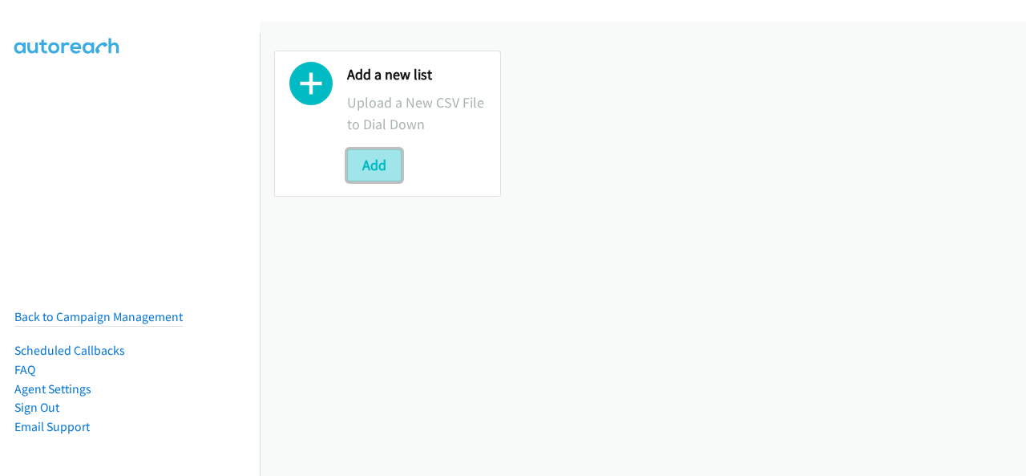
click at [362, 162] on button "Add" at bounding box center [374, 165] width 55 height 32
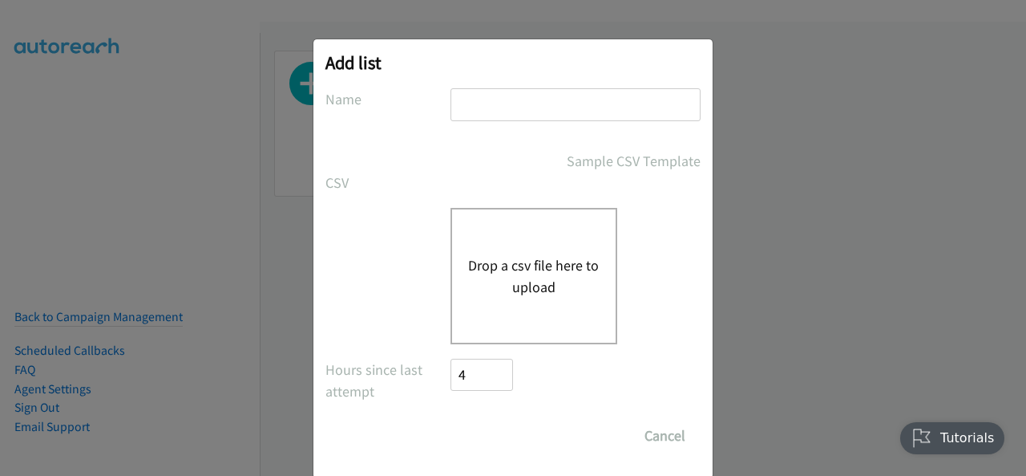
click at [498, 102] on input "text" at bounding box center [576, 104] width 250 height 33
type input "Splunk FY26Q1 CS - O11Y SEC DMAI DM - AU"
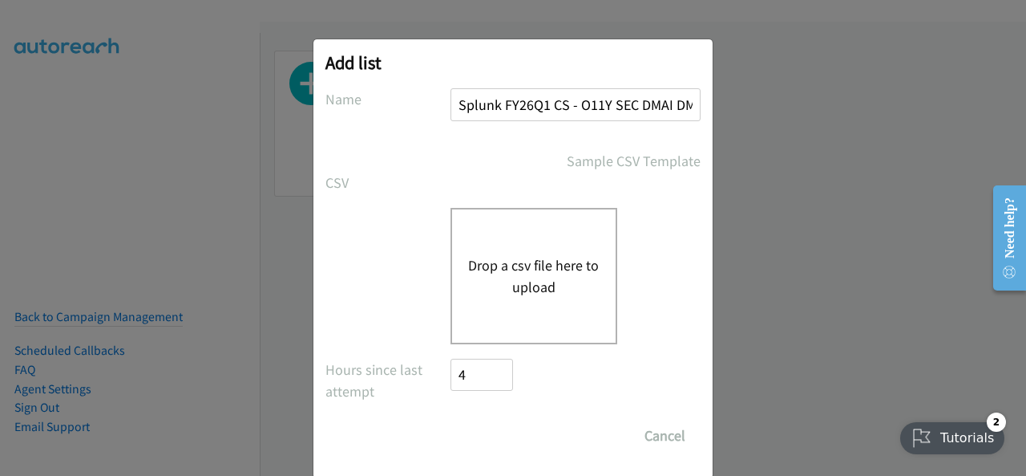
click at [516, 280] on button "Drop a csv file here to upload" at bounding box center [534, 275] width 132 height 43
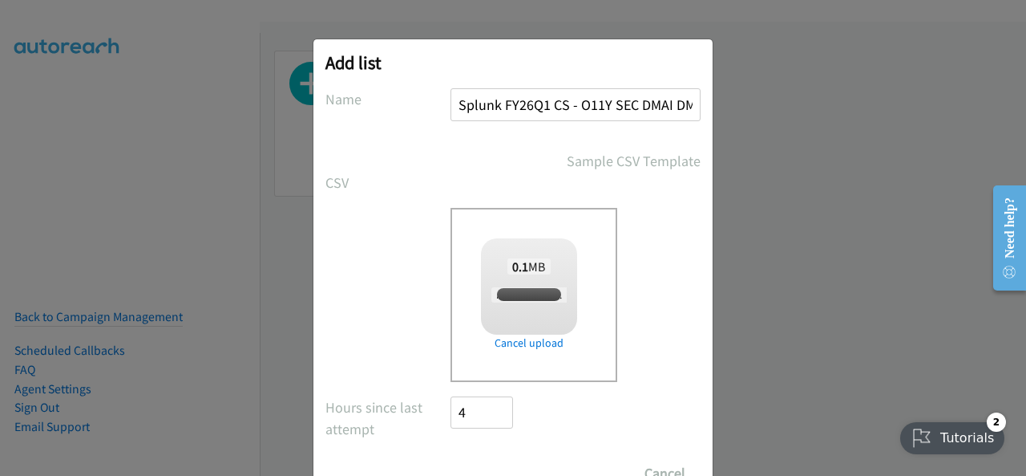
checkbox input "true"
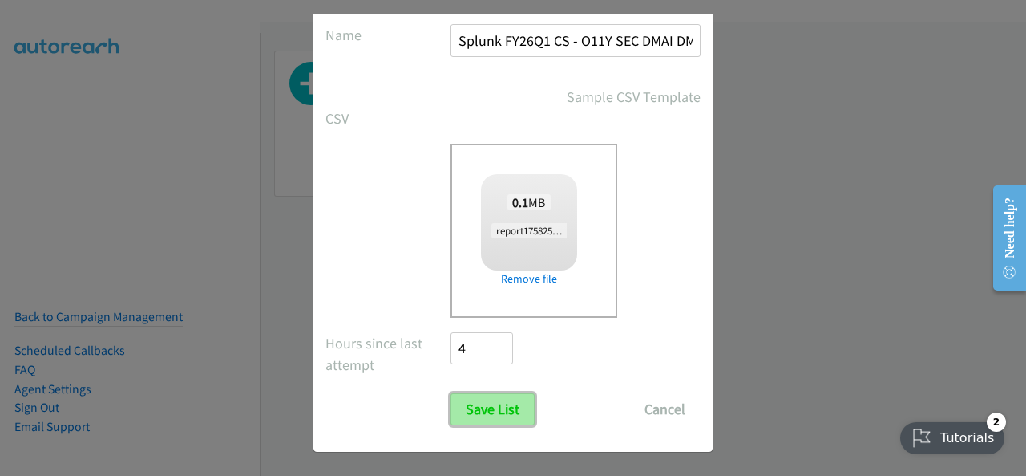
click at [489, 395] on input "Save List" at bounding box center [493, 409] width 84 height 32
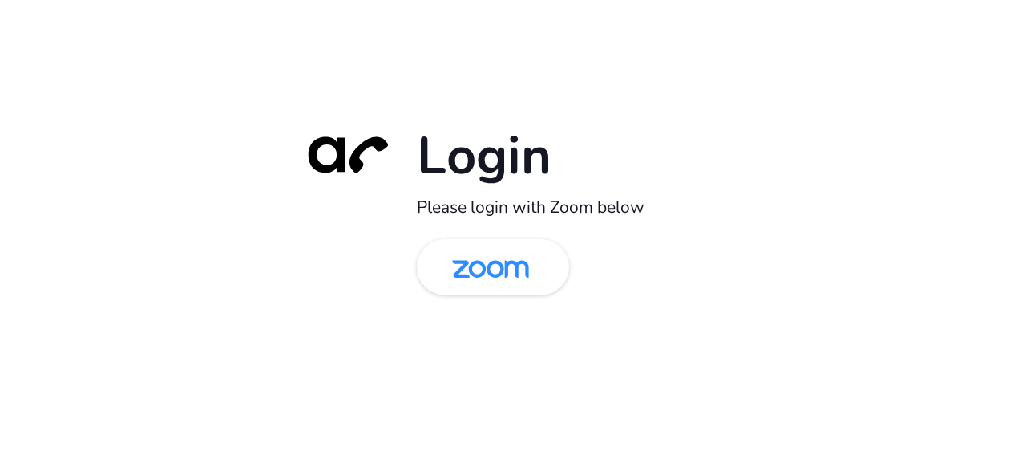
click at [538, 248] on img at bounding box center [490, 268] width 111 height 52
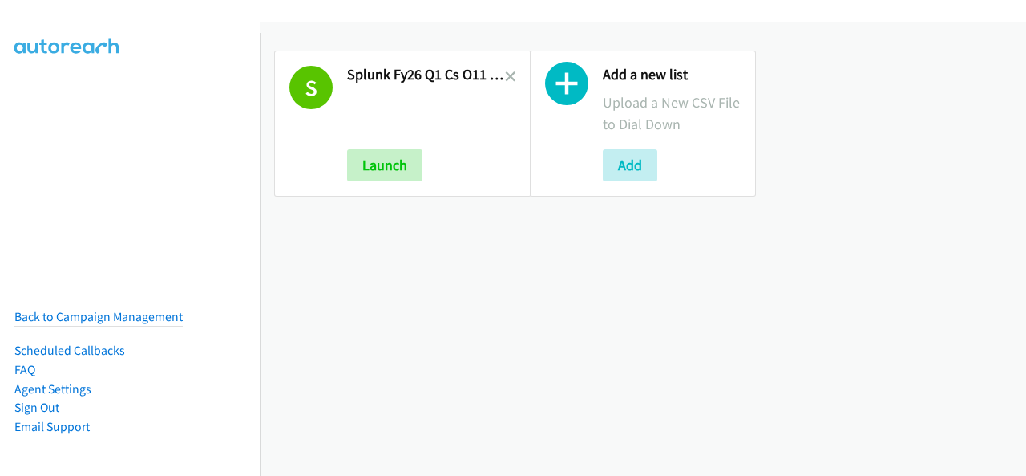
drag, startPoint x: 501, startPoint y: 77, endPoint x: 492, endPoint y: 137, distance: 60.8
click at [505, 77] on icon at bounding box center [510, 77] width 11 height 11
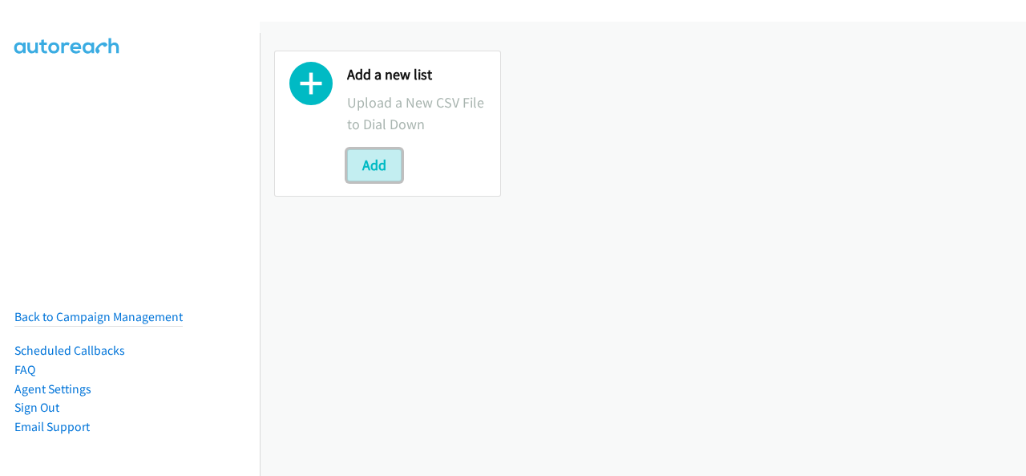
click at [385, 180] on div "Add a new list Upload a New CSV File to Dial Down Add" at bounding box center [387, 124] width 227 height 146
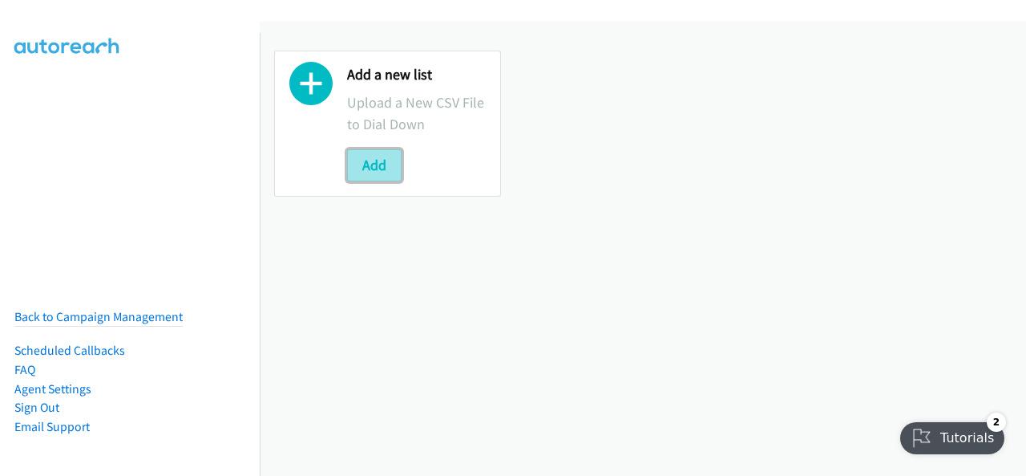
click at [369, 167] on button "Add" at bounding box center [374, 165] width 55 height 32
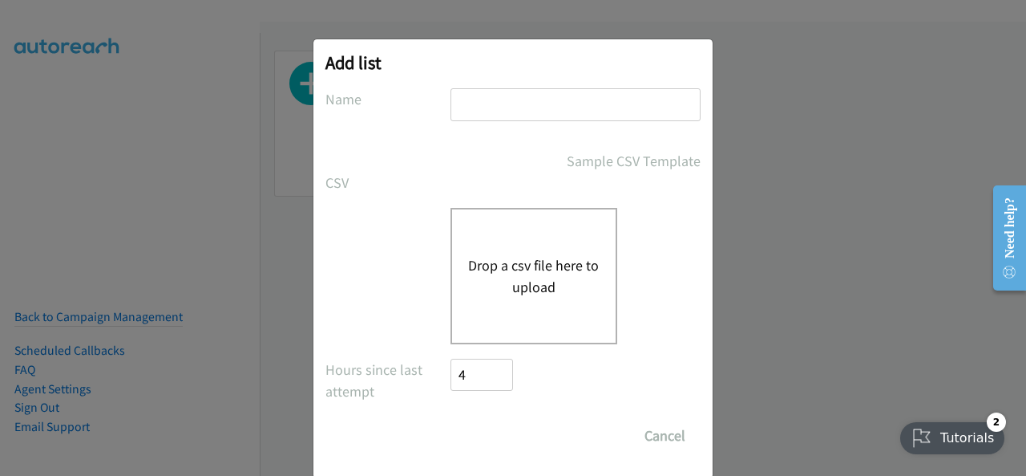
drag, startPoint x: 611, startPoint y: 91, endPoint x: 603, endPoint y: 102, distance: 13.8
click at [611, 91] on input "text" at bounding box center [576, 104] width 250 height 33
type input "Splunk FY26Q1 CS - O11Y SEC DMAI DM - AU"
click at [537, 269] on button "Drop a csv file here to upload" at bounding box center [534, 275] width 132 height 43
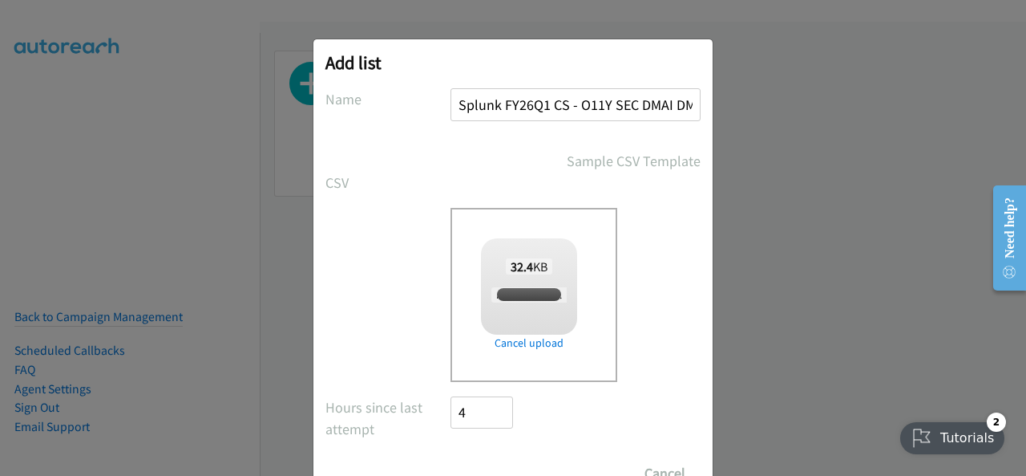
checkbox input "true"
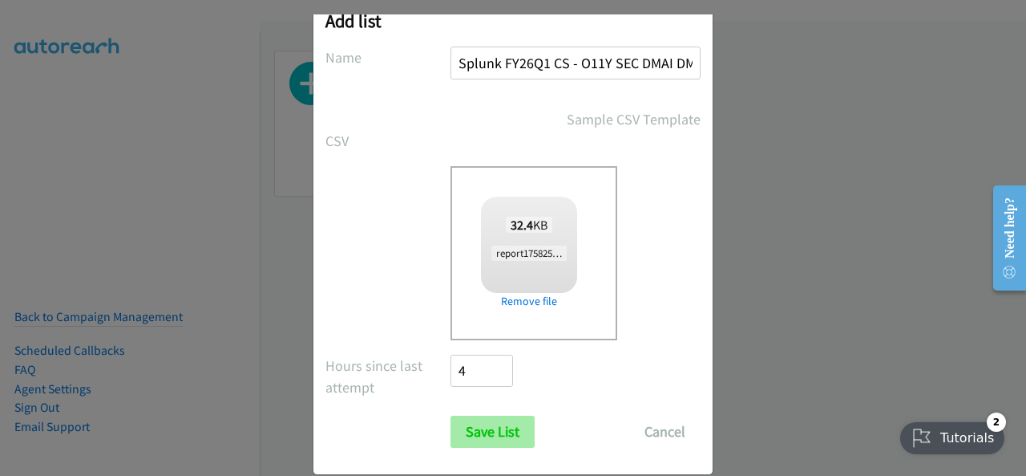
scroll to position [64, 0]
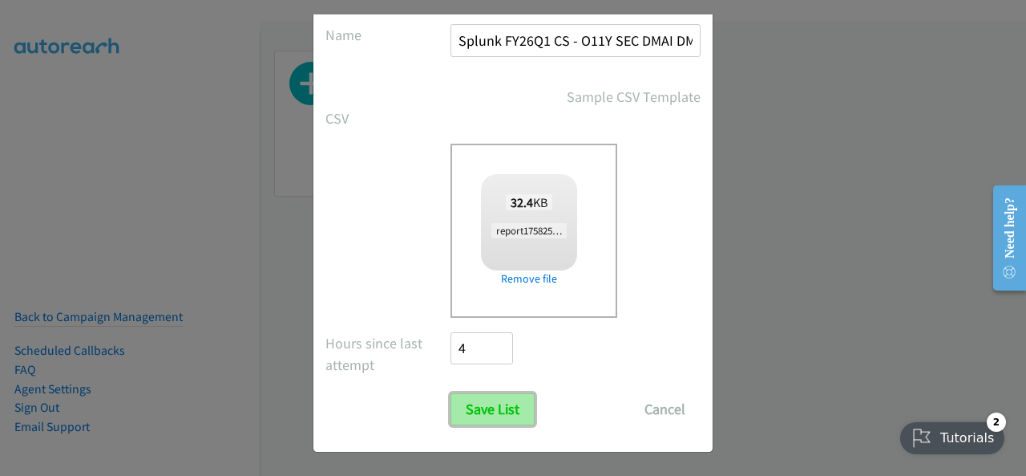
click at [474, 407] on input "Save List" at bounding box center [493, 409] width 84 height 32
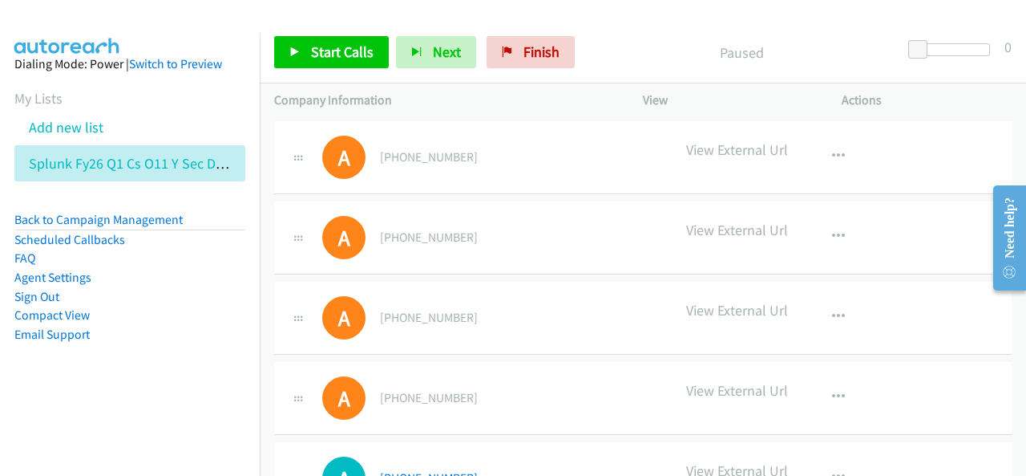
click at [738, 149] on p "View External Url" at bounding box center [737, 150] width 102 height 22
click at [707, 156] on p "View External Url" at bounding box center [737, 150] width 102 height 22
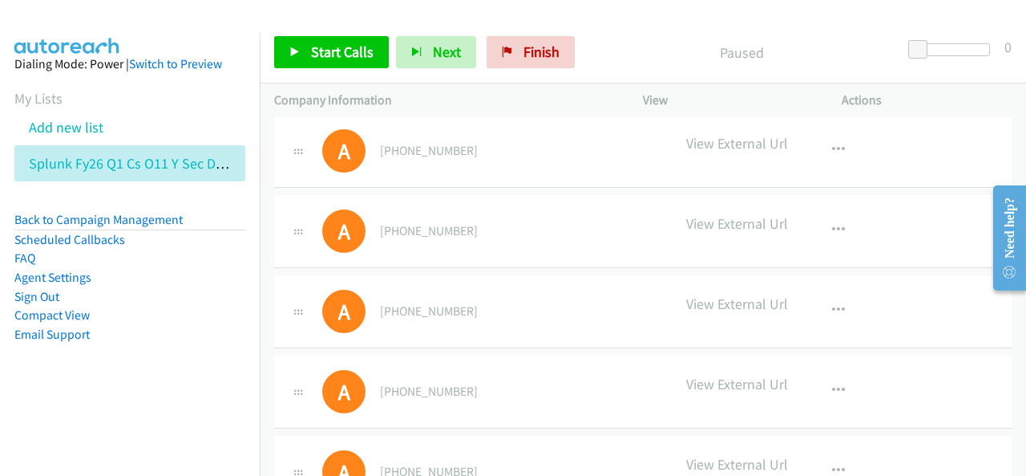
scroll to position [1043, 0]
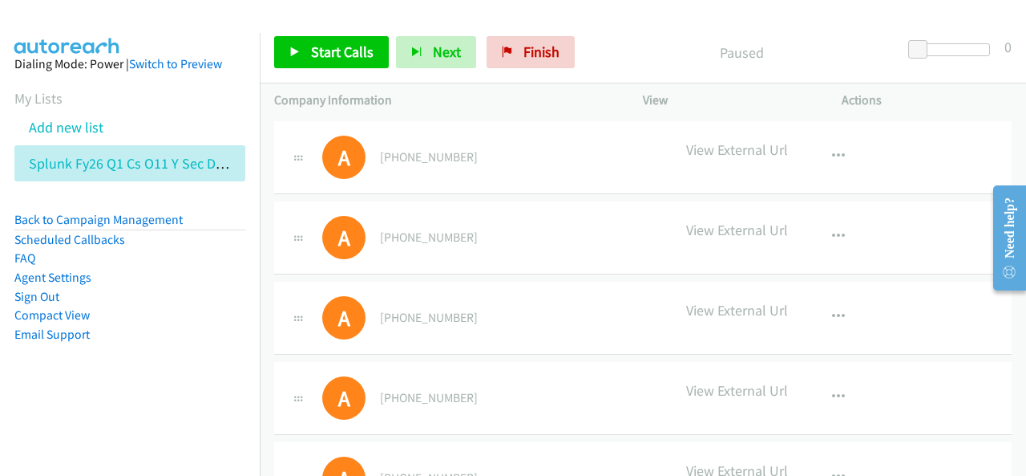
drag, startPoint x: 95, startPoint y: 128, endPoint x: 106, endPoint y: 125, distance: 10.7
click at [96, 128] on link "Add new list" at bounding box center [66, 127] width 75 height 18
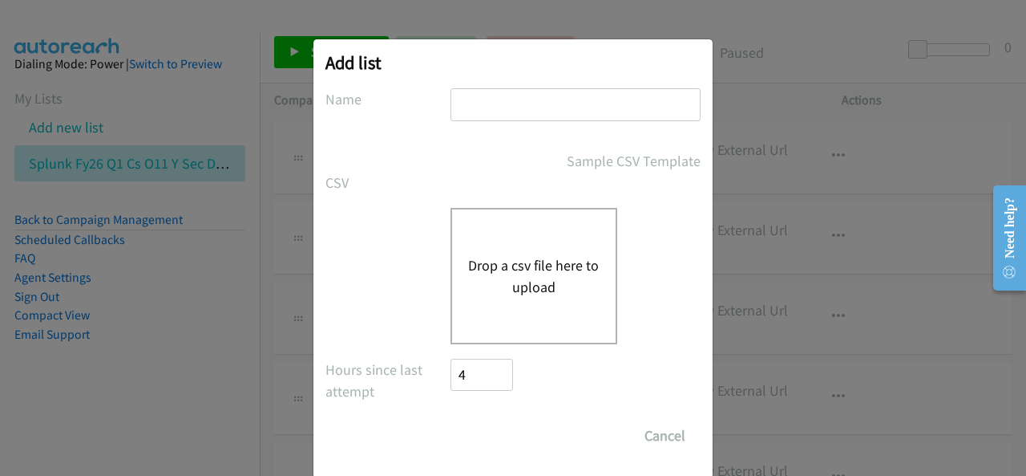
click at [536, 103] on input "text" at bounding box center [576, 104] width 250 height 33
type input "Splunk FY26Q1 CS - O11Y SEC DMAI DM - AU"
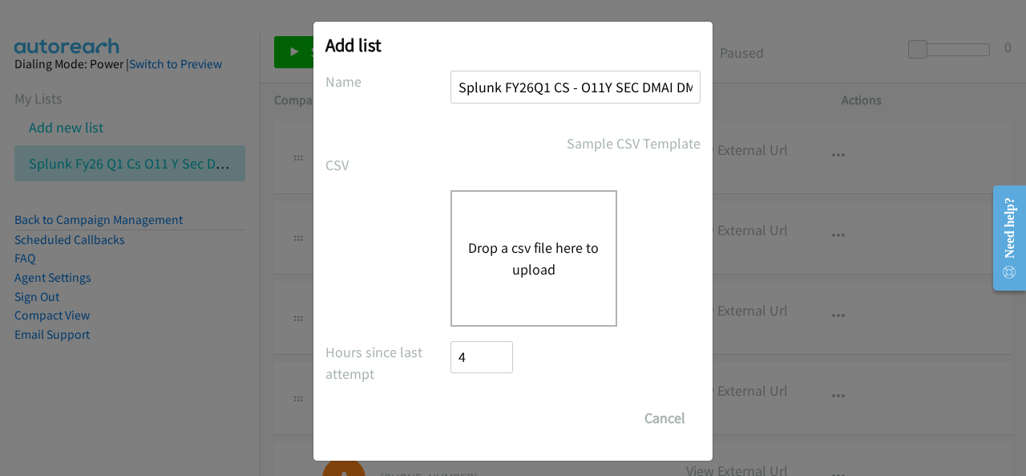
scroll to position [26, 0]
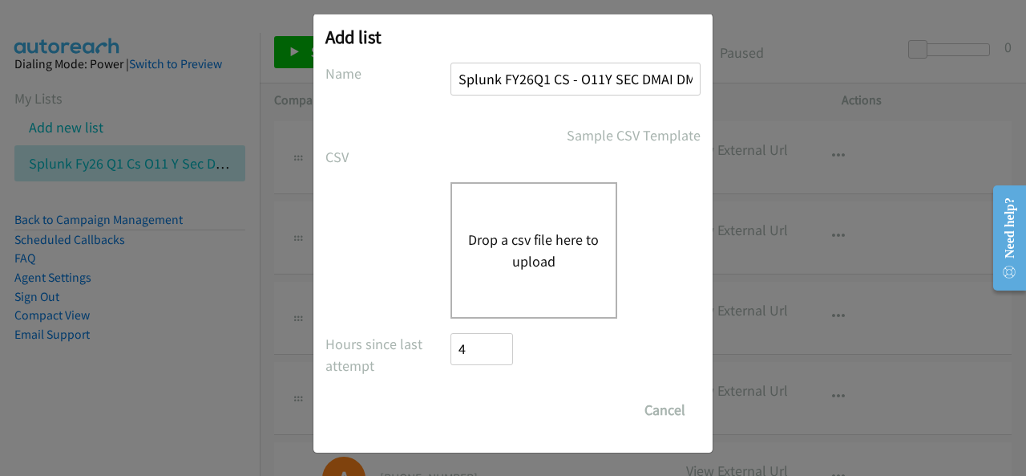
click at [546, 224] on div "Drop a csv file here to upload" at bounding box center [534, 250] width 167 height 136
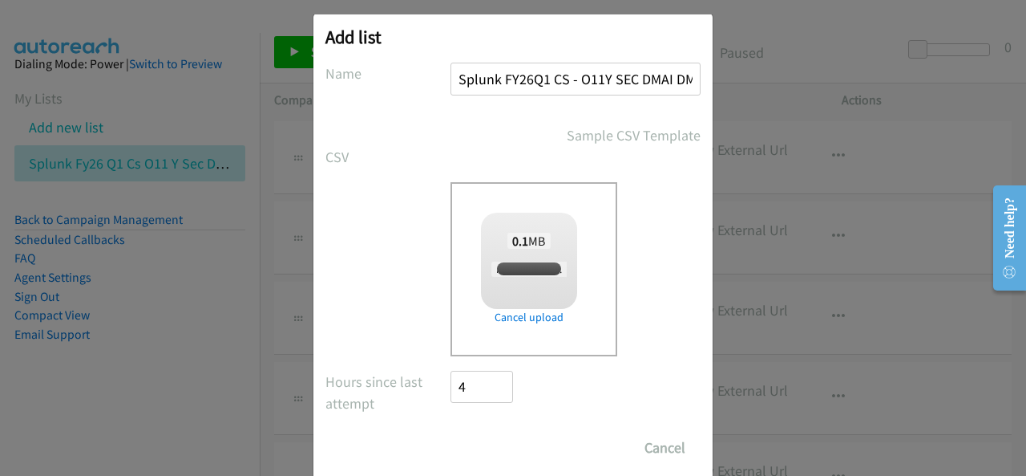
checkbox input "true"
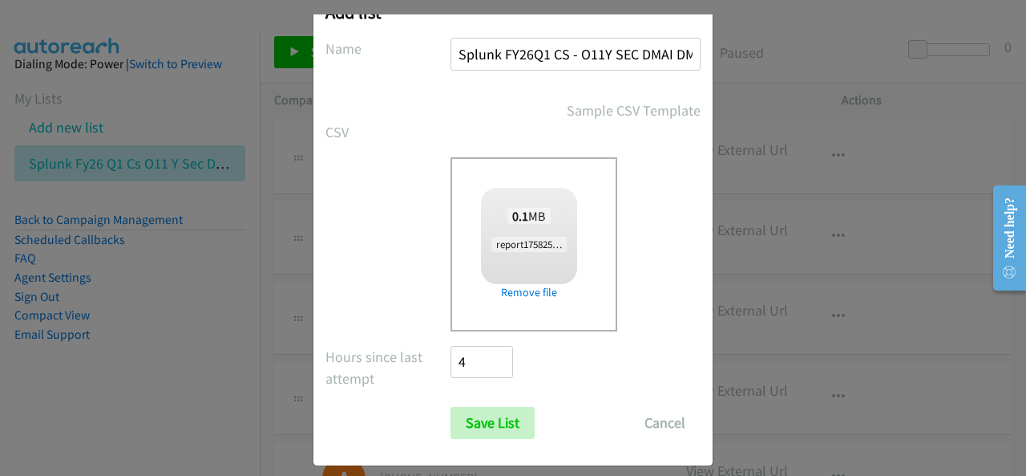
scroll to position [64, 0]
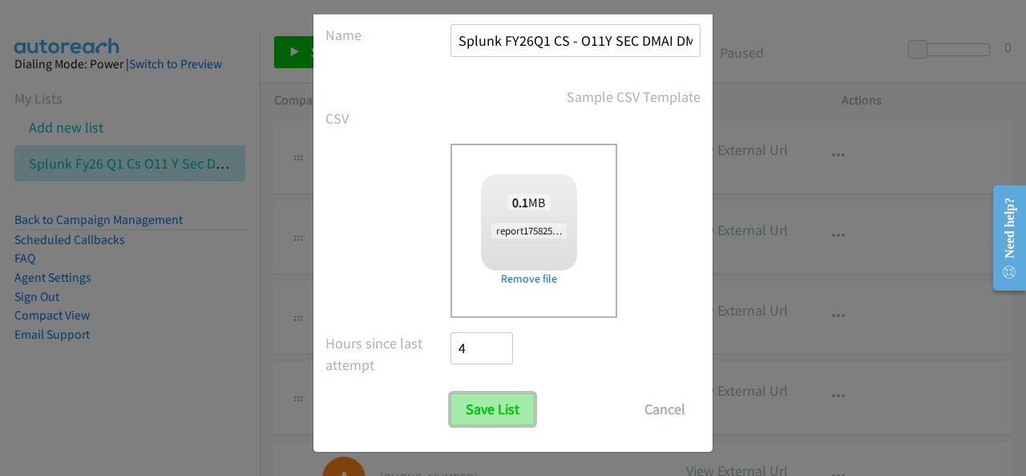
click at [483, 407] on input "Save List" at bounding box center [493, 409] width 84 height 32
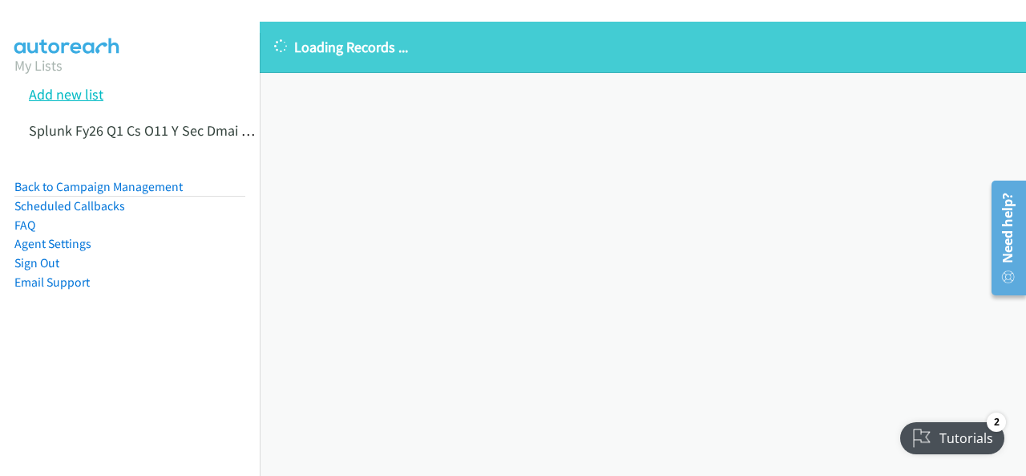
click at [95, 97] on link "Add new list" at bounding box center [66, 94] width 75 height 18
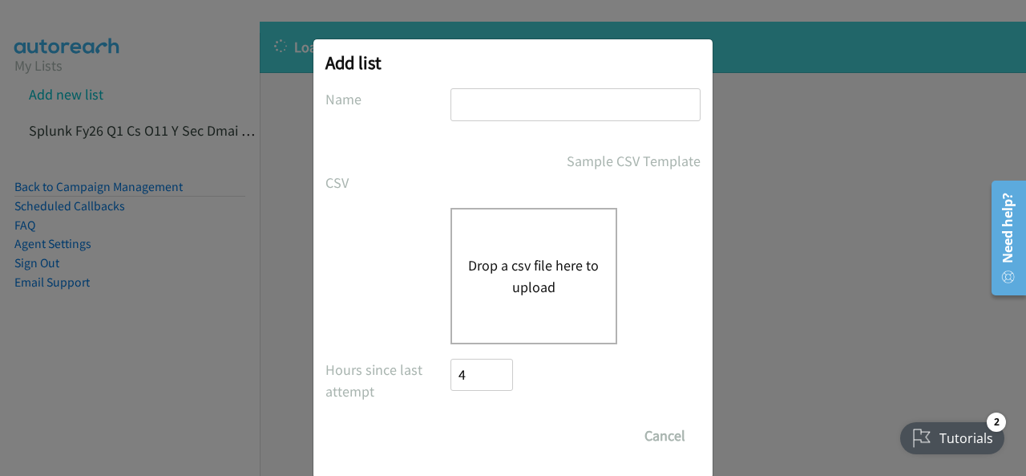
click at [546, 100] on input "text" at bounding box center [576, 104] width 250 height 33
type input "Splunk FY26Q1 CS - O11Y SEC DMAI DM - AU"
click at [523, 292] on button "Drop a csv file here to upload" at bounding box center [534, 275] width 132 height 43
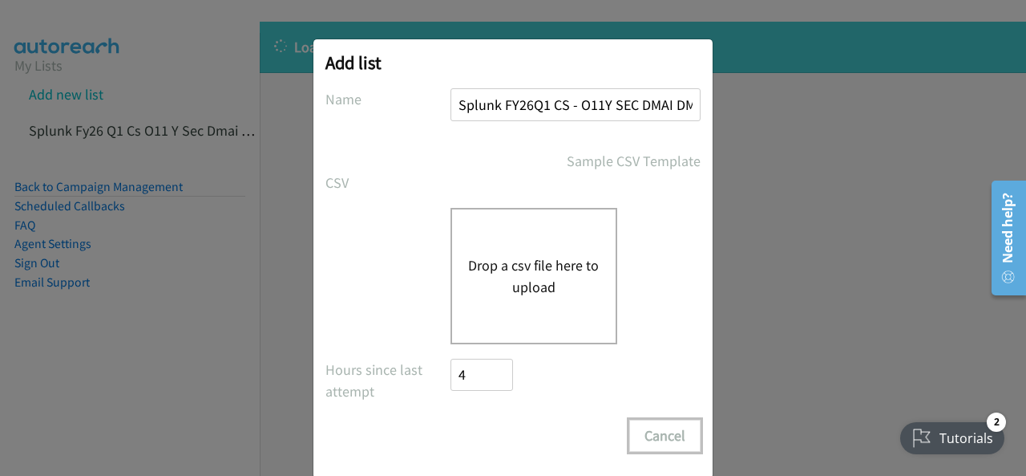
click at [656, 436] on button "Cancel" at bounding box center [665, 435] width 71 height 32
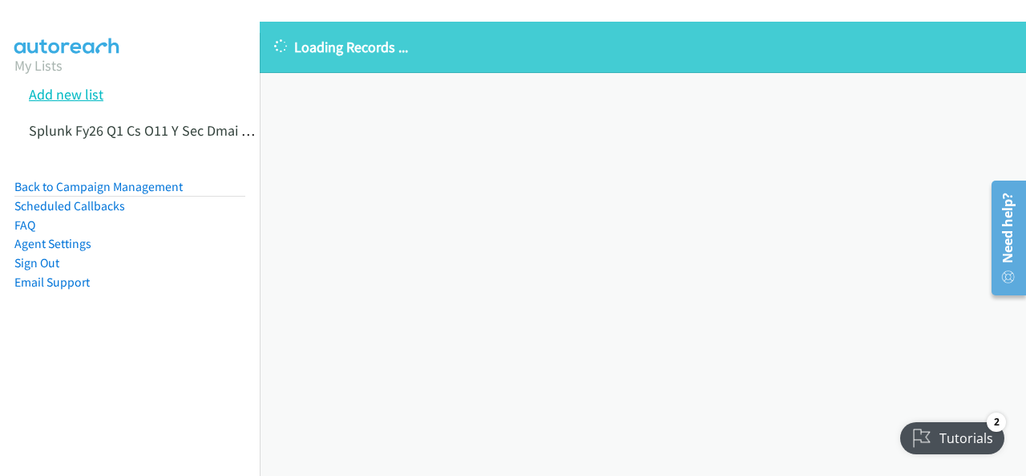
click at [58, 97] on link "Add new list" at bounding box center [66, 94] width 75 height 18
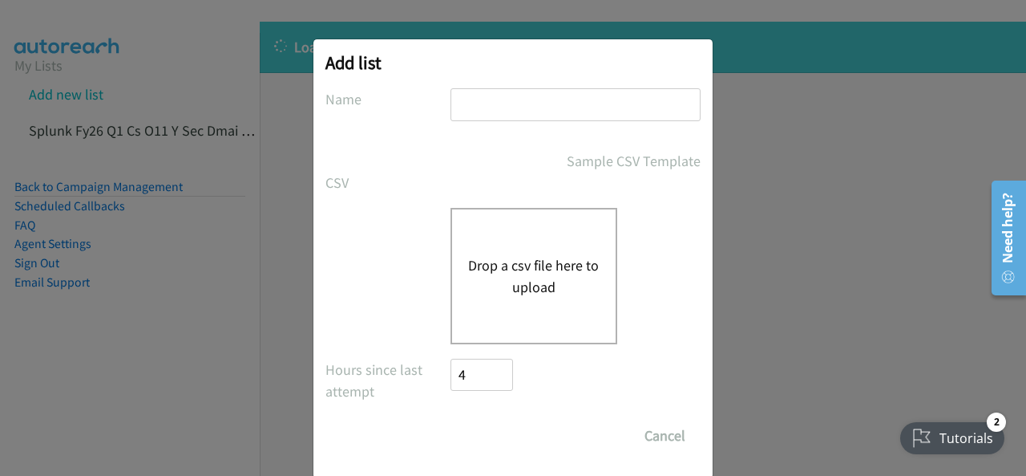
click at [590, 102] on input "text" at bounding box center [576, 104] width 250 height 33
type input "Splunk FY26Q1 CS - O11Y SEC DMAI DM - AU"
click at [536, 295] on button "Drop a csv file here to upload" at bounding box center [534, 275] width 132 height 43
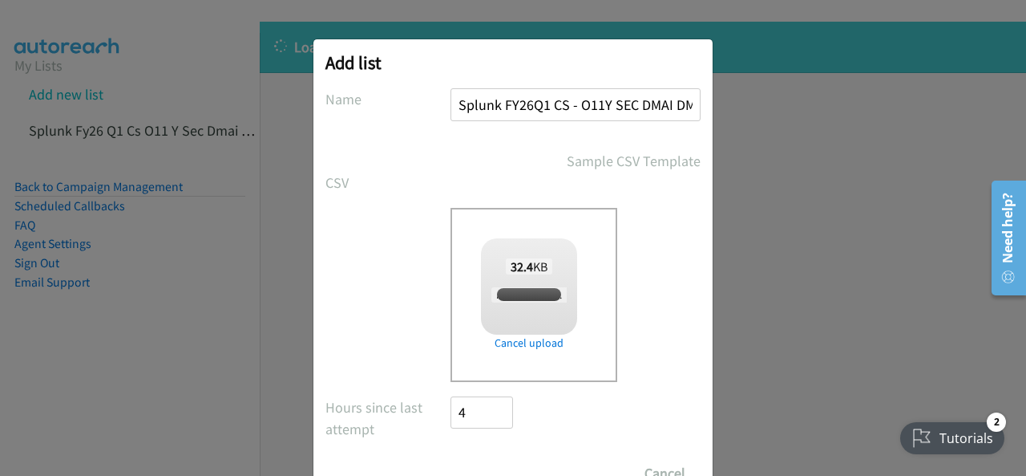
checkbox input "true"
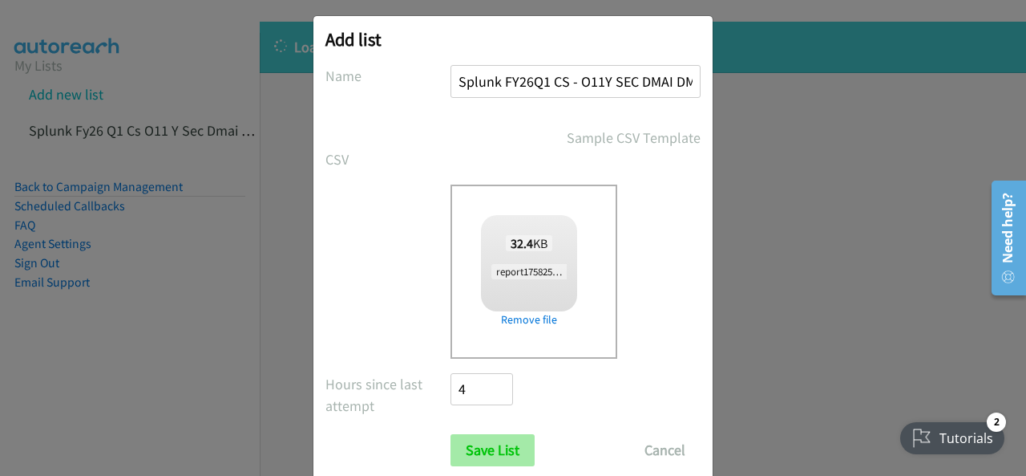
scroll to position [64, 0]
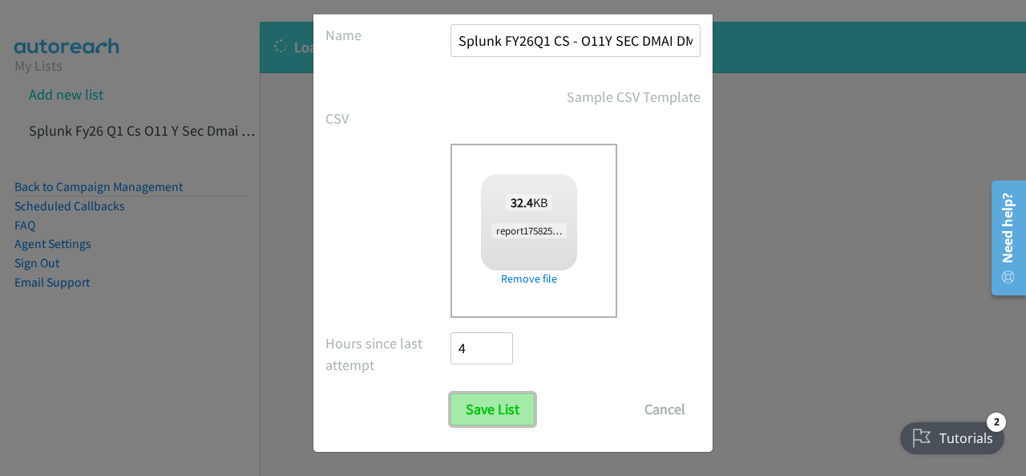
click at [510, 403] on input "Save List" at bounding box center [493, 409] width 84 height 32
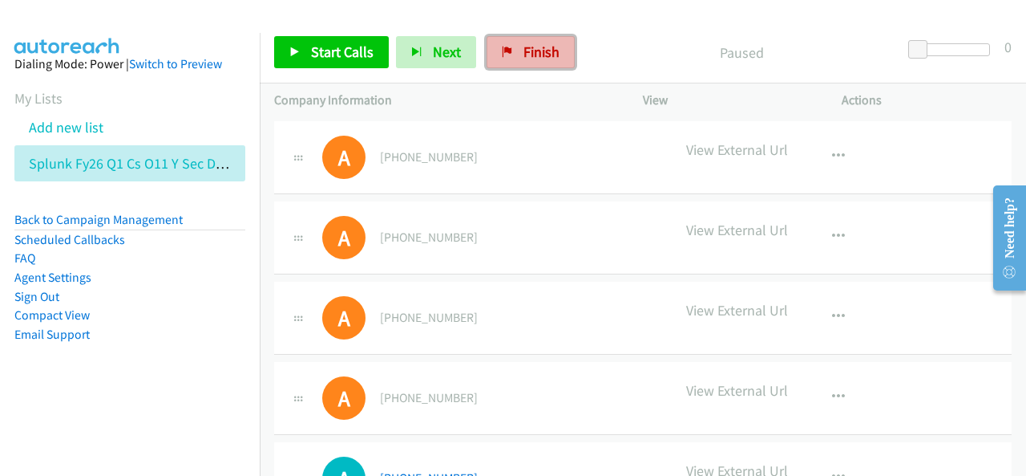
click at [539, 63] on link "Finish" at bounding box center [531, 52] width 88 height 32
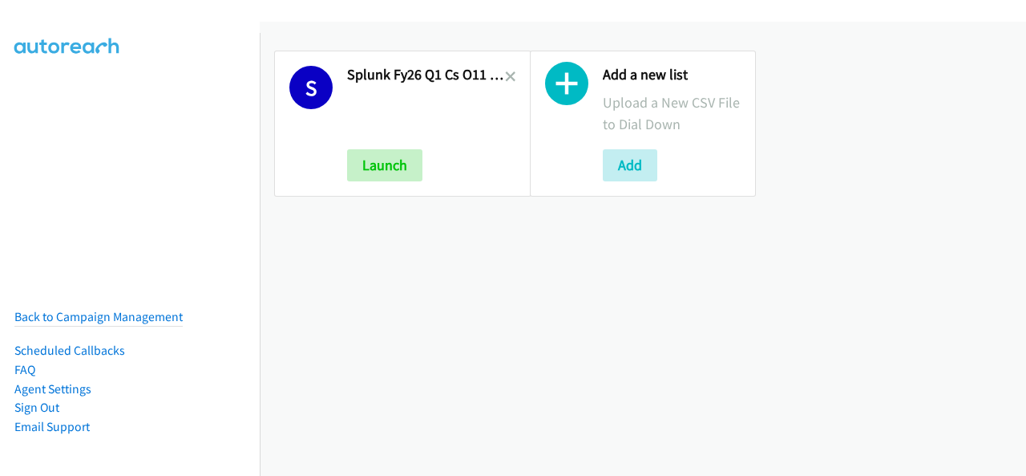
click at [516, 79] on div "Add a new list Upload a New CSV File to Dial Down Add" at bounding box center [644, 123] width 256 height 175
click at [506, 78] on icon at bounding box center [510, 77] width 11 height 11
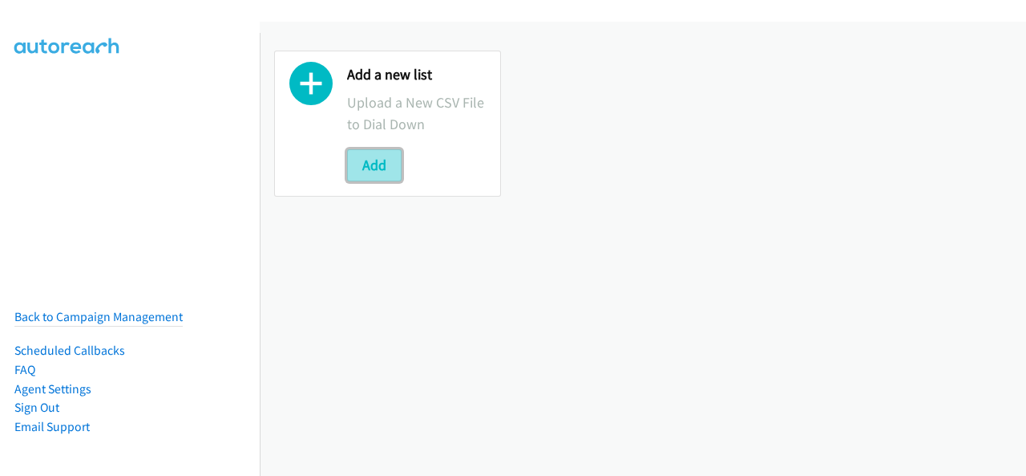
click at [393, 164] on button "Add" at bounding box center [374, 165] width 55 height 32
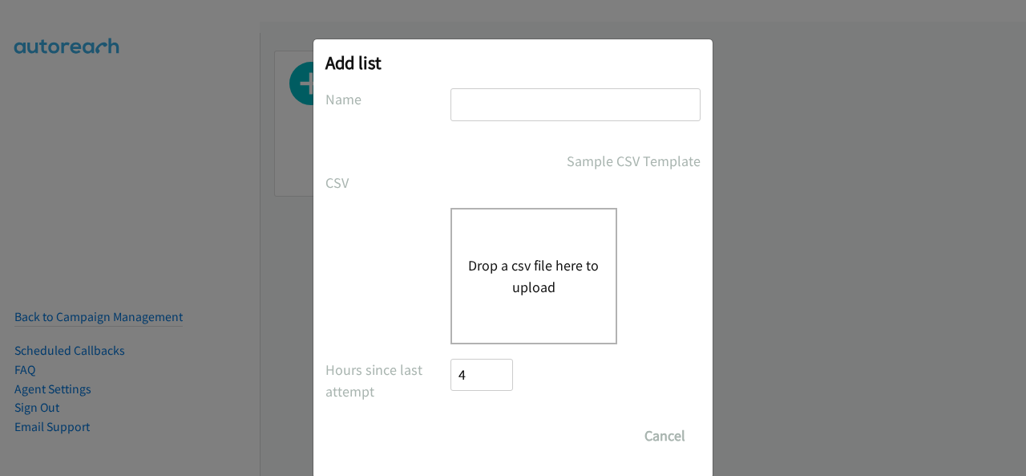
click at [490, 114] on input "text" at bounding box center [576, 104] width 250 height 33
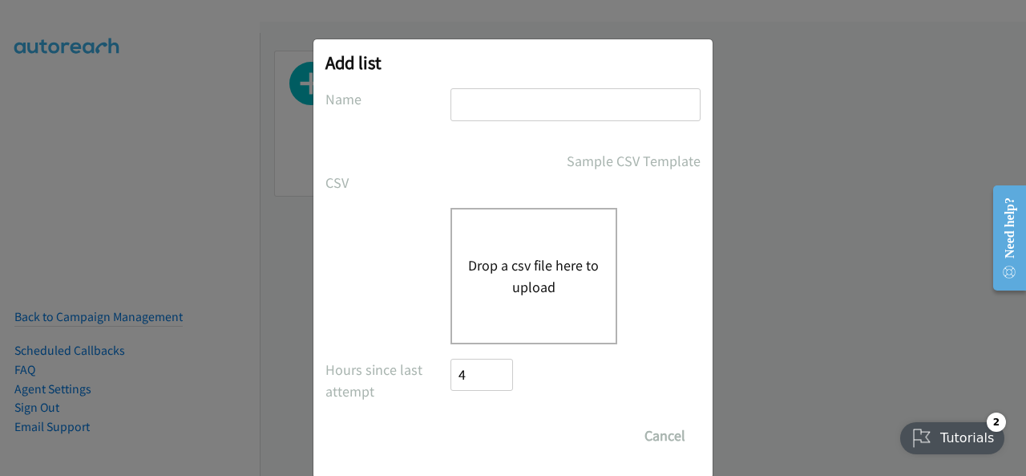
type input "Campaign Splunk FY26Q1 CS - O11Y LOC - AU"
click at [505, 261] on button "Drop a csv file here to upload" at bounding box center [534, 275] width 132 height 43
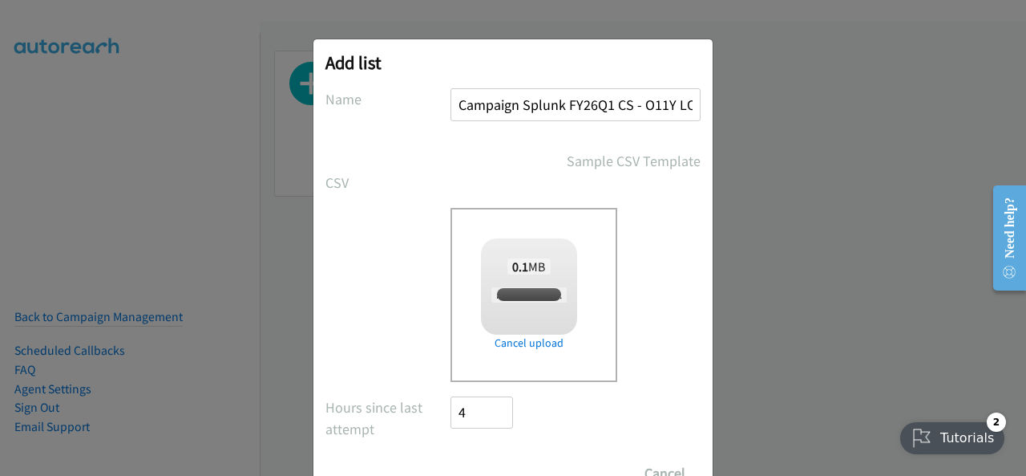
checkbox input "true"
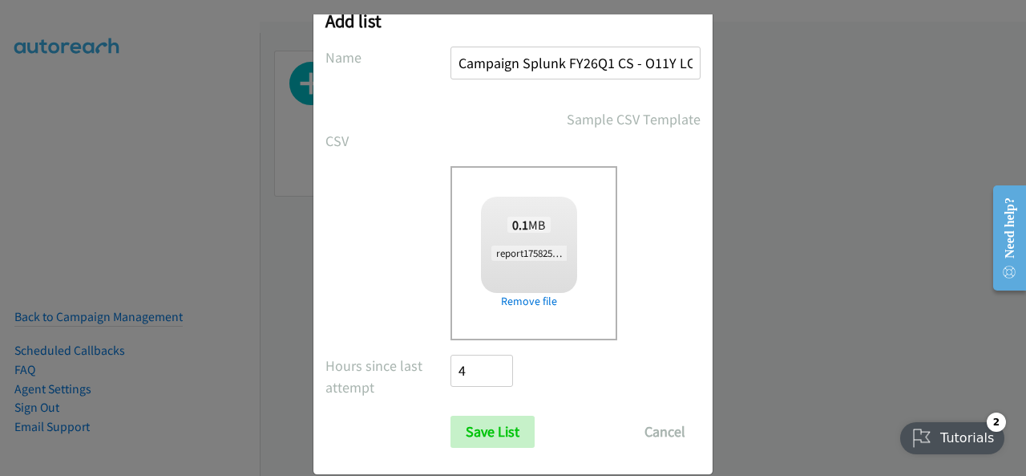
scroll to position [64, 0]
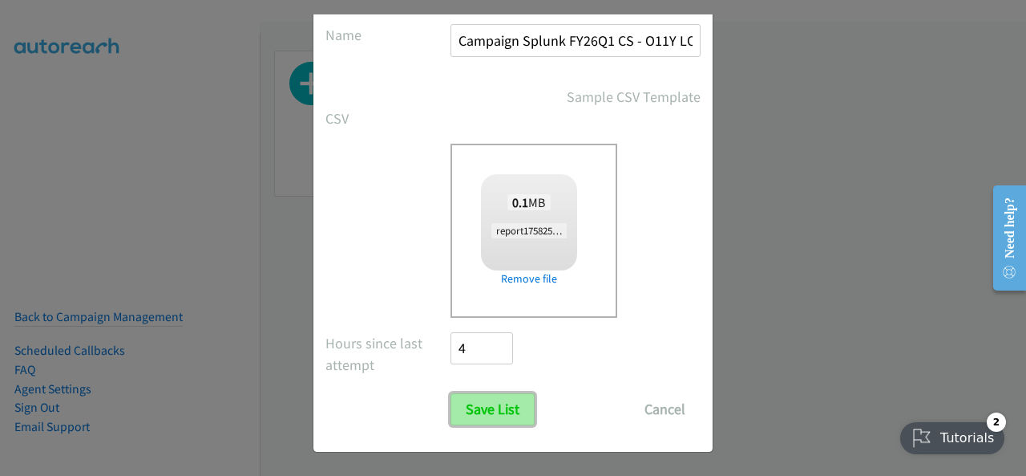
click at [483, 394] on input "Save List" at bounding box center [493, 409] width 84 height 32
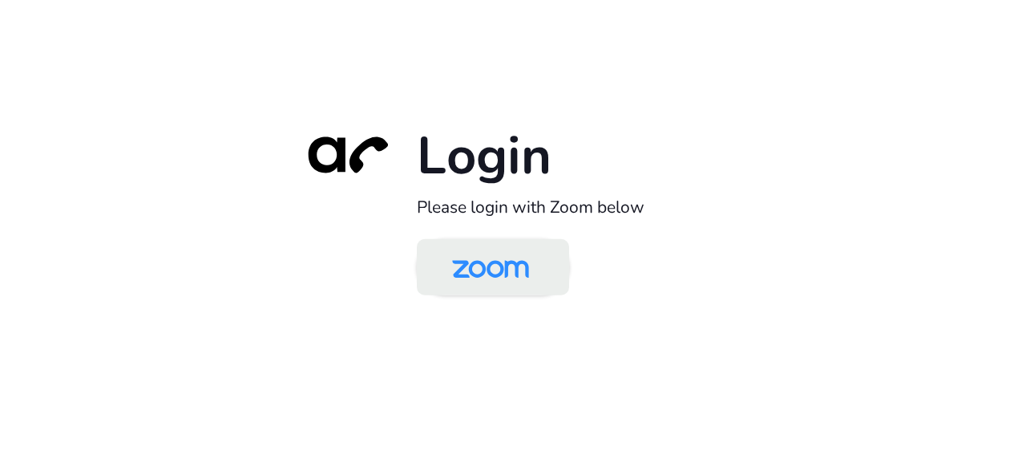
click at [499, 283] on img at bounding box center [490, 268] width 111 height 52
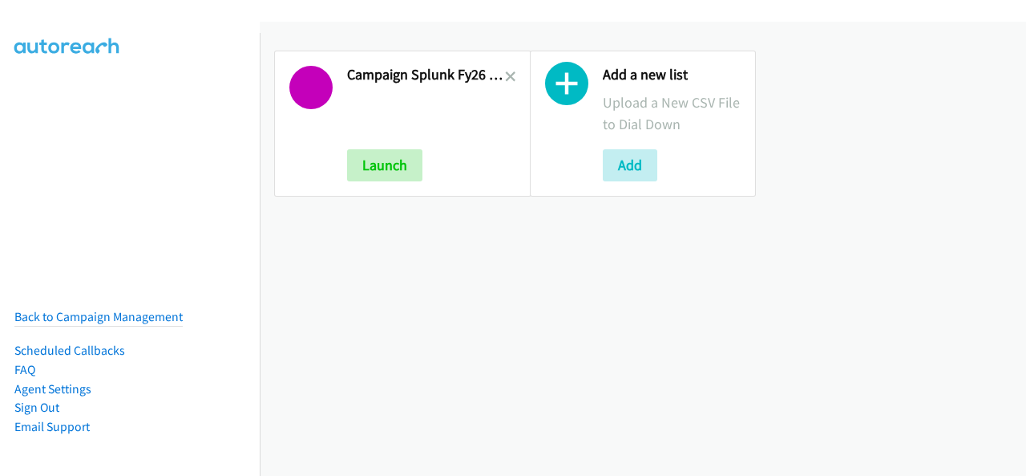
click at [497, 76] on h2 "Campaign Splunk Fy26 Q1 Cs O11 Y Loc Au" at bounding box center [426, 75] width 158 height 18
click at [505, 75] on icon at bounding box center [510, 77] width 11 height 11
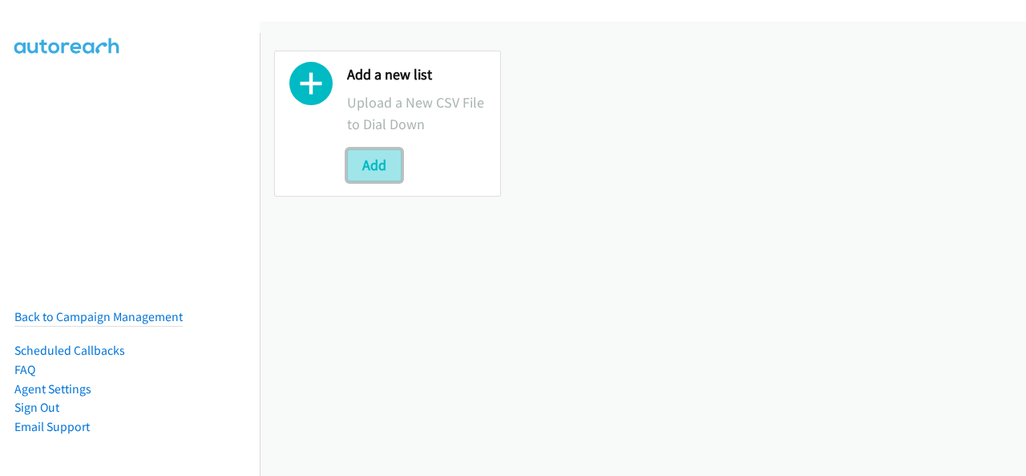
click at [370, 165] on button "Add" at bounding box center [374, 165] width 55 height 32
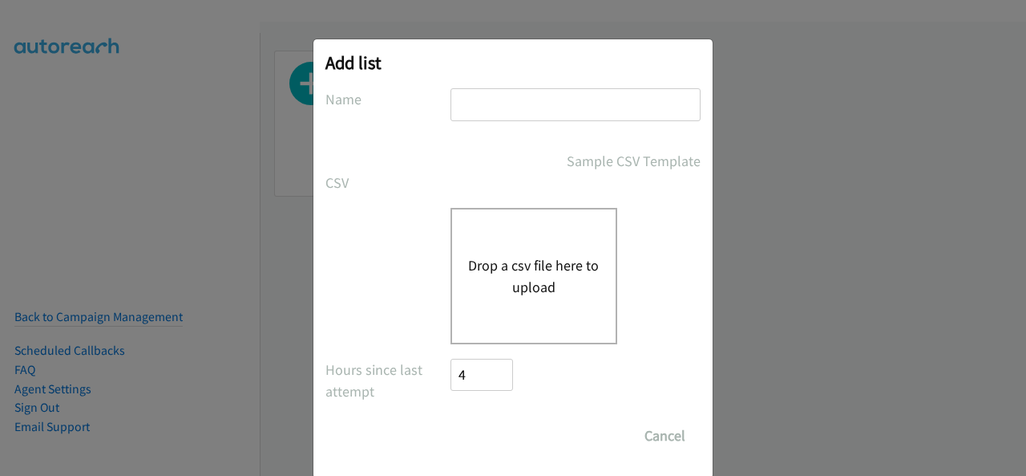
click at [496, 108] on input "text" at bounding box center [576, 104] width 250 height 33
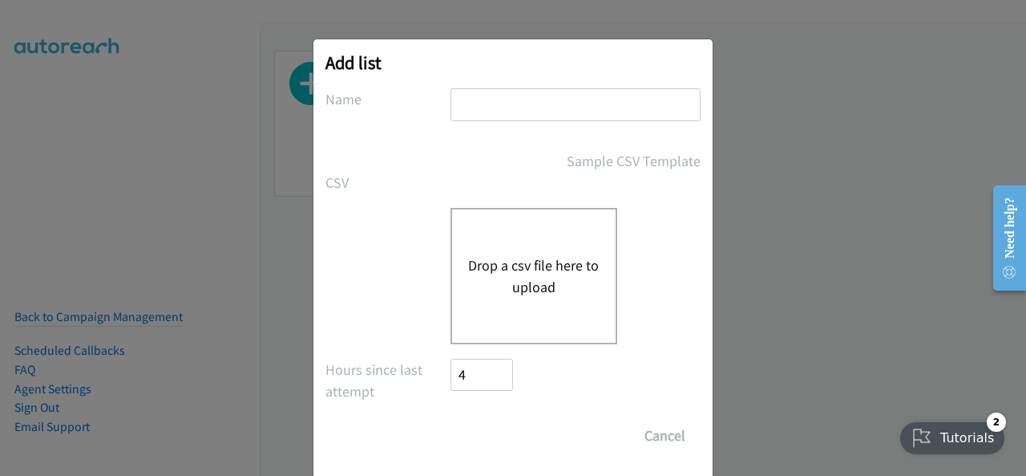
type input "Splunk FY26Q1 CS - O11Y SEC DMAI DM - AU"
click at [530, 278] on button "Drop a csv file here to upload" at bounding box center [534, 275] width 132 height 43
click at [563, 304] on div "Drop a csv file here to upload" at bounding box center [534, 276] width 167 height 136
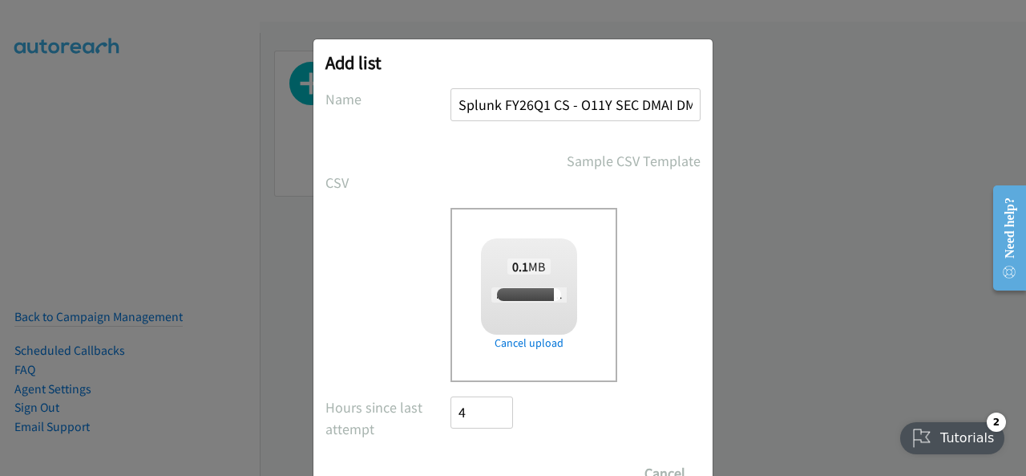
scroll to position [64, 0]
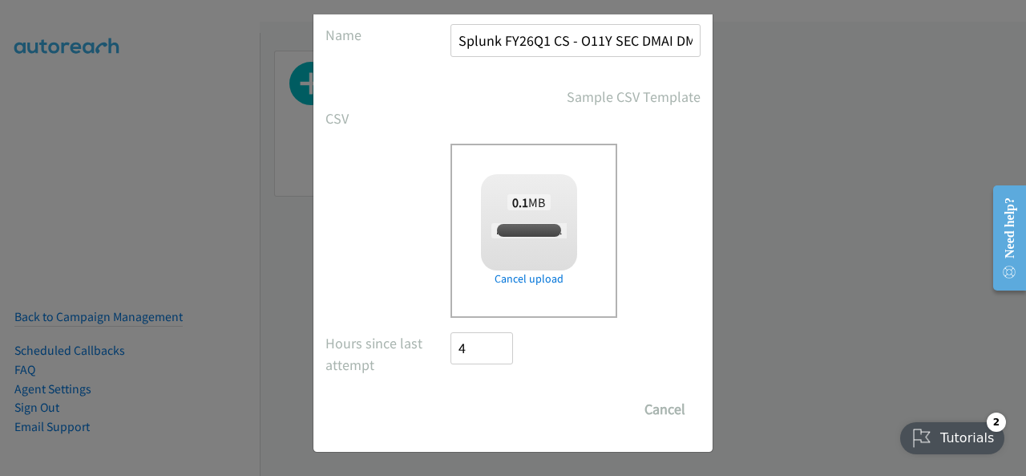
checkbox input "true"
click at [491, 410] on input "Save List" at bounding box center [493, 409] width 84 height 32
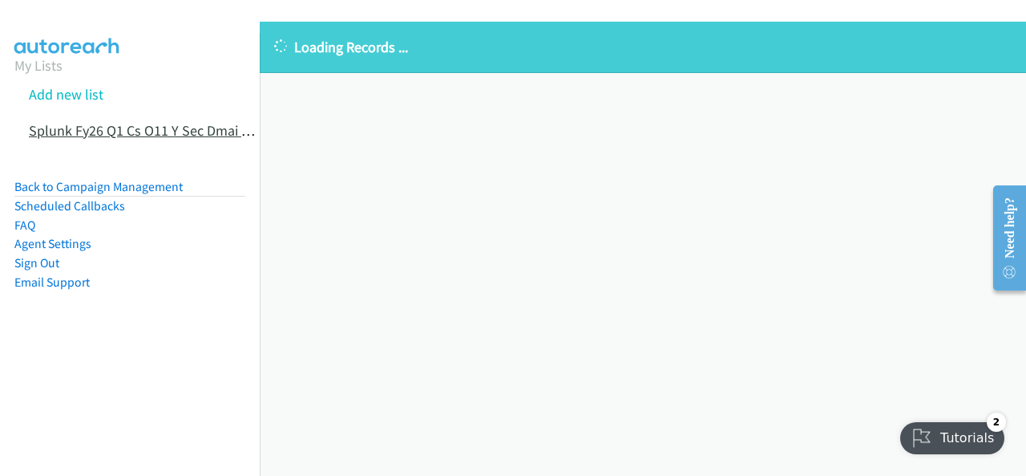
click at [178, 136] on link "Splunk Fy26 Q1 Cs O11 Y Sec Dmai Dm Au" at bounding box center [155, 130] width 253 height 18
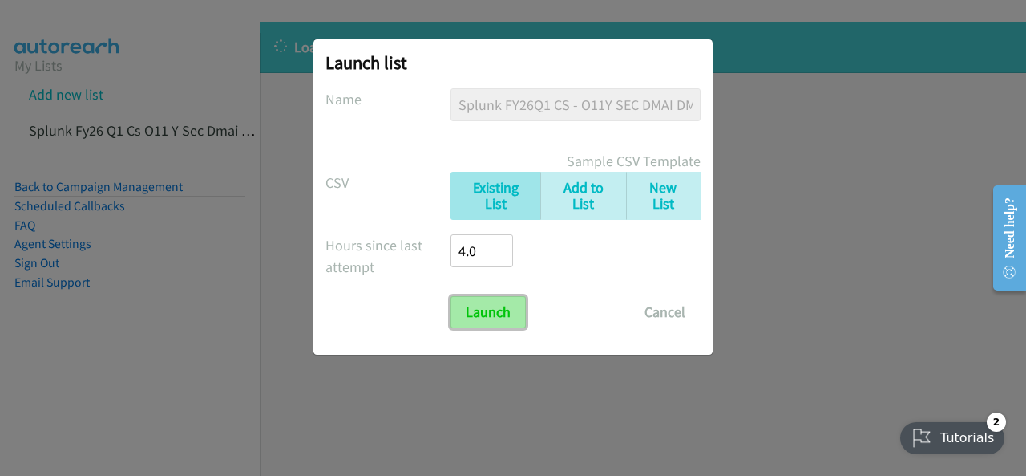
click at [495, 311] on input "Launch" at bounding box center [488, 312] width 75 height 32
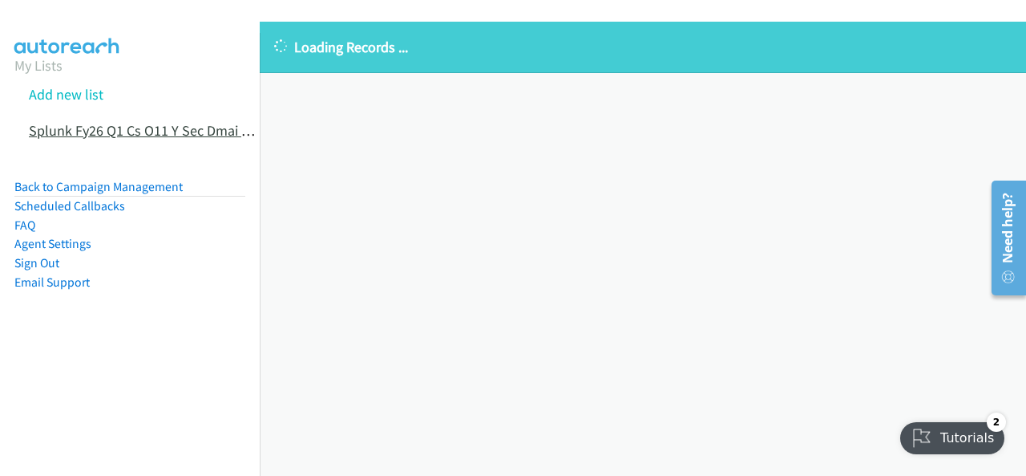
click at [217, 136] on link "Splunk Fy26 Q1 Cs O11 Y Sec Dmai Dm Au" at bounding box center [155, 130] width 253 height 18
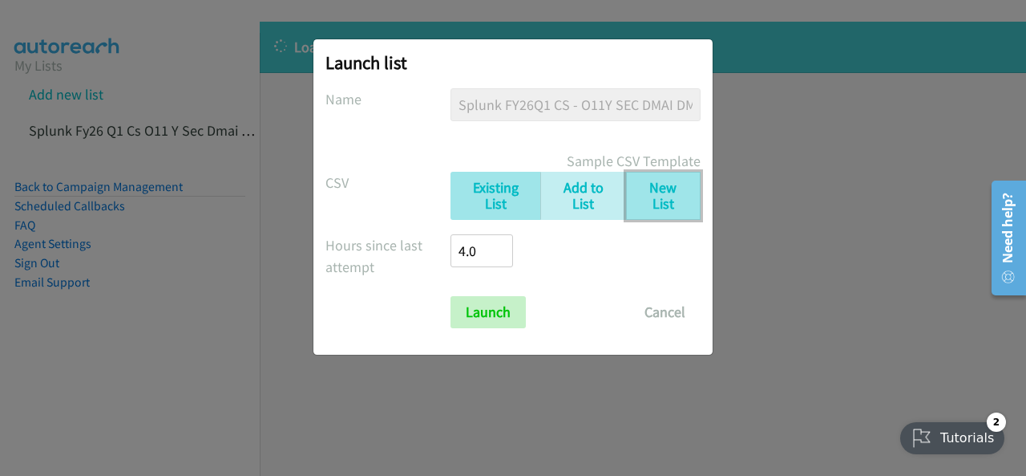
drag, startPoint x: 653, startPoint y: 205, endPoint x: 651, endPoint y: 213, distance: 8.2
click at [653, 206] on link "New List" at bounding box center [663, 196] width 75 height 49
checkbox input "true"
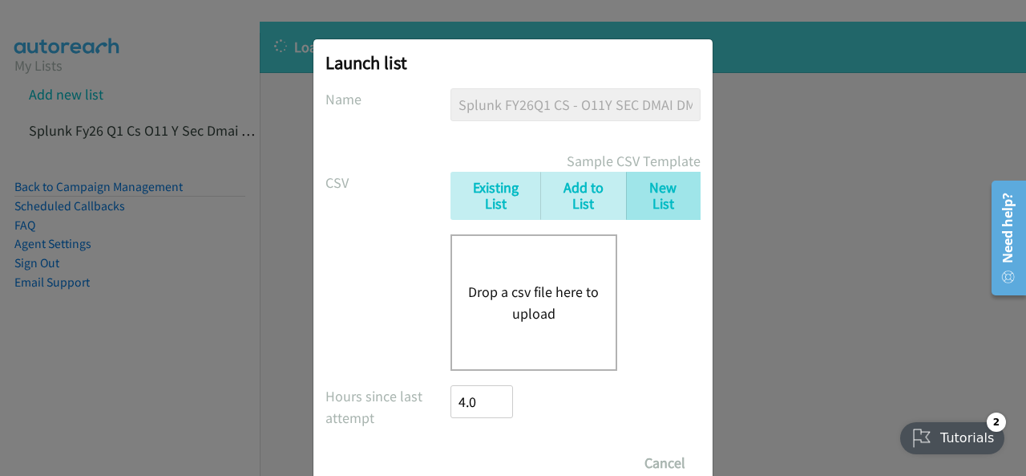
drag, startPoint x: 550, startPoint y: 322, endPoint x: 542, endPoint y: 315, distance: 10.3
click at [542, 315] on button "Drop a csv file here to upload" at bounding box center [534, 302] width 132 height 43
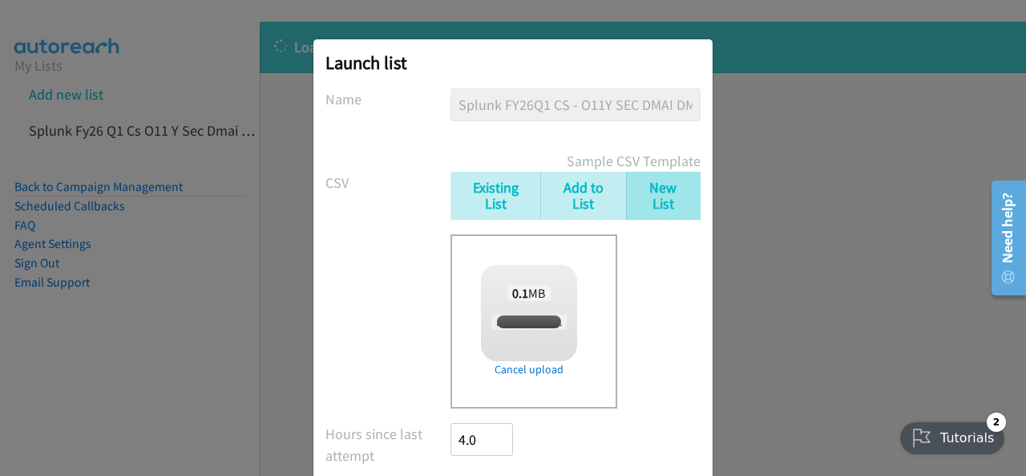
checkbox input "true"
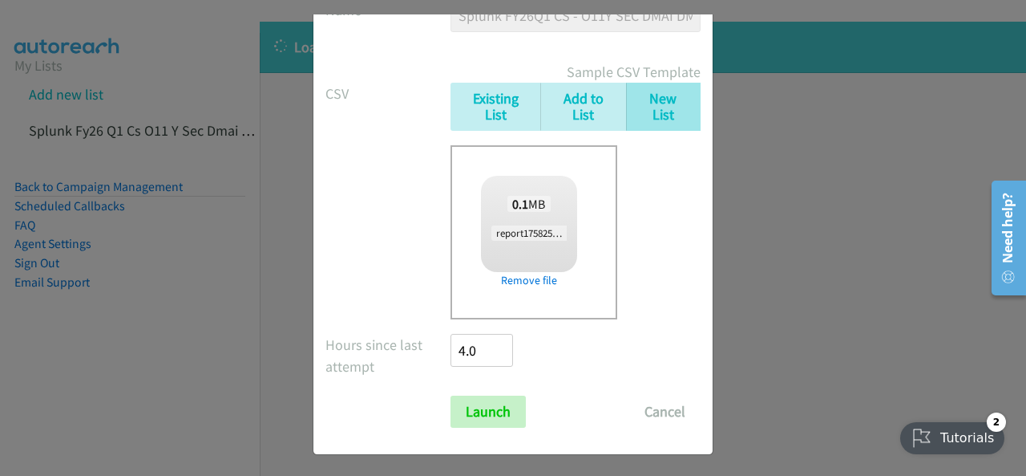
scroll to position [90, 0]
click at [467, 414] on input "Launch" at bounding box center [488, 411] width 75 height 32
